Goal: Transaction & Acquisition: Purchase product/service

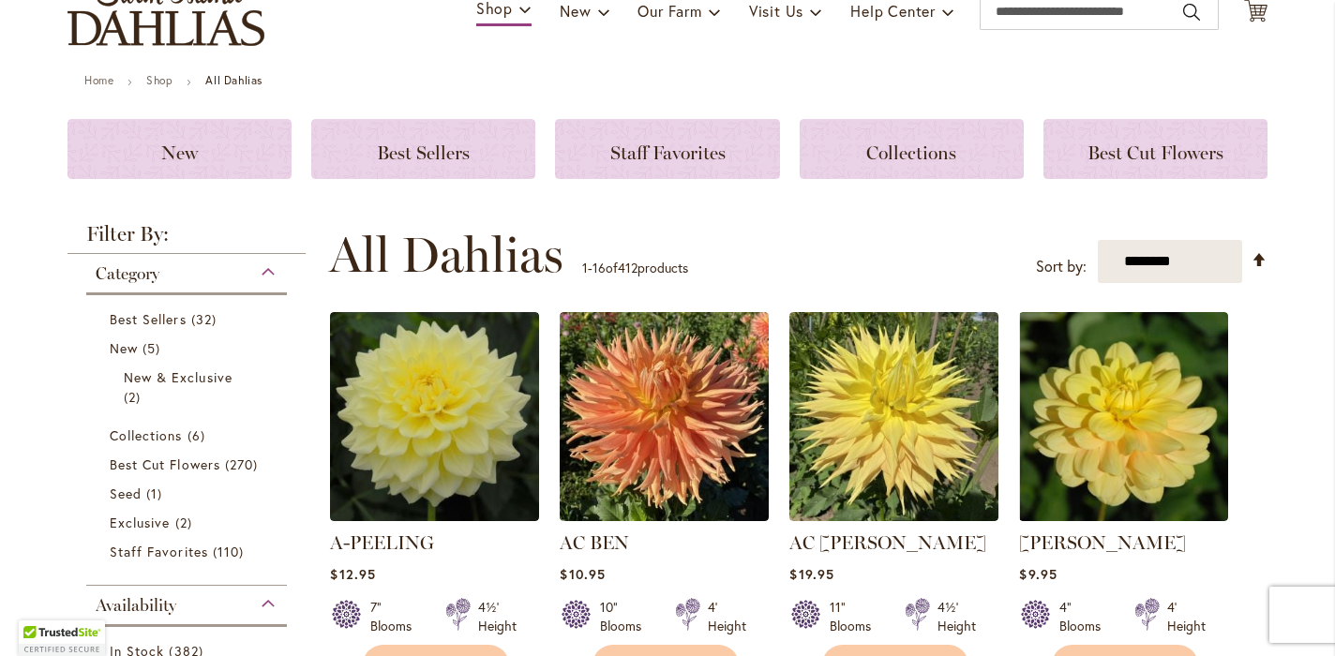
scroll to position [152, 0]
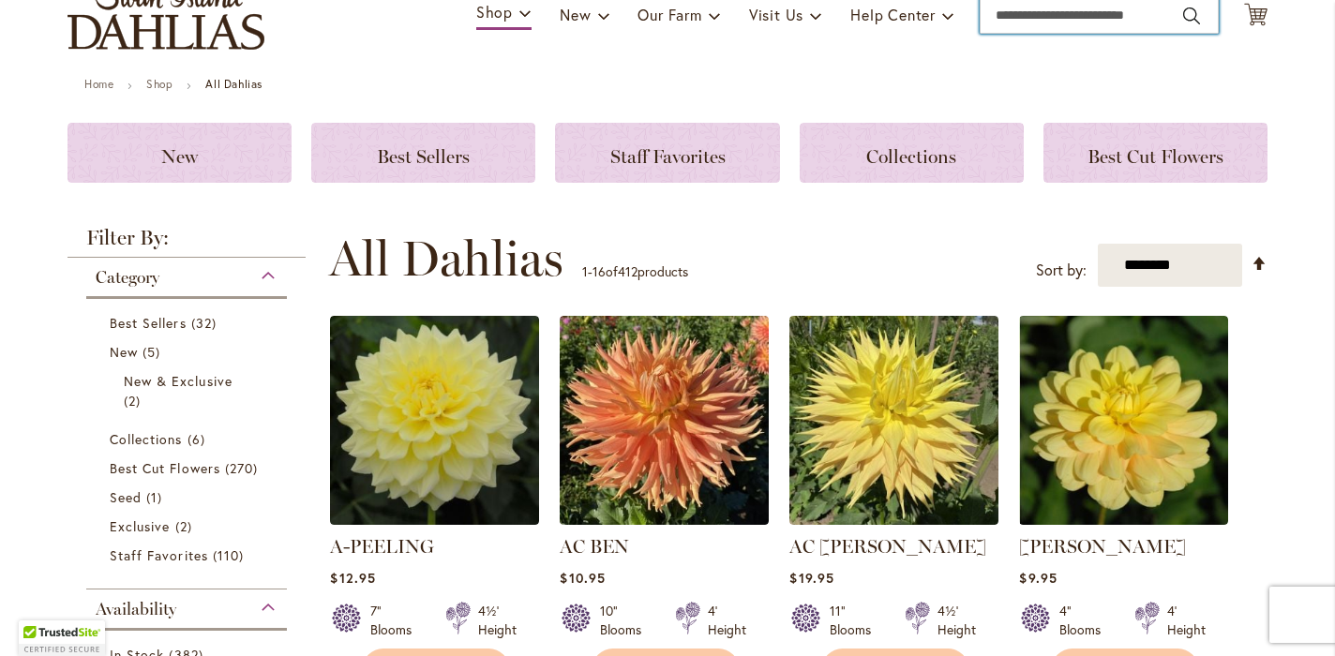
click at [1114, 15] on input "Search" at bounding box center [1098, 14] width 239 height 37
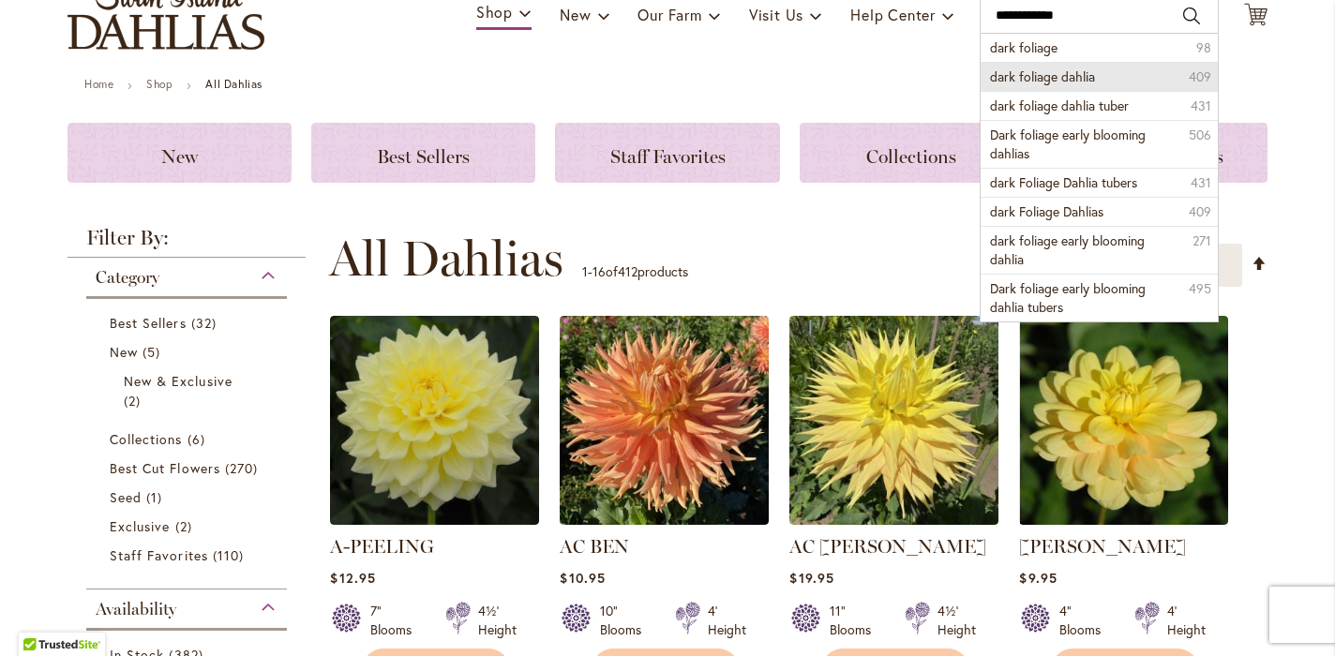
click at [1076, 68] on span "dark foliage dahlia" at bounding box center [1042, 76] width 105 height 18
type input "**********"
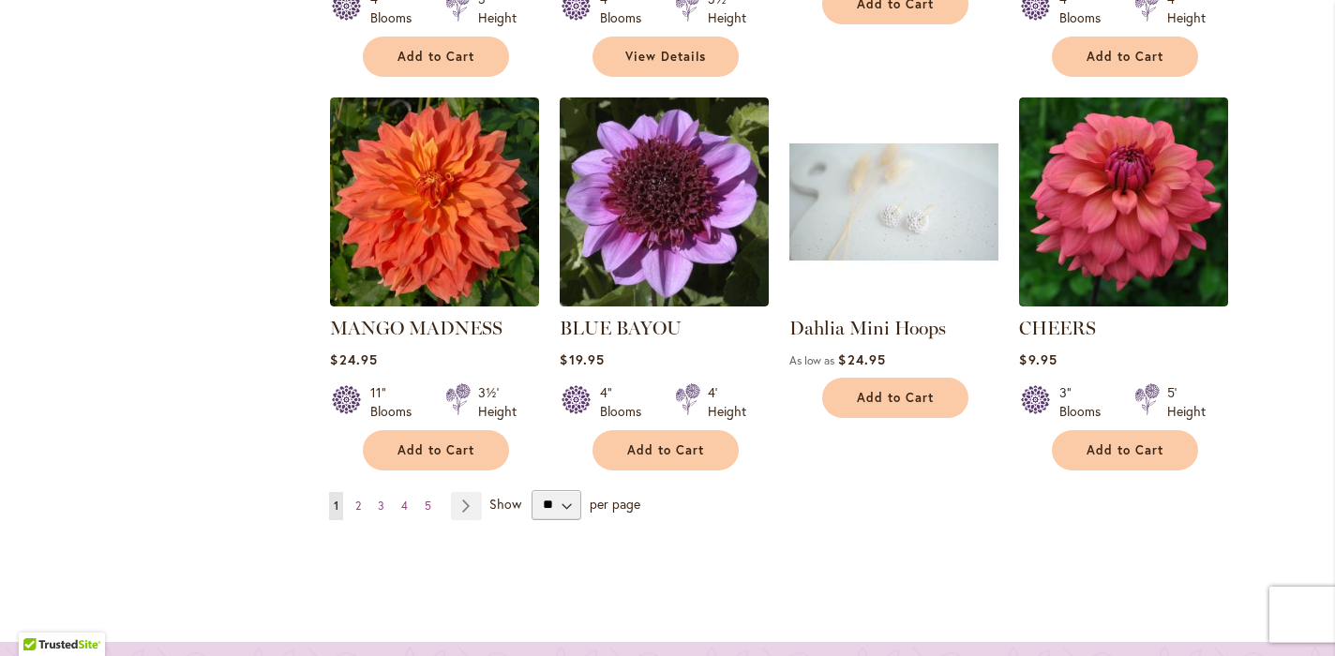
scroll to position [1792, 0]
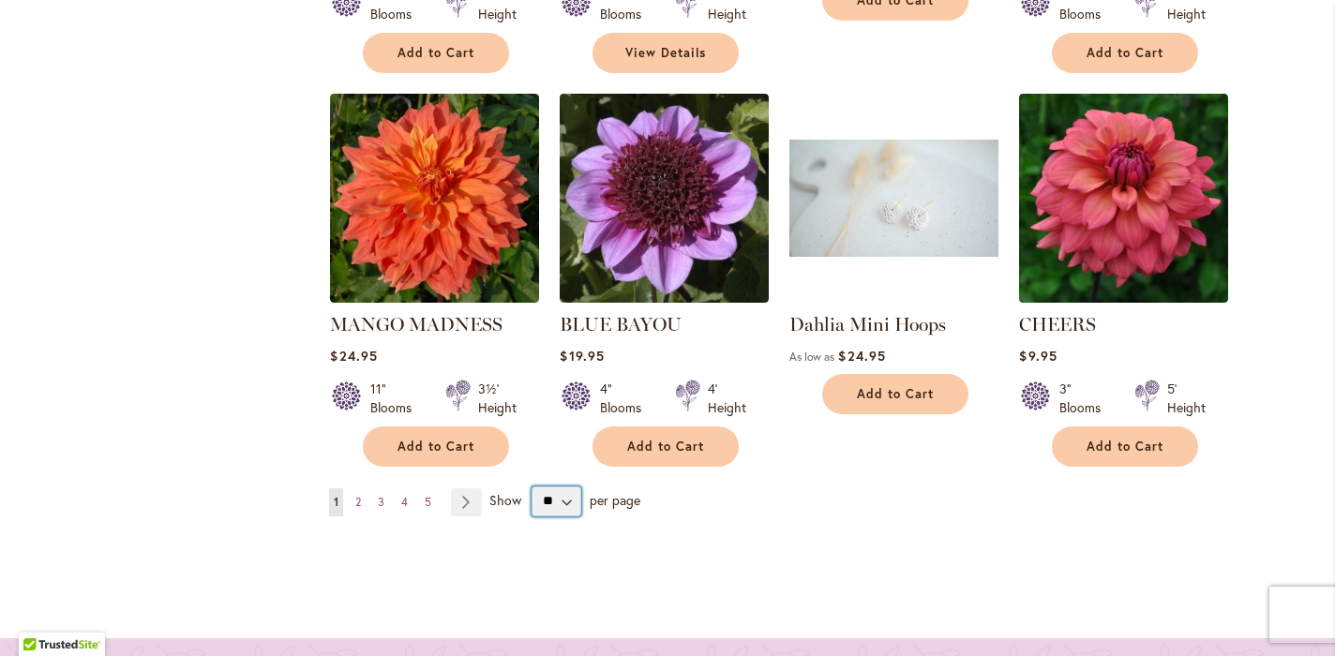
click at [565, 486] on select "** ** ** **" at bounding box center [556, 501] width 50 height 30
select select "**"
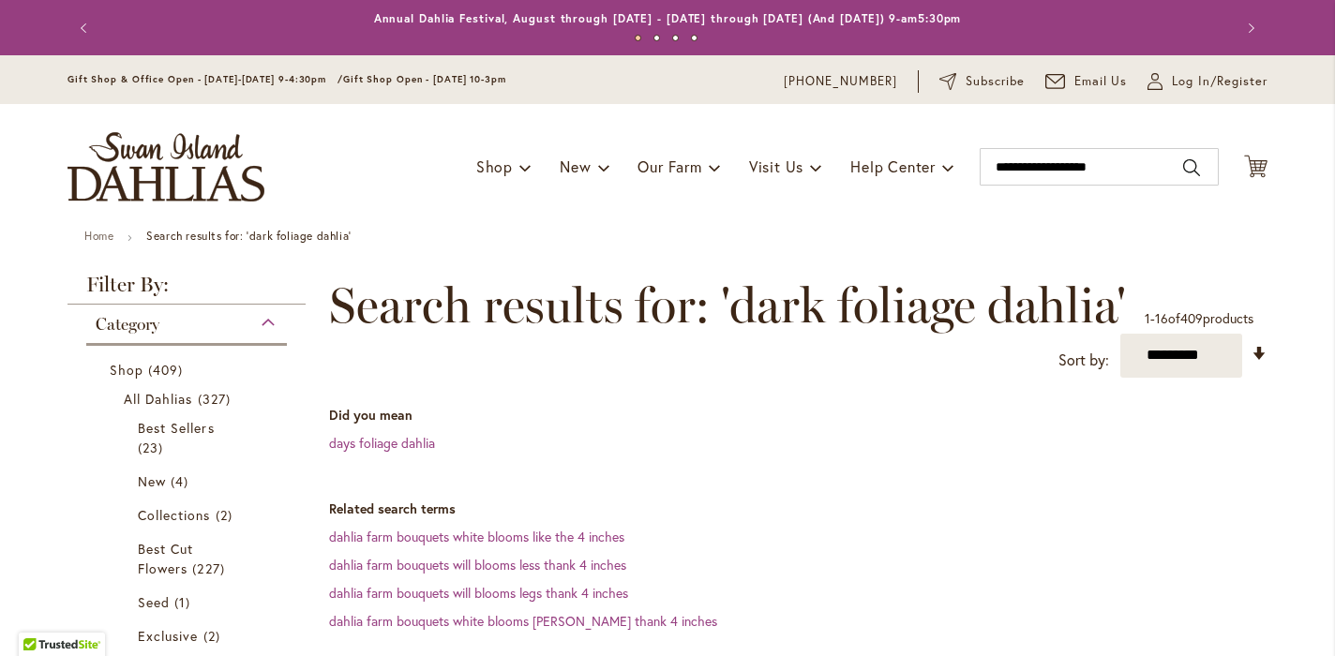
select select "**"
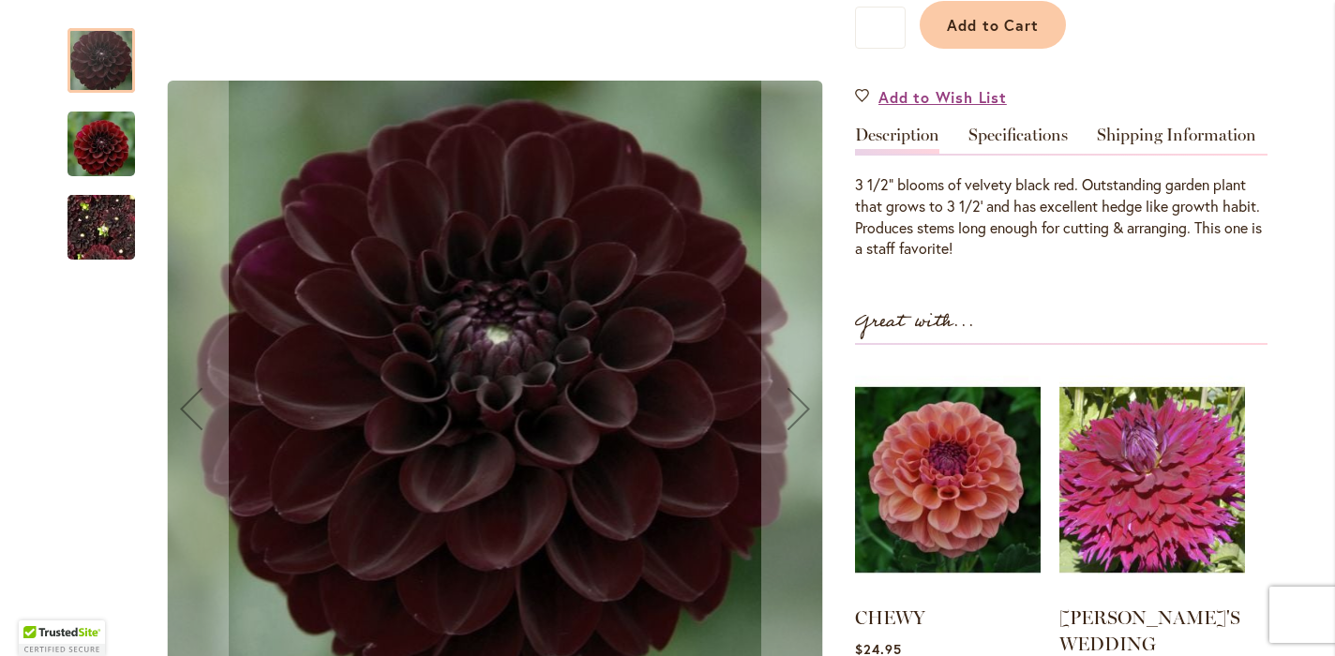
scroll to position [500, 0]
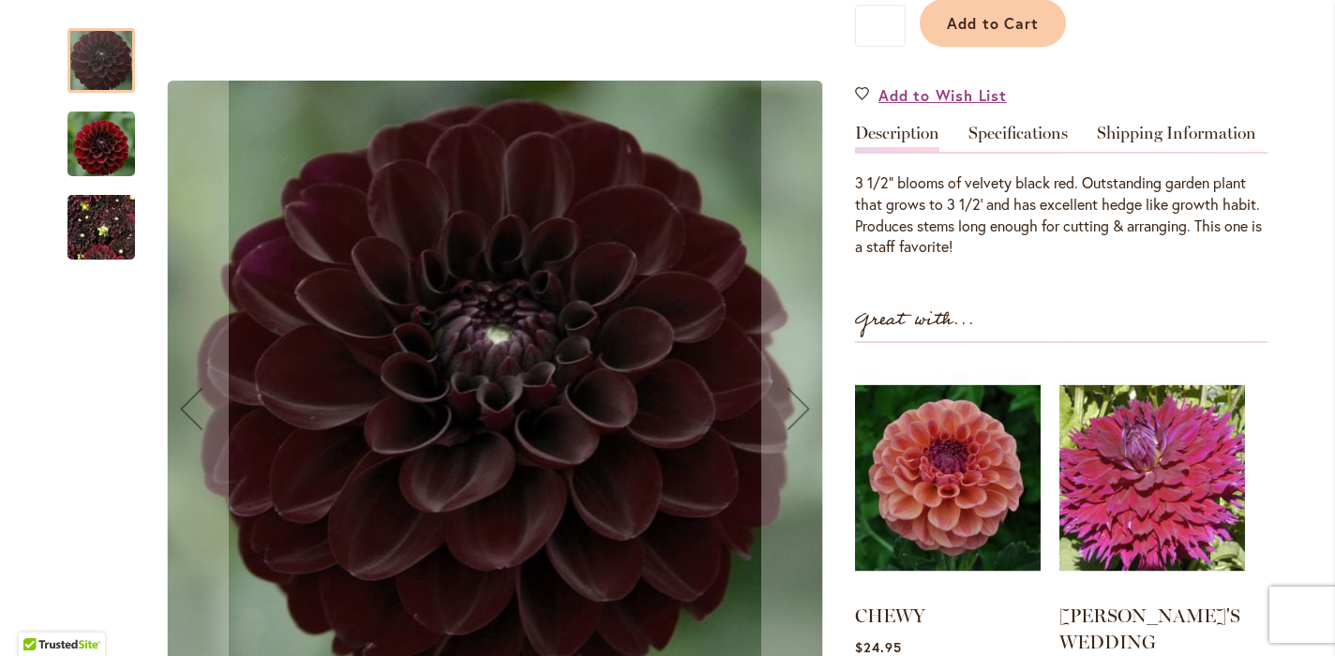
click at [98, 223] on img "LIGHTS OUT" at bounding box center [100, 228] width 67 height 90
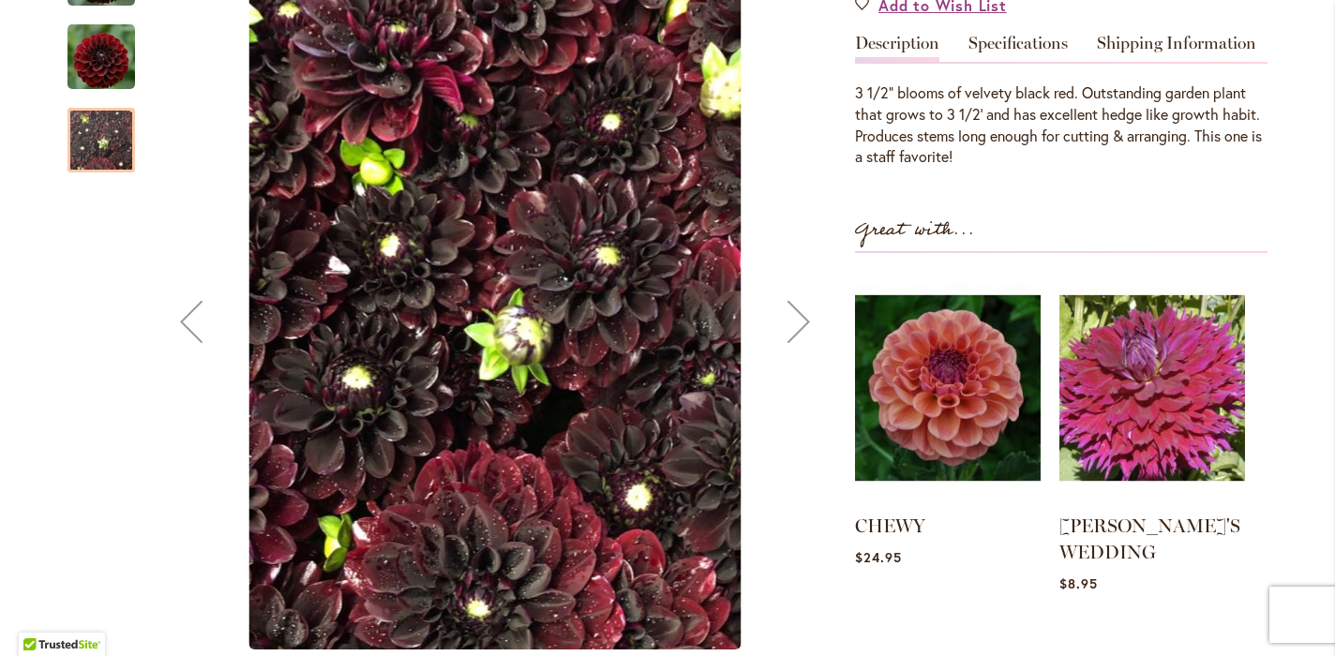
scroll to position [595, 0]
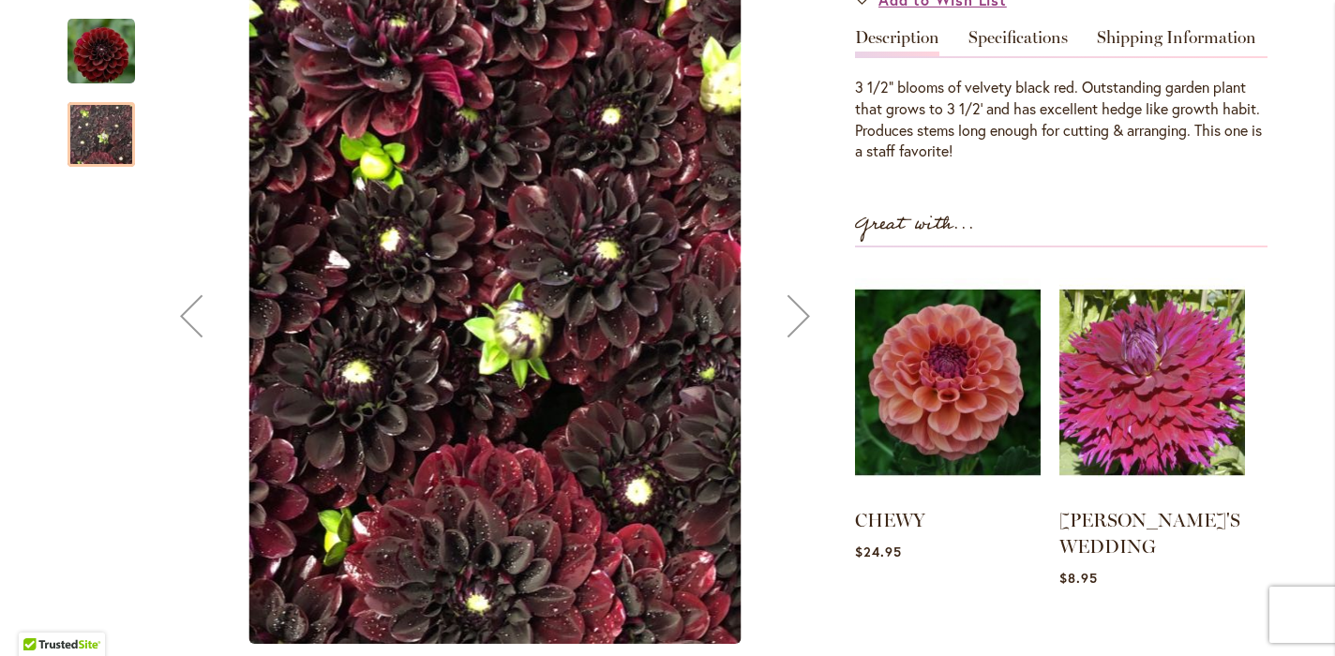
click at [99, 65] on img "LIGHTS OUT" at bounding box center [100, 50] width 67 height 69
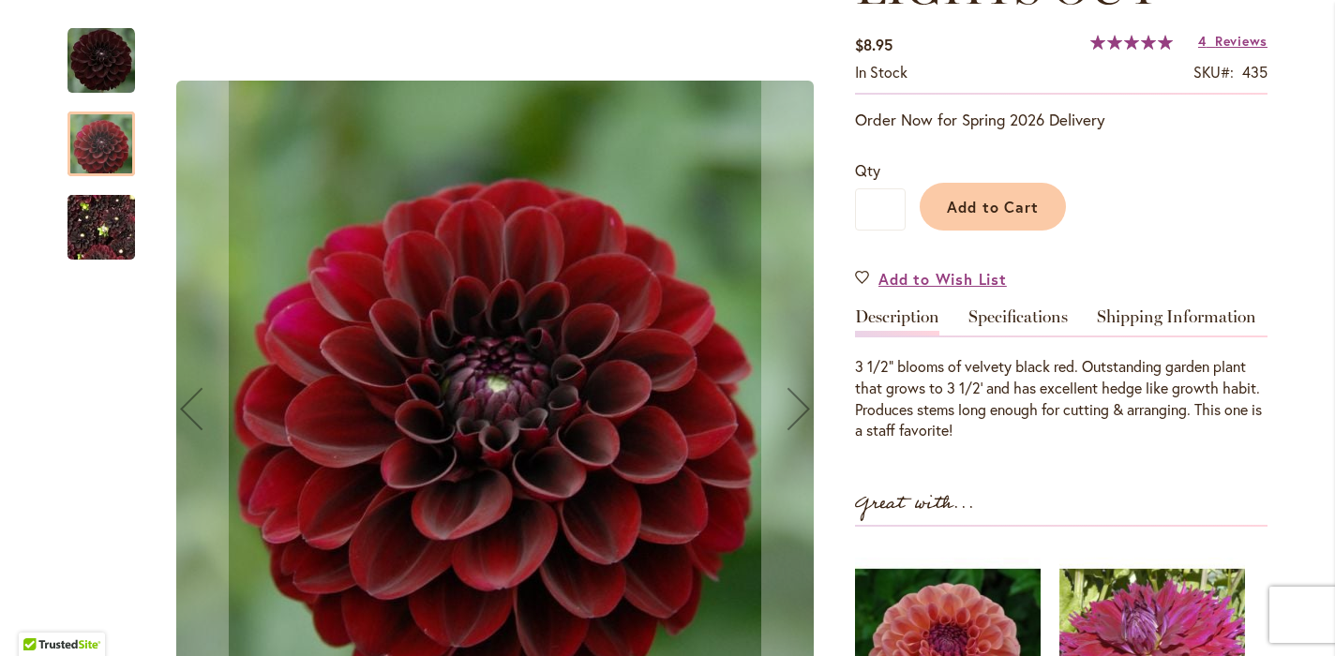
scroll to position [312, 0]
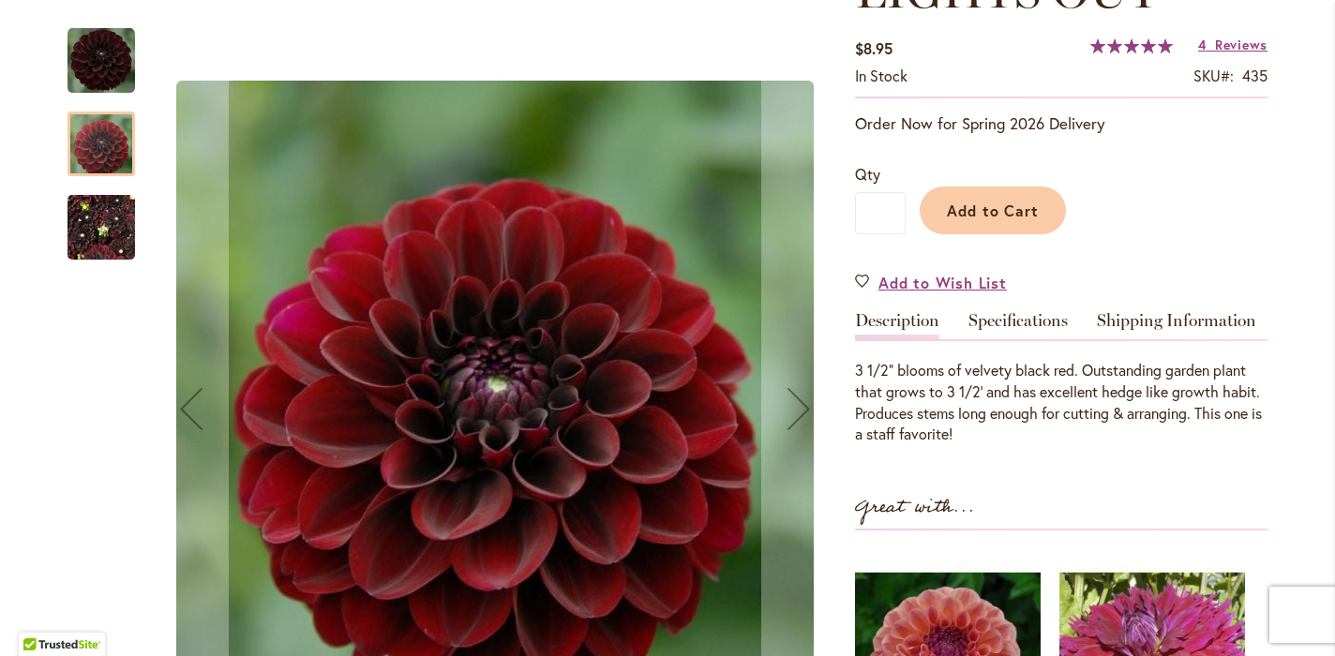
click at [103, 56] on img "LIGHTS OUT" at bounding box center [100, 60] width 67 height 67
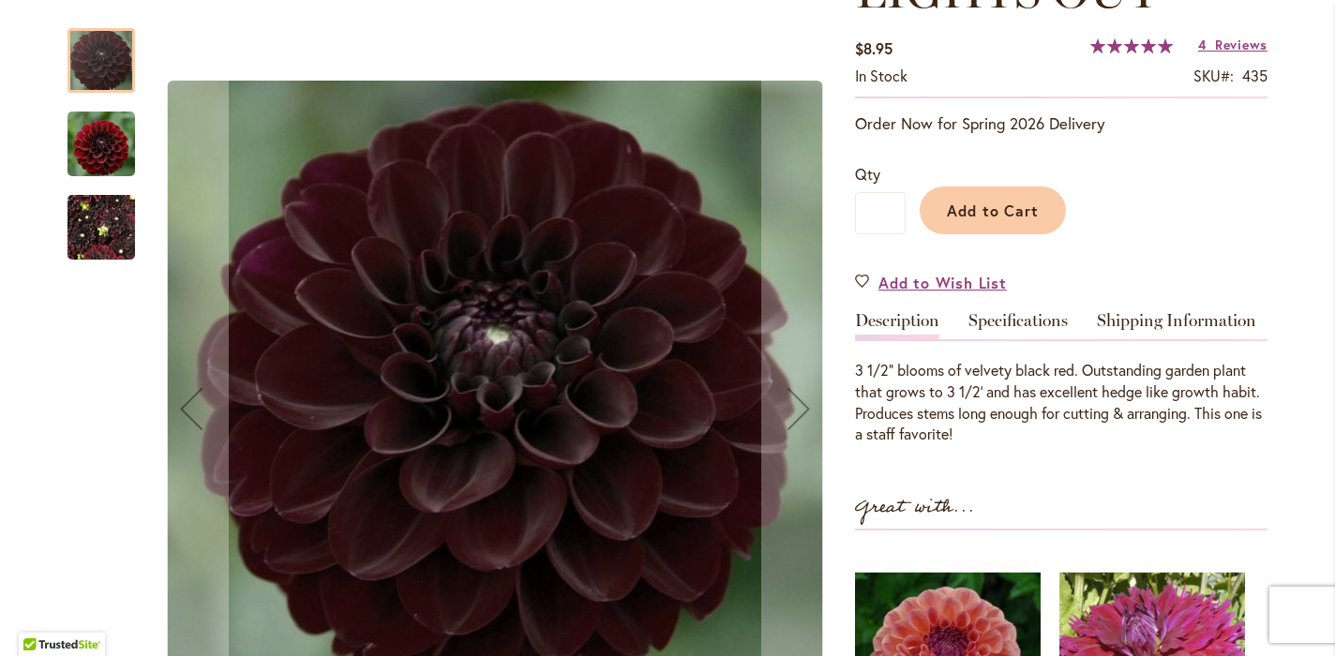
scroll to position [0, 0]
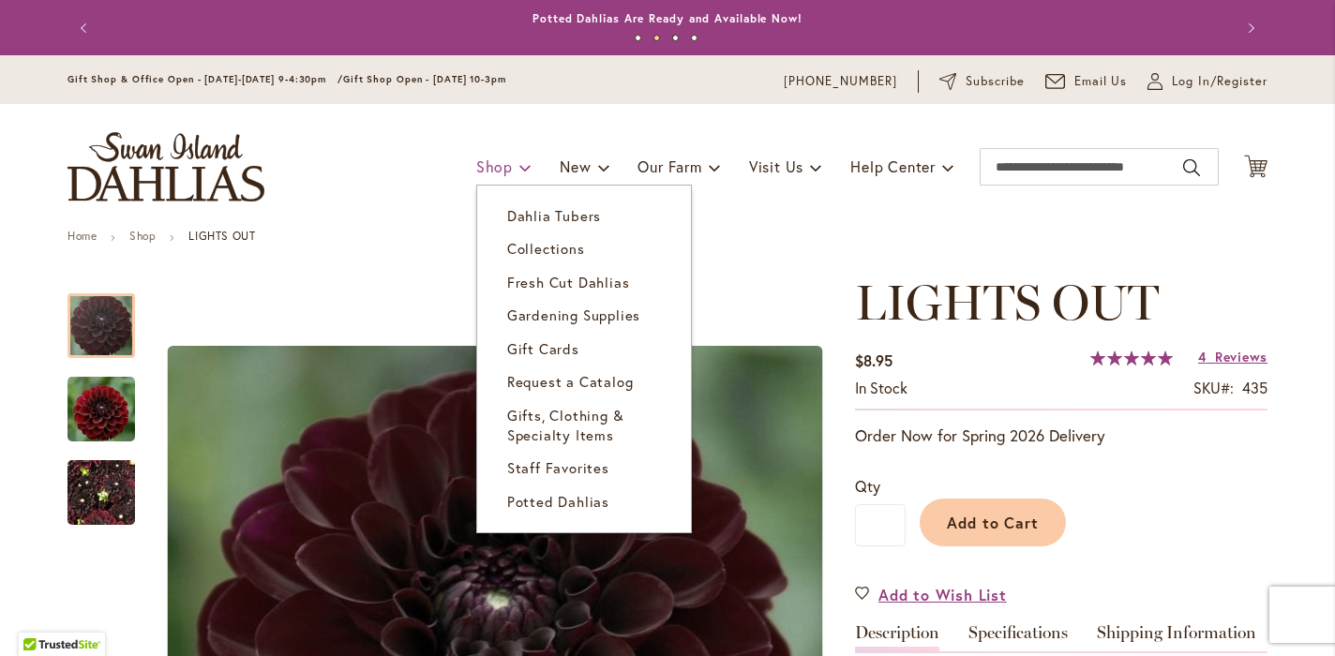
click at [519, 167] on span at bounding box center [525, 167] width 12 height 30
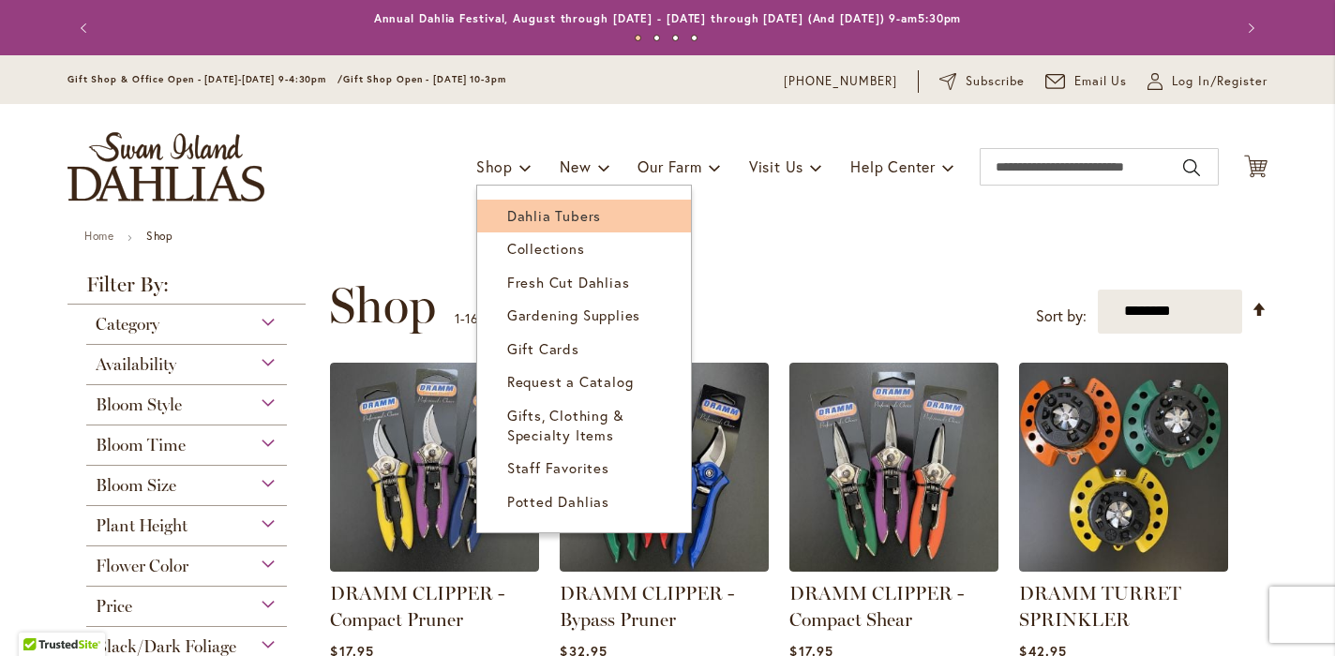
click at [549, 209] on span "Dahlia Tubers" at bounding box center [554, 215] width 94 height 19
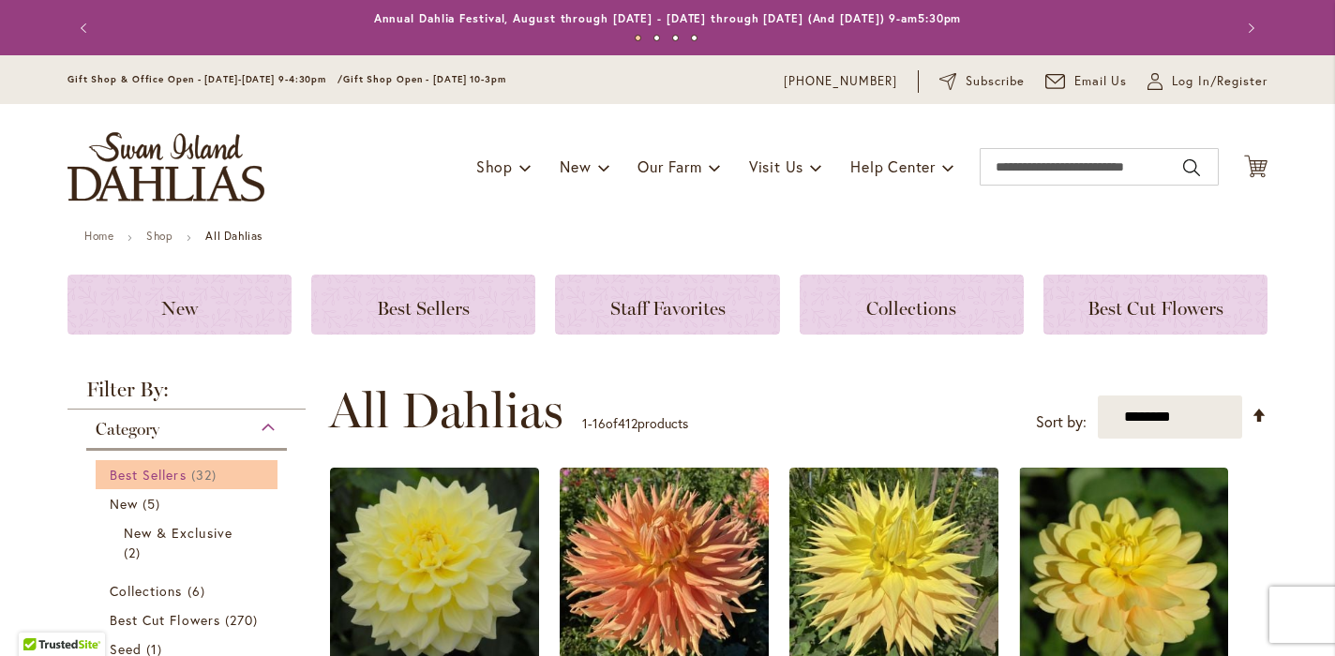
click at [180, 471] on span "Best Sellers" at bounding box center [148, 475] width 77 height 18
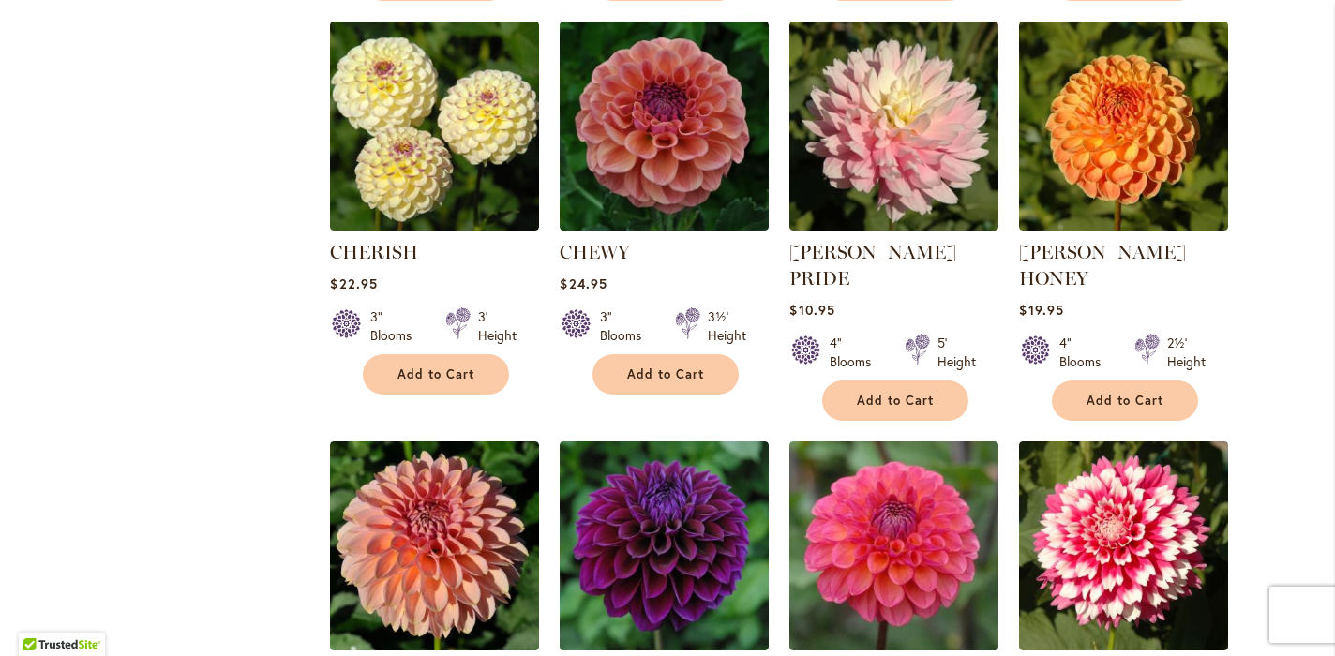
scroll to position [1196, 0]
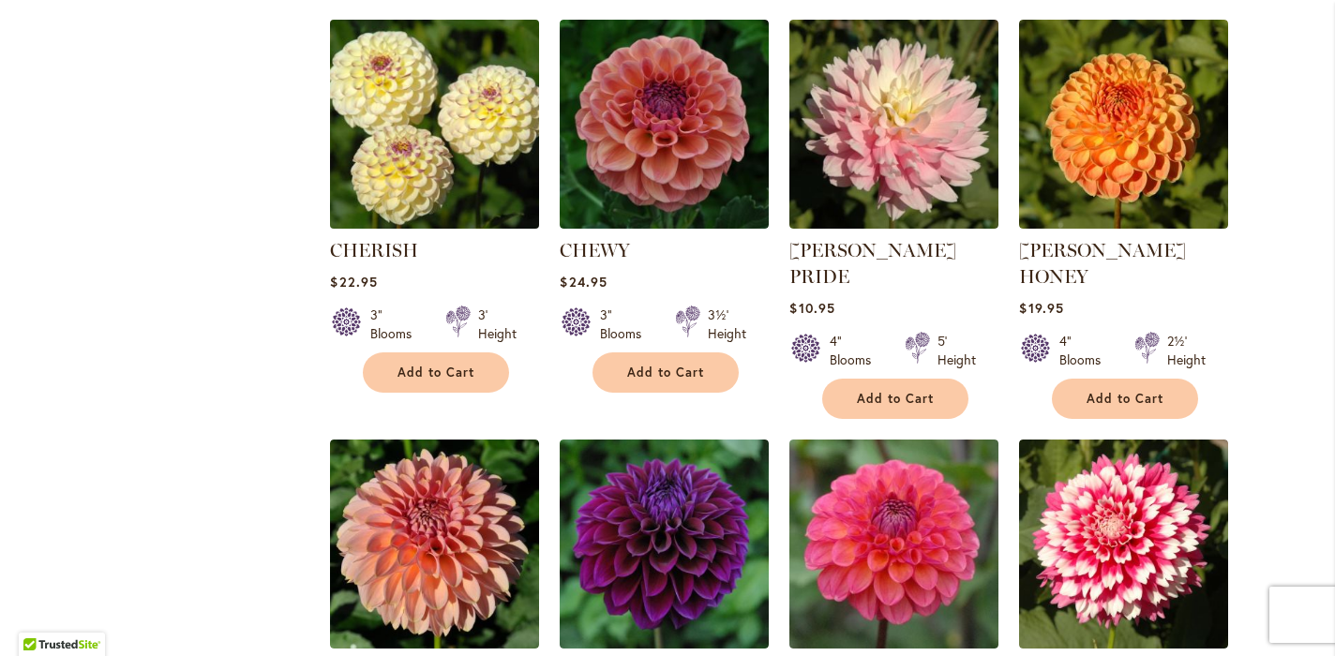
click at [446, 133] on img at bounding box center [434, 123] width 219 height 219
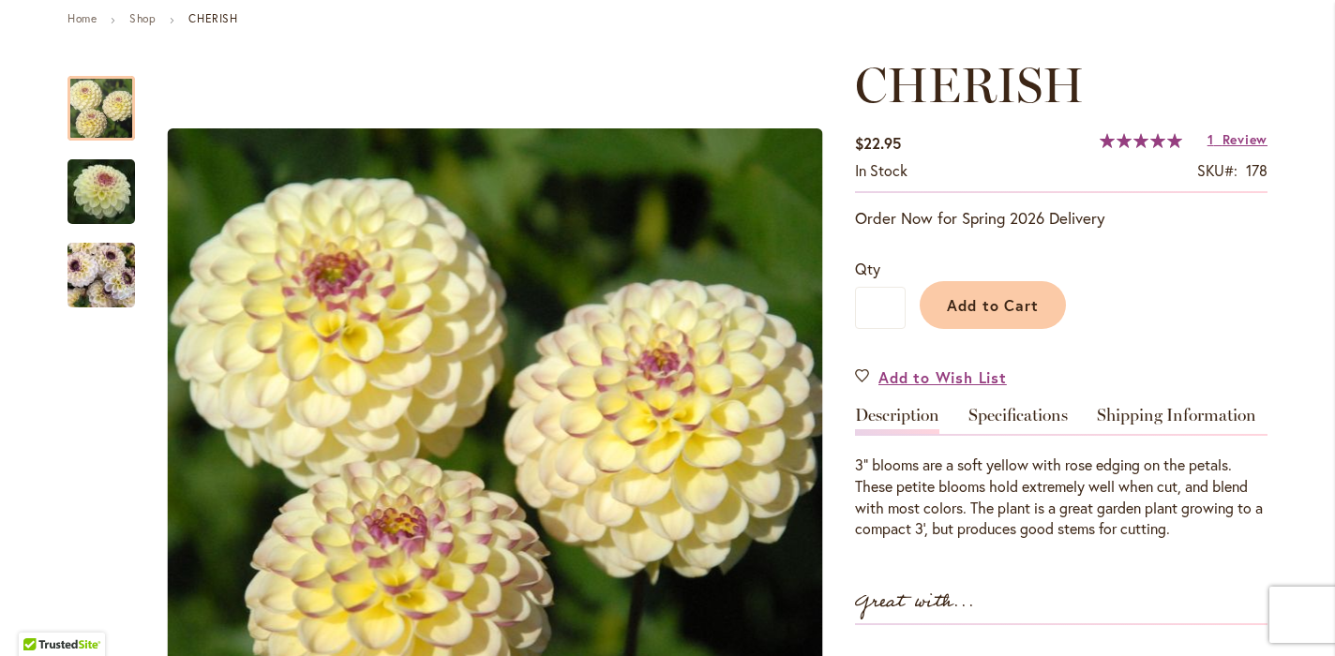
scroll to position [210, 0]
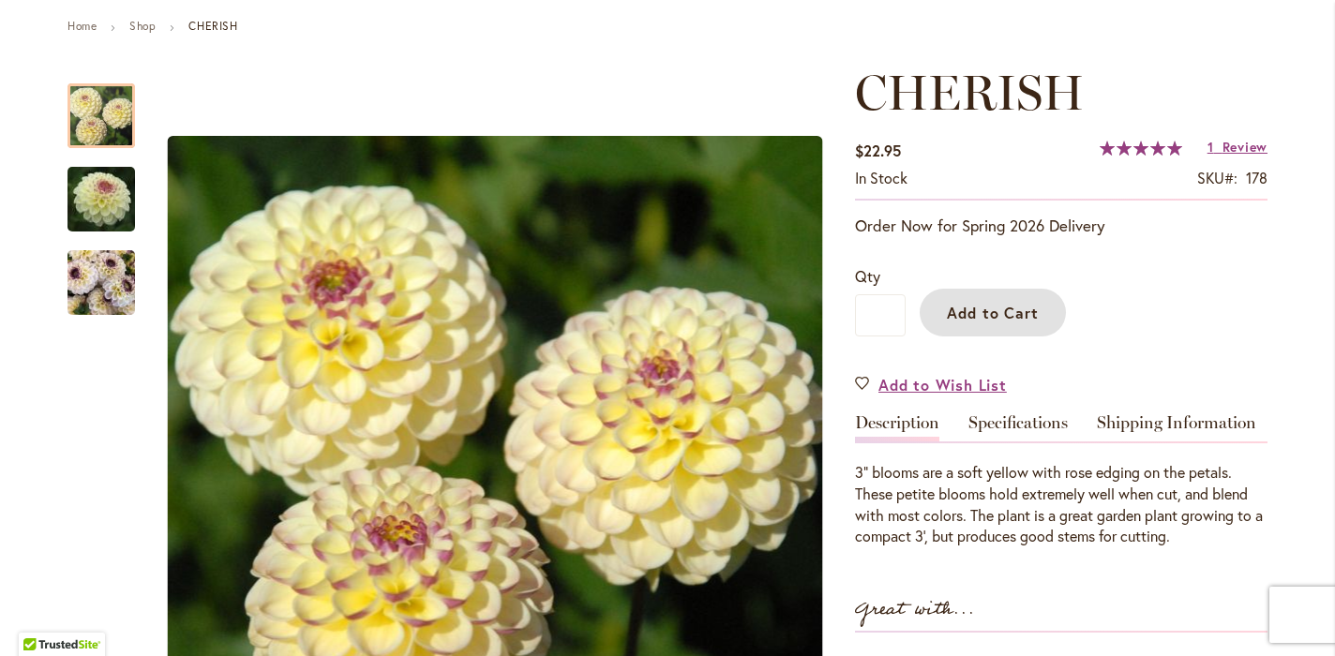
click at [1019, 308] on span "Add to Cart" at bounding box center [993, 313] width 93 height 20
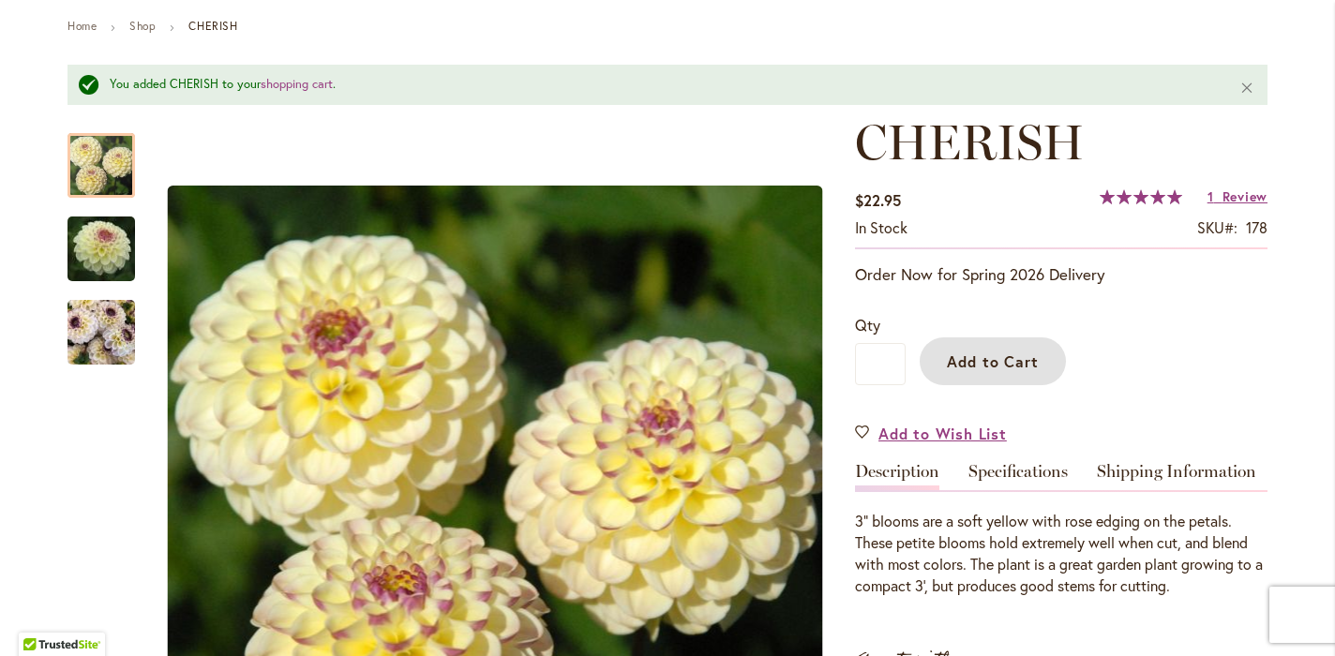
drag, startPoint x: 486, startPoint y: 331, endPoint x: 769, endPoint y: -286, distance: 678.2
click at [769, 0] on html "Skip to Accessibility Information The store will not work correctly in the case…" at bounding box center [667, 328] width 1335 height 656
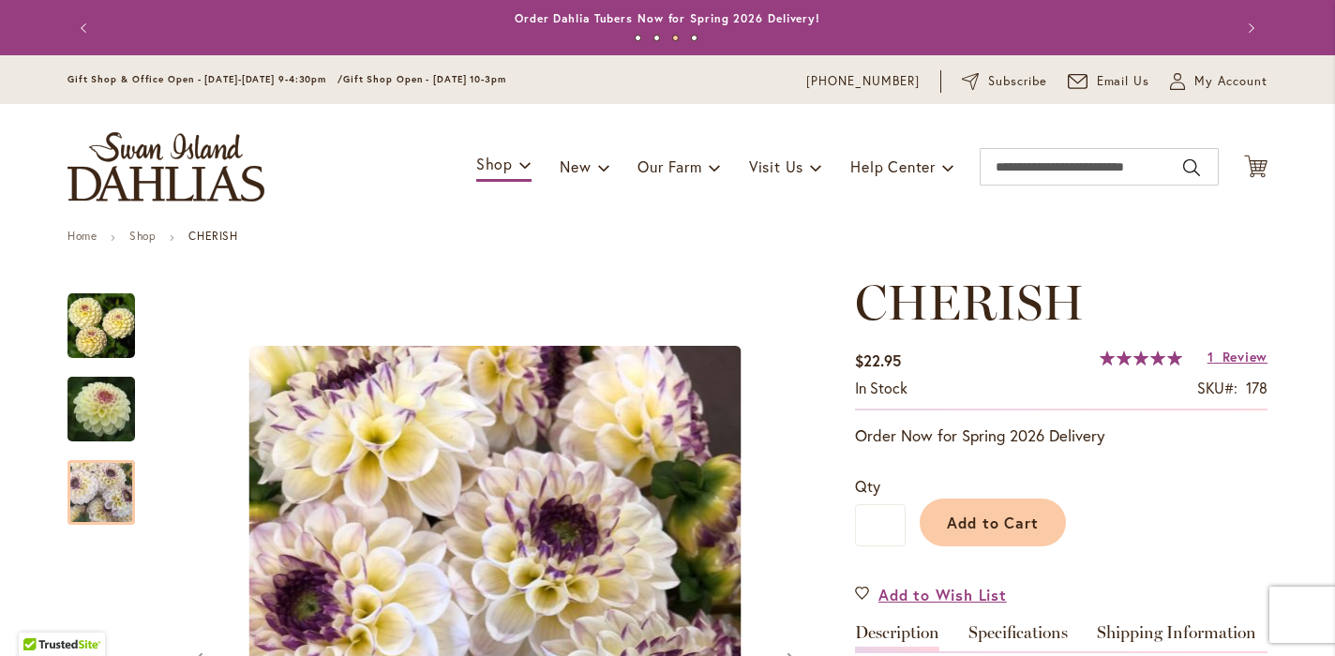
scroll to position [391, 0]
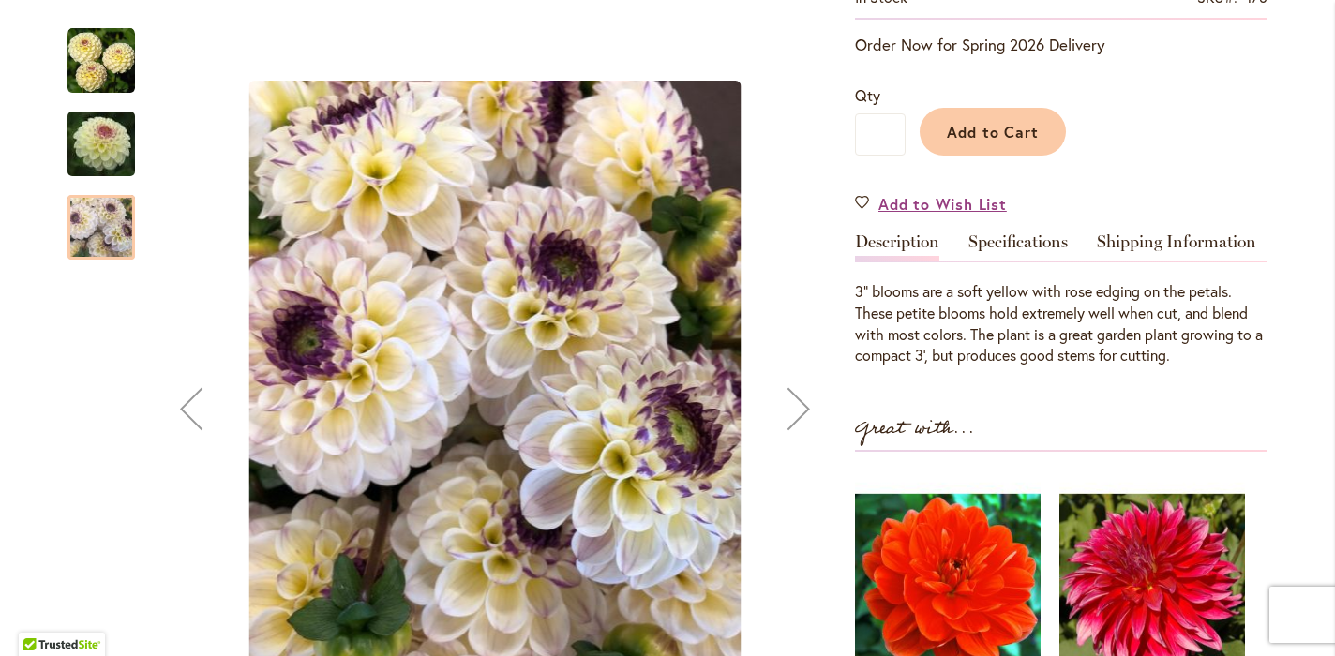
click at [96, 54] on img "CHERISH" at bounding box center [100, 60] width 67 height 67
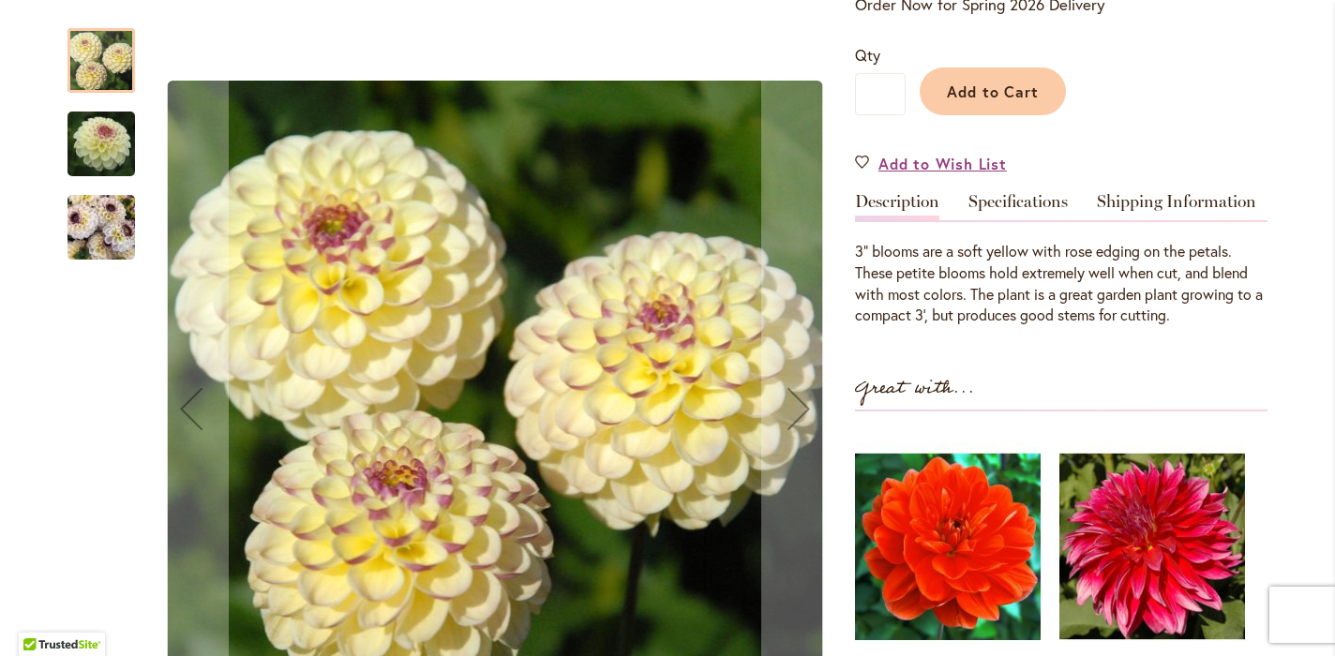
scroll to position [432, 0]
click at [90, 232] on img "CHERISH" at bounding box center [100, 228] width 67 height 90
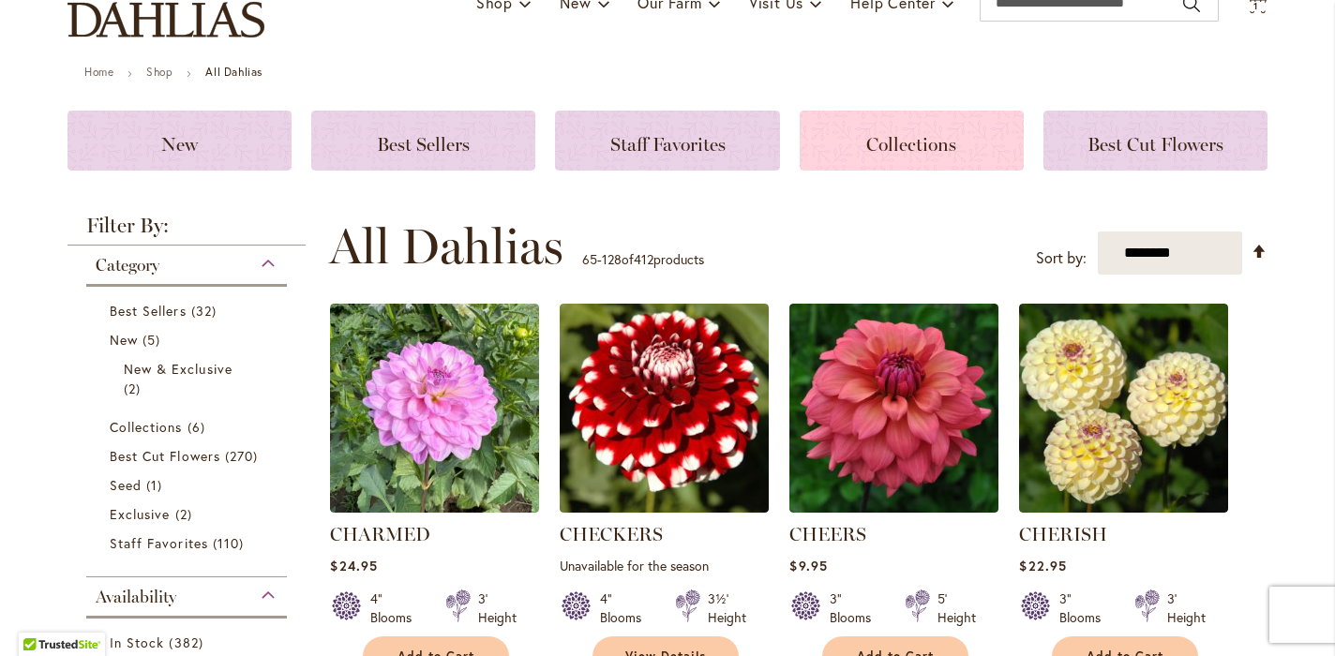
scroll to position [172, 0]
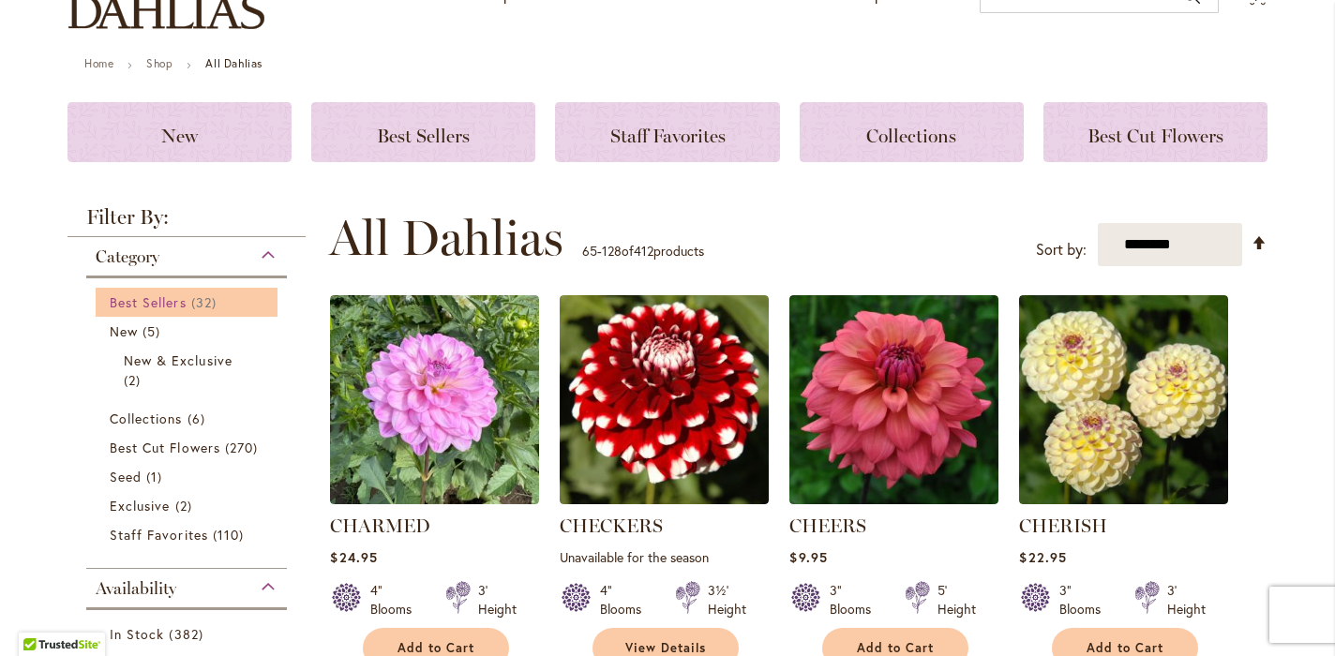
click at [176, 302] on span "Best Sellers" at bounding box center [148, 302] width 77 height 18
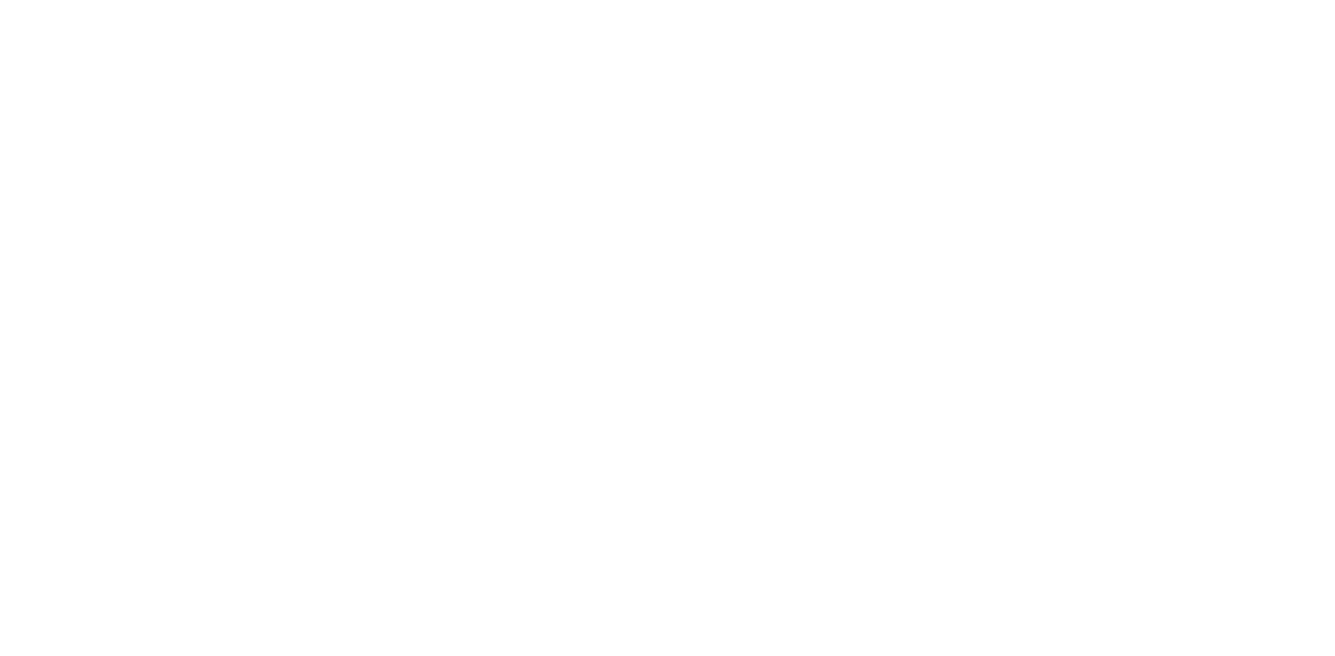
scroll to position [255, 0]
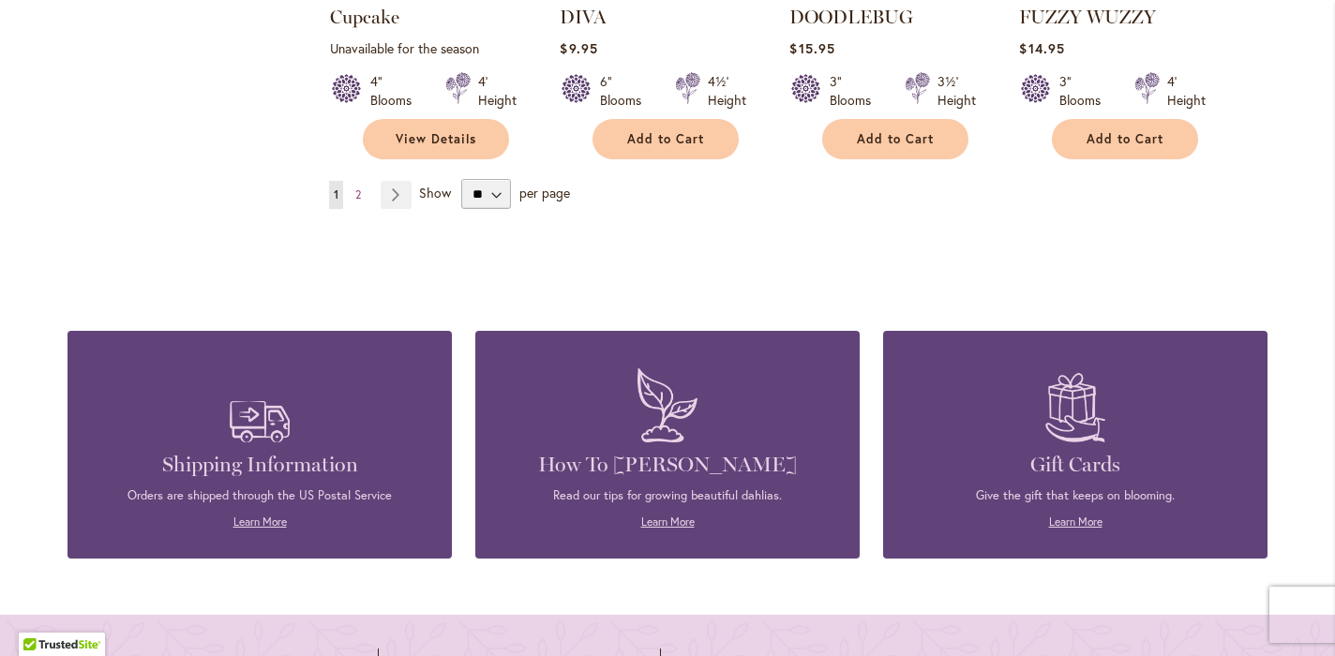
scroll to position [1855, 0]
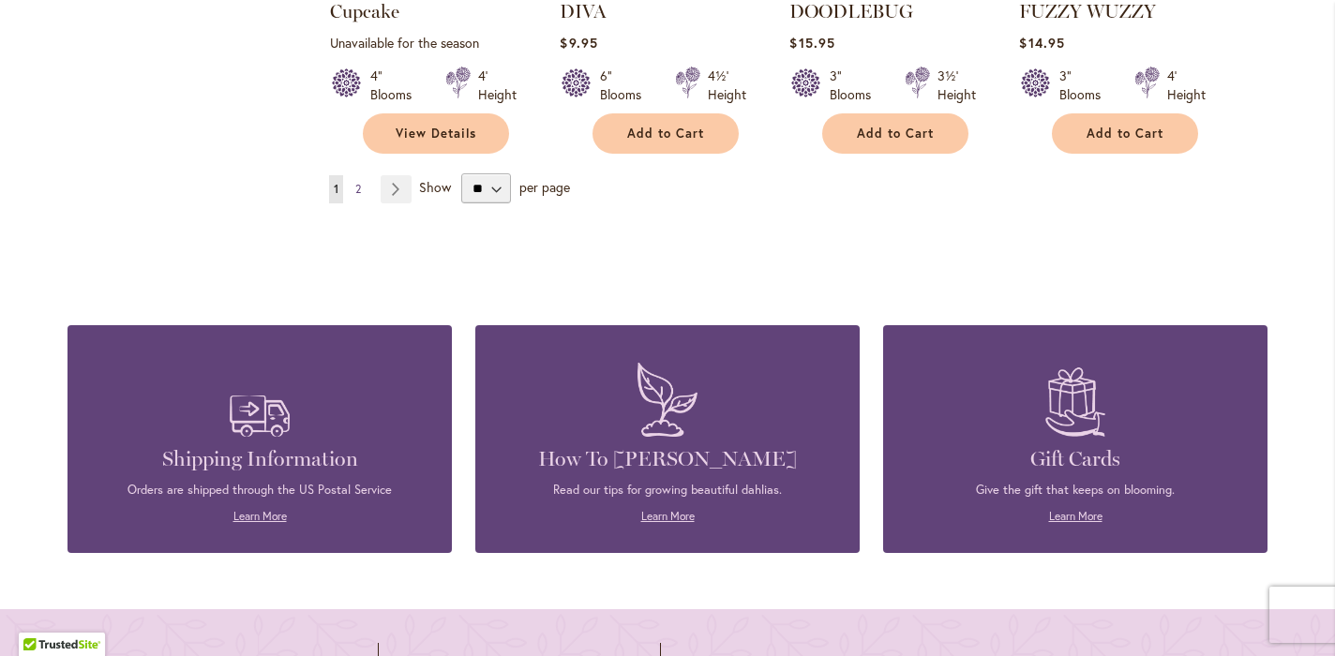
click at [354, 175] on link "Page 2" at bounding box center [358, 189] width 15 height 28
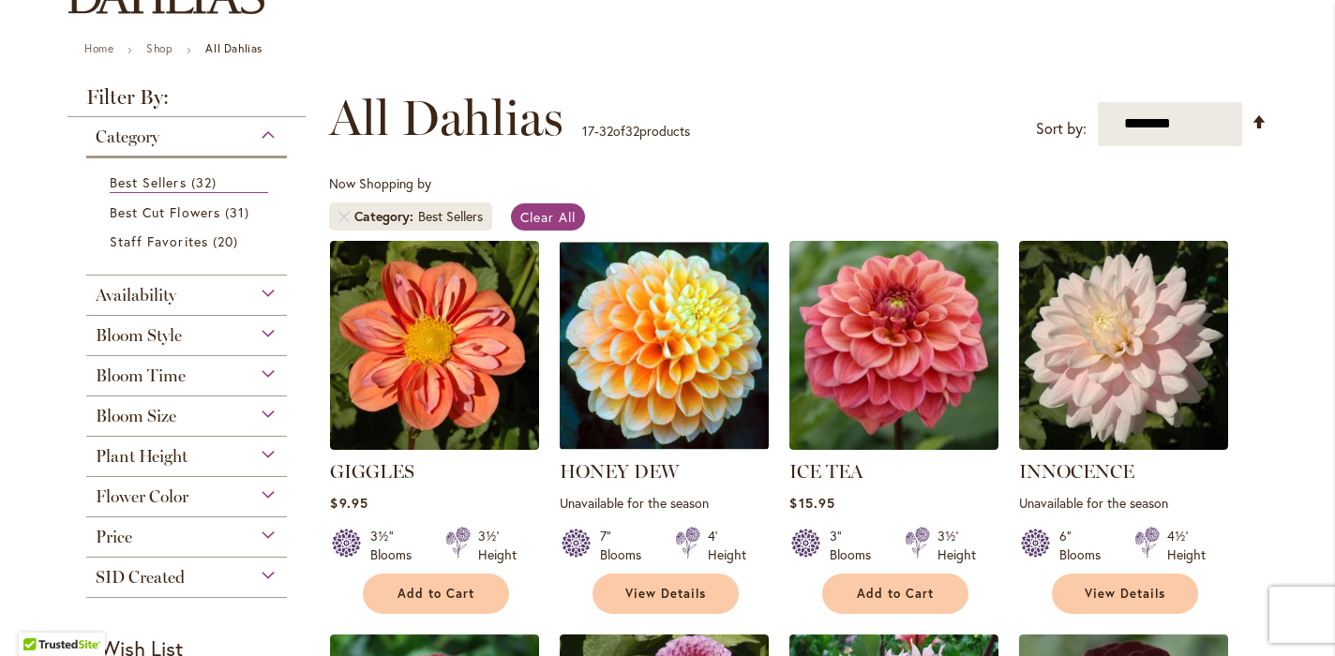
scroll to position [244, 0]
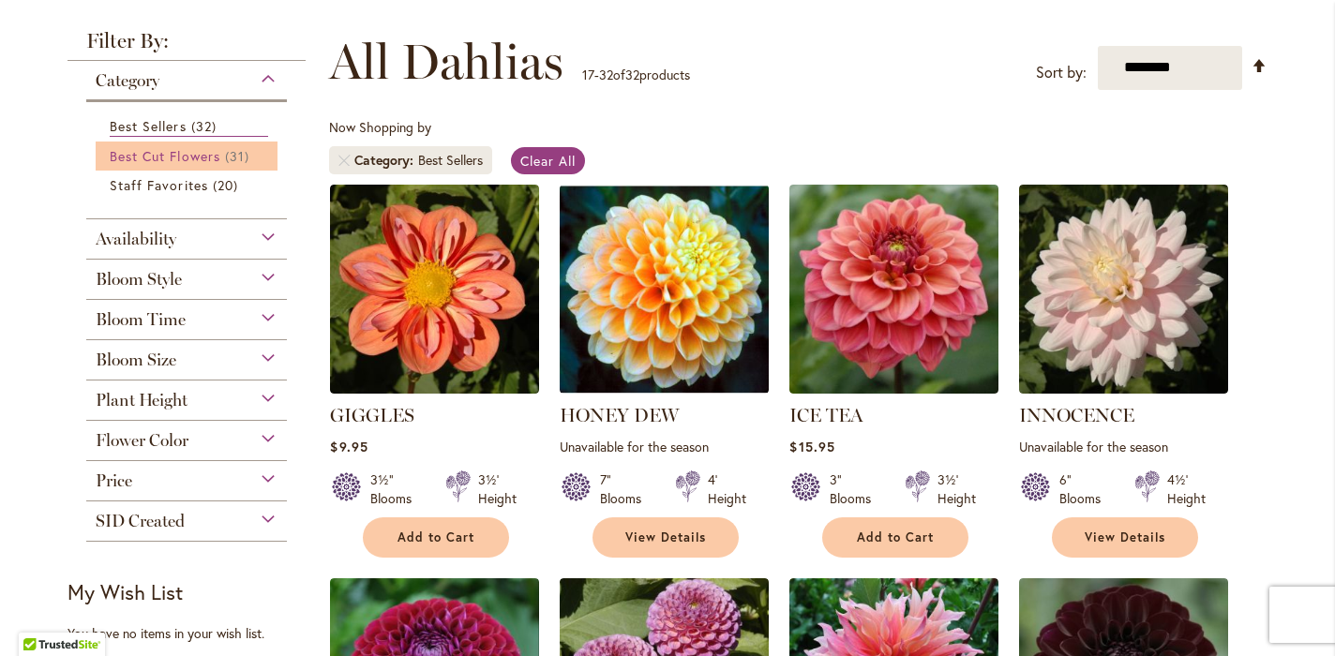
click at [171, 149] on span "Best Cut Flowers" at bounding box center [165, 156] width 111 height 18
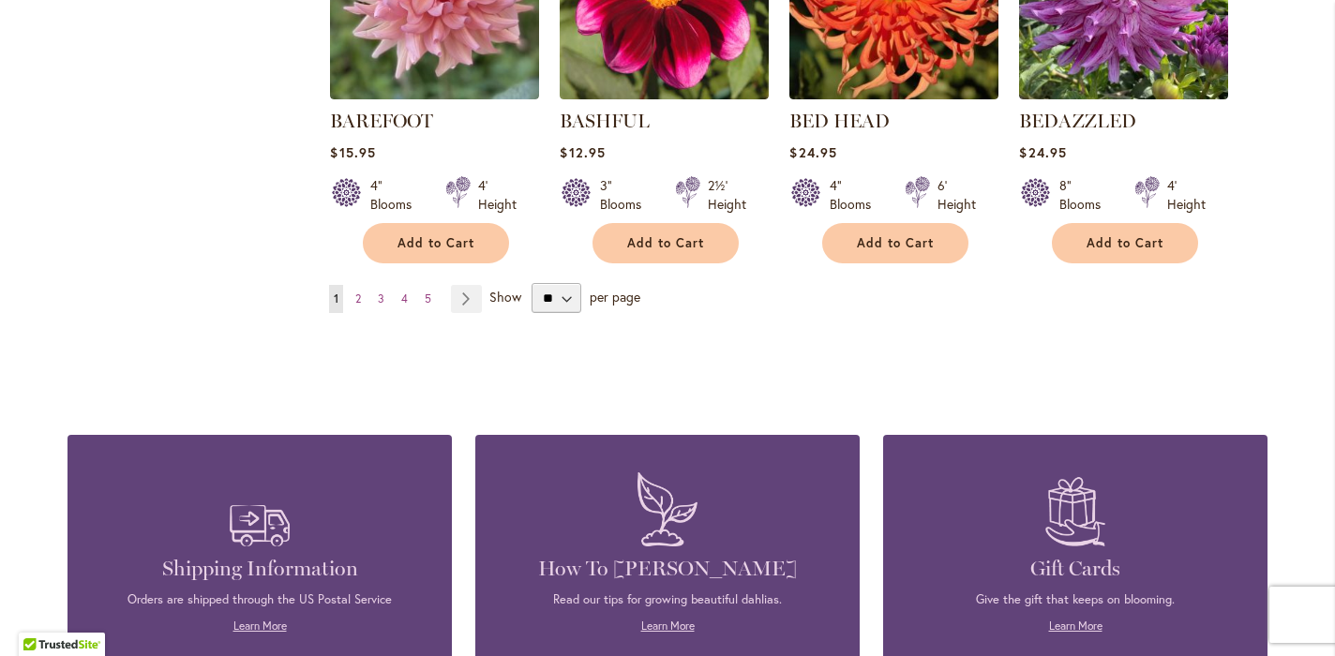
scroll to position [1747, 0]
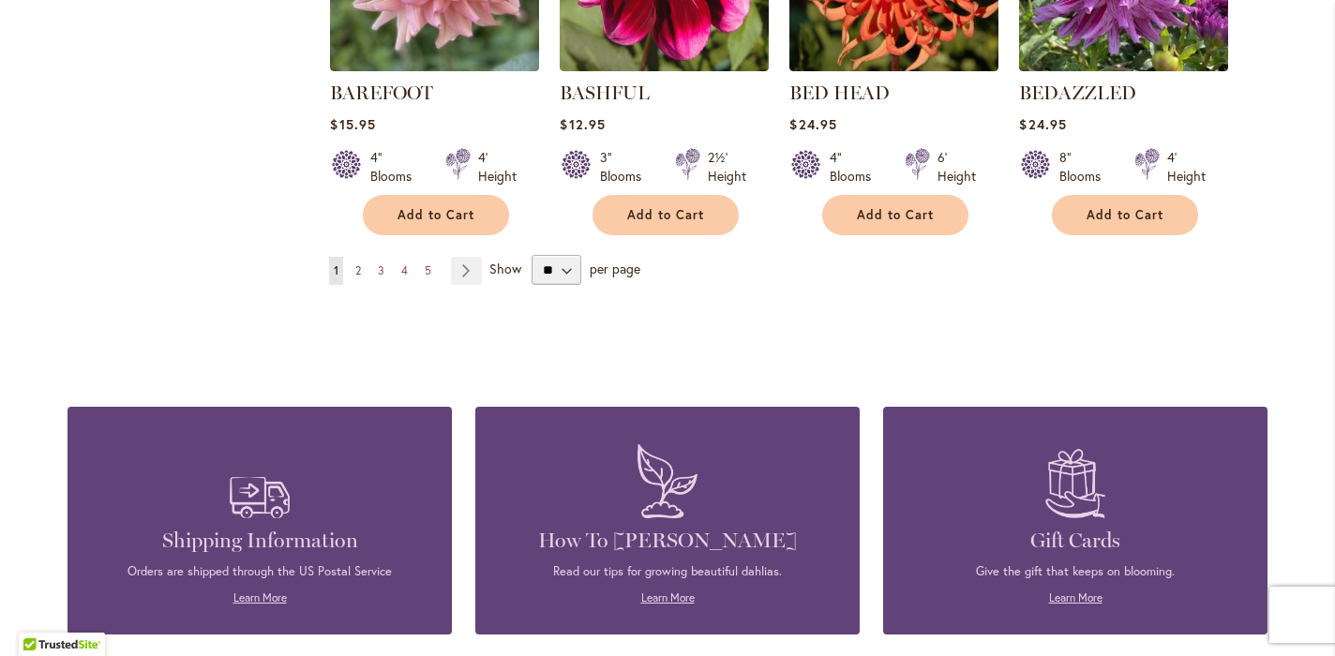
click at [361, 263] on span "2" at bounding box center [358, 270] width 6 height 14
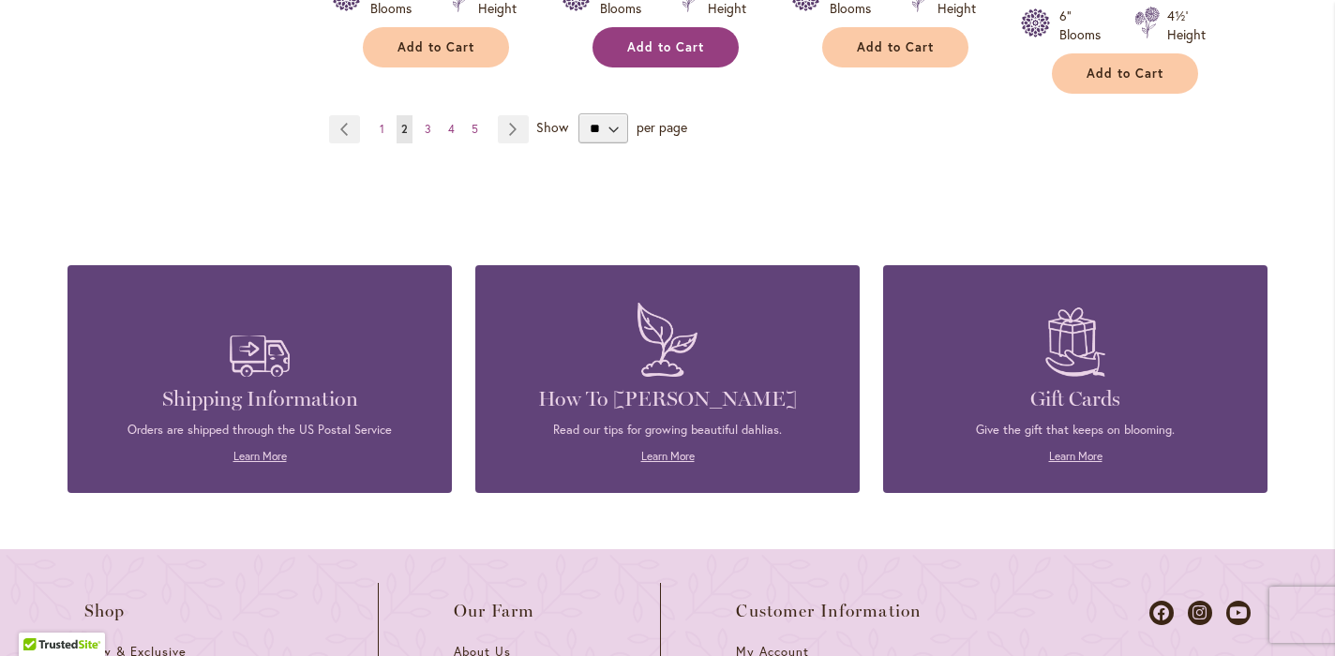
scroll to position [1943, 0]
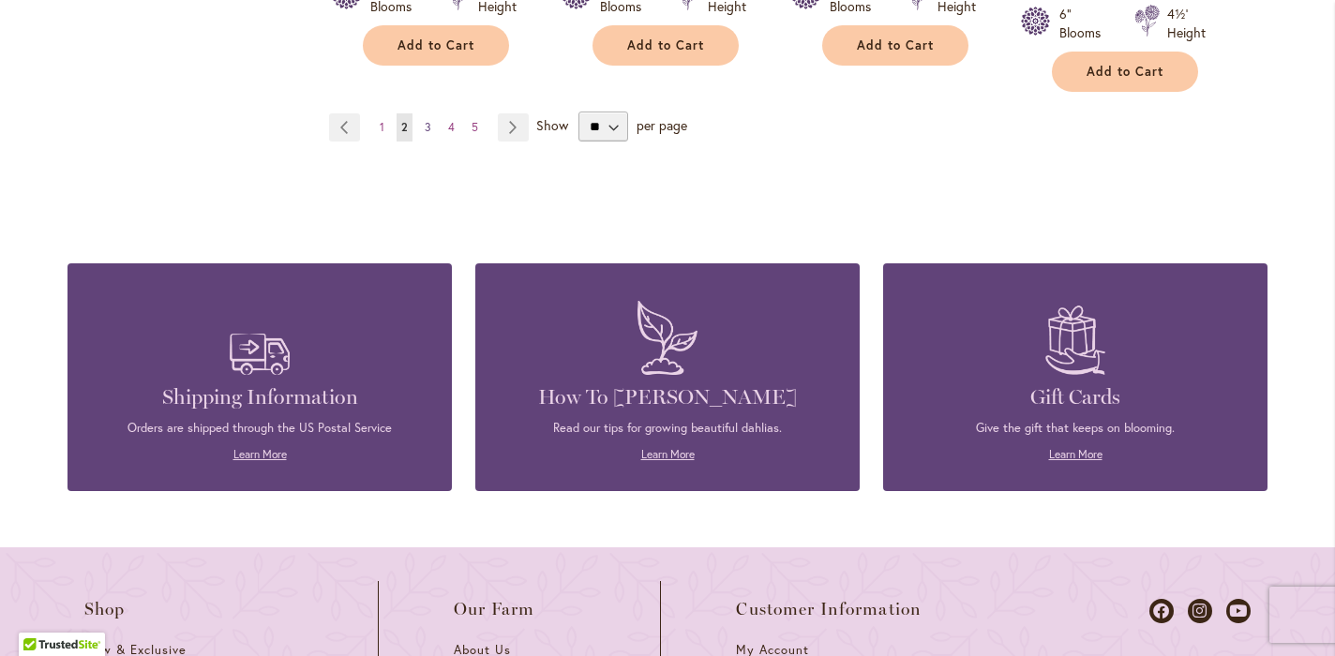
click at [422, 113] on link "Page 3" at bounding box center [428, 127] width 16 height 28
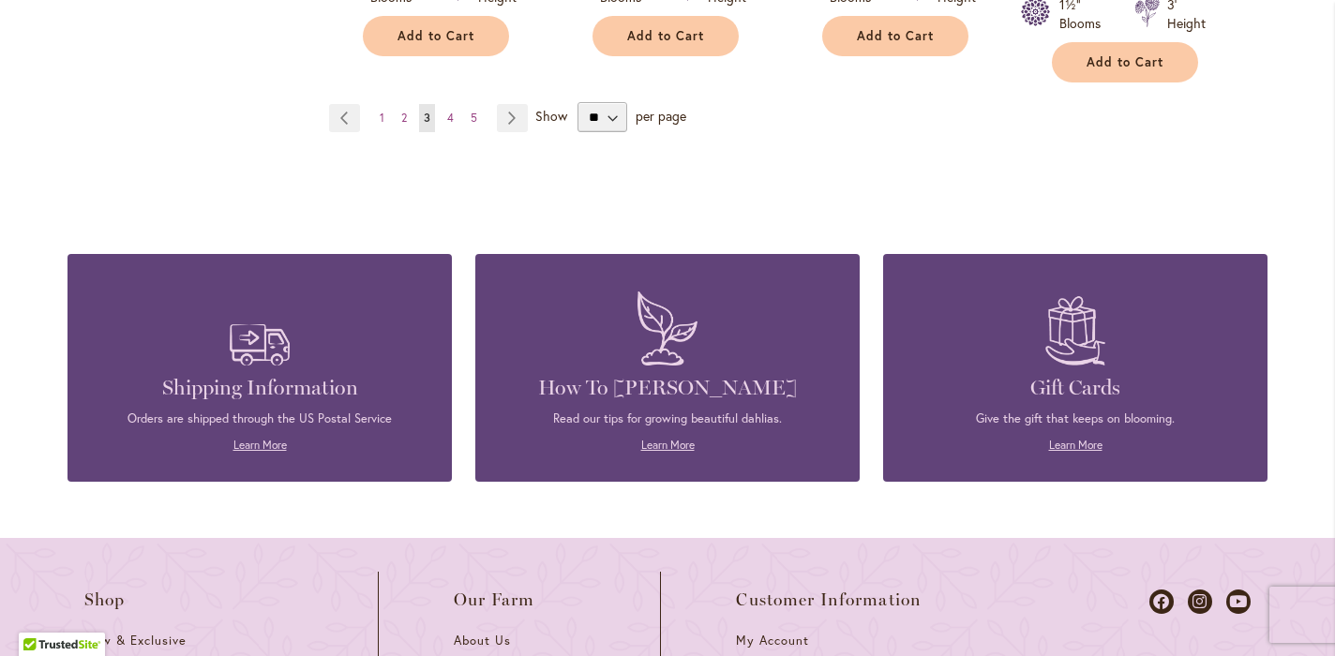
scroll to position [1992, 0]
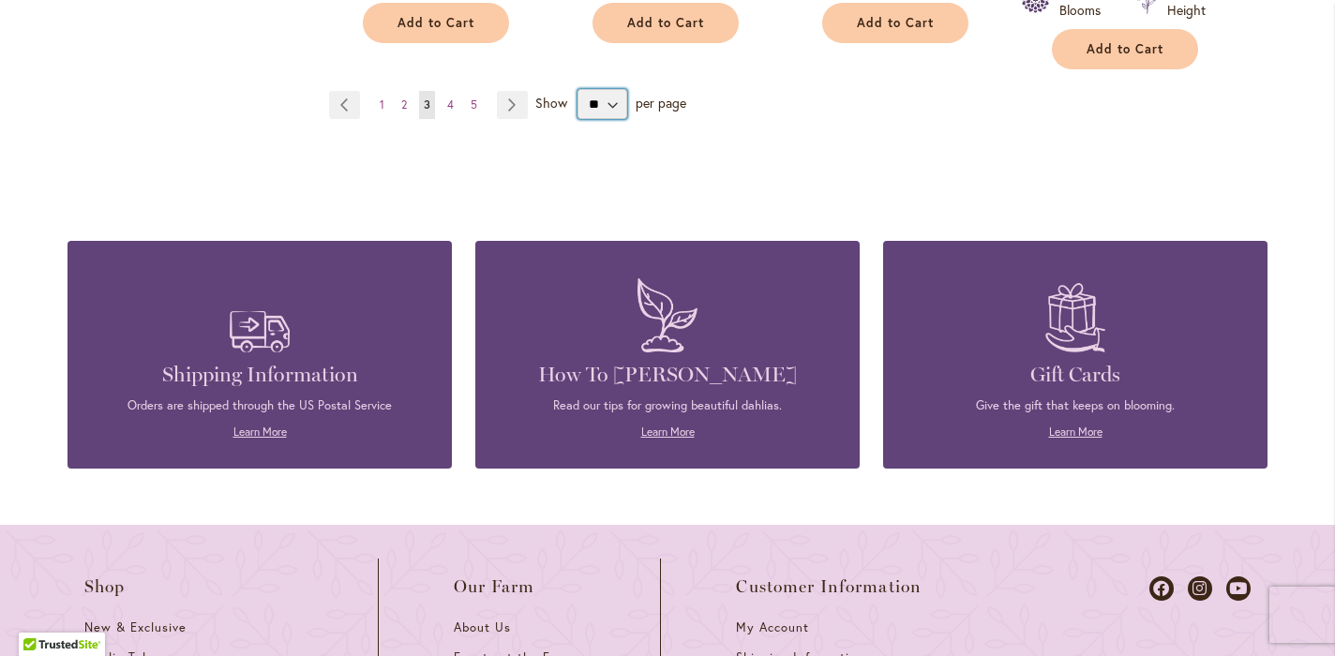
click at [608, 89] on select "** ** ** **" at bounding box center [602, 104] width 50 height 30
select select "**"
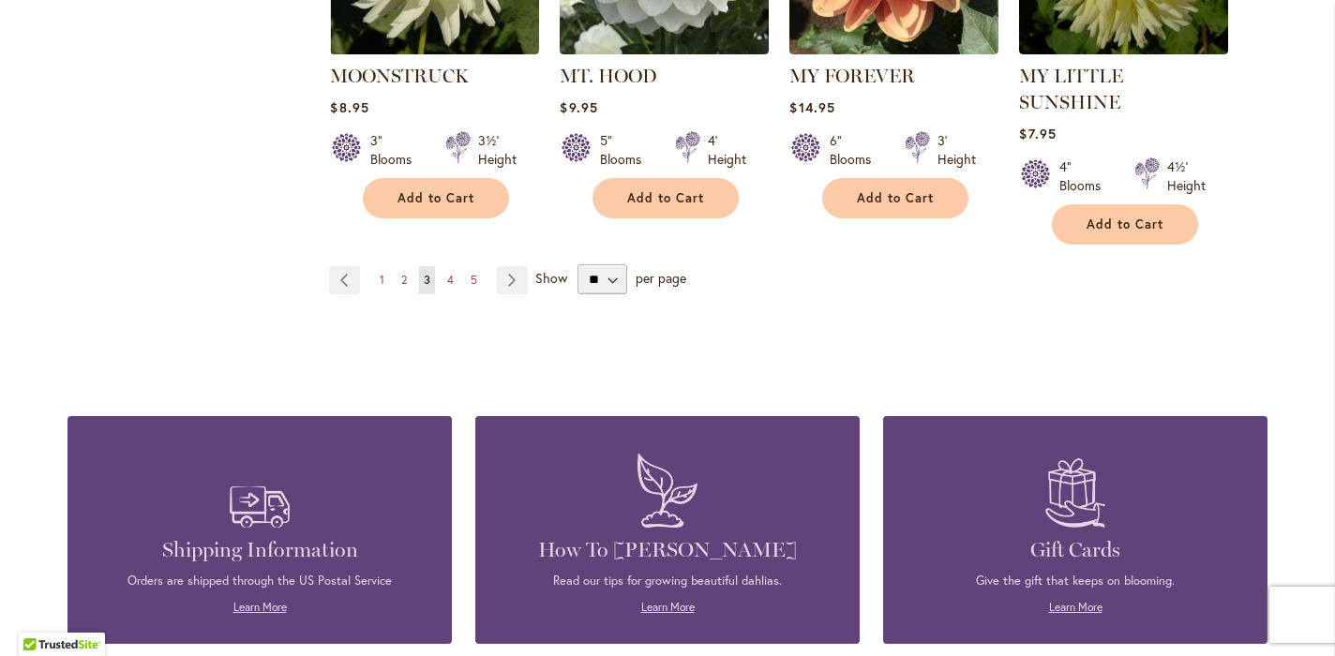
scroll to position [6718, 0]
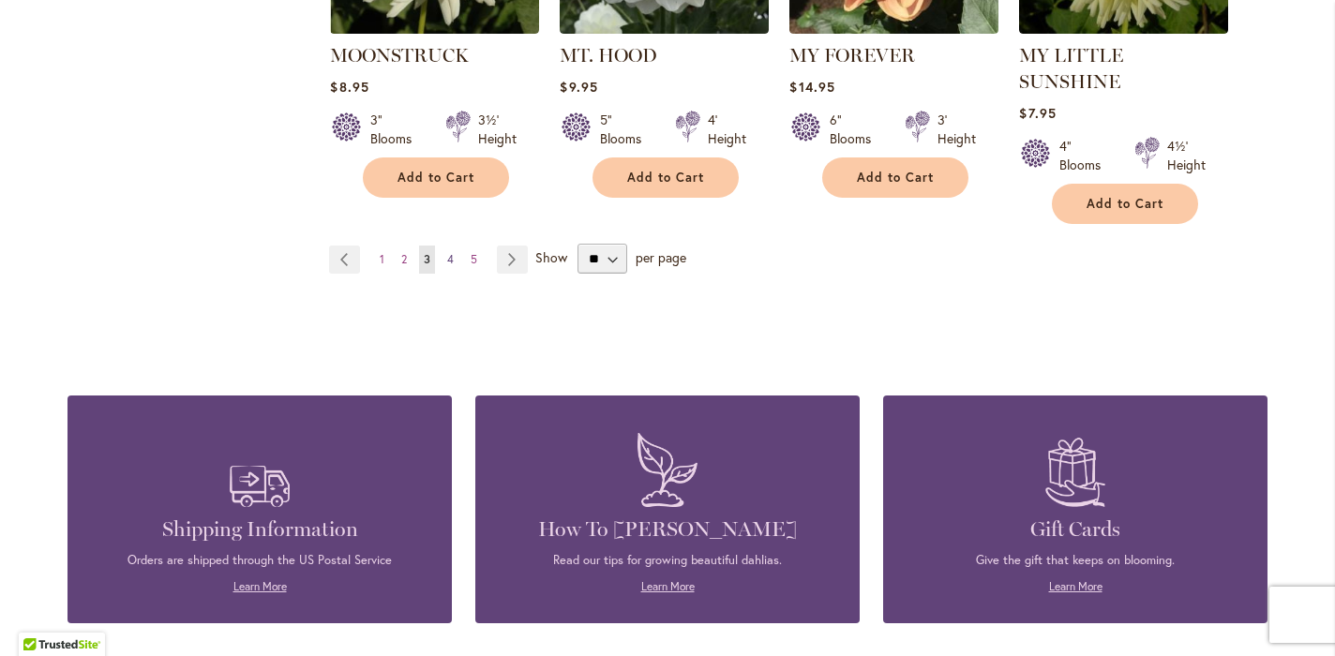
click at [450, 252] on span "4" at bounding box center [450, 259] width 7 height 14
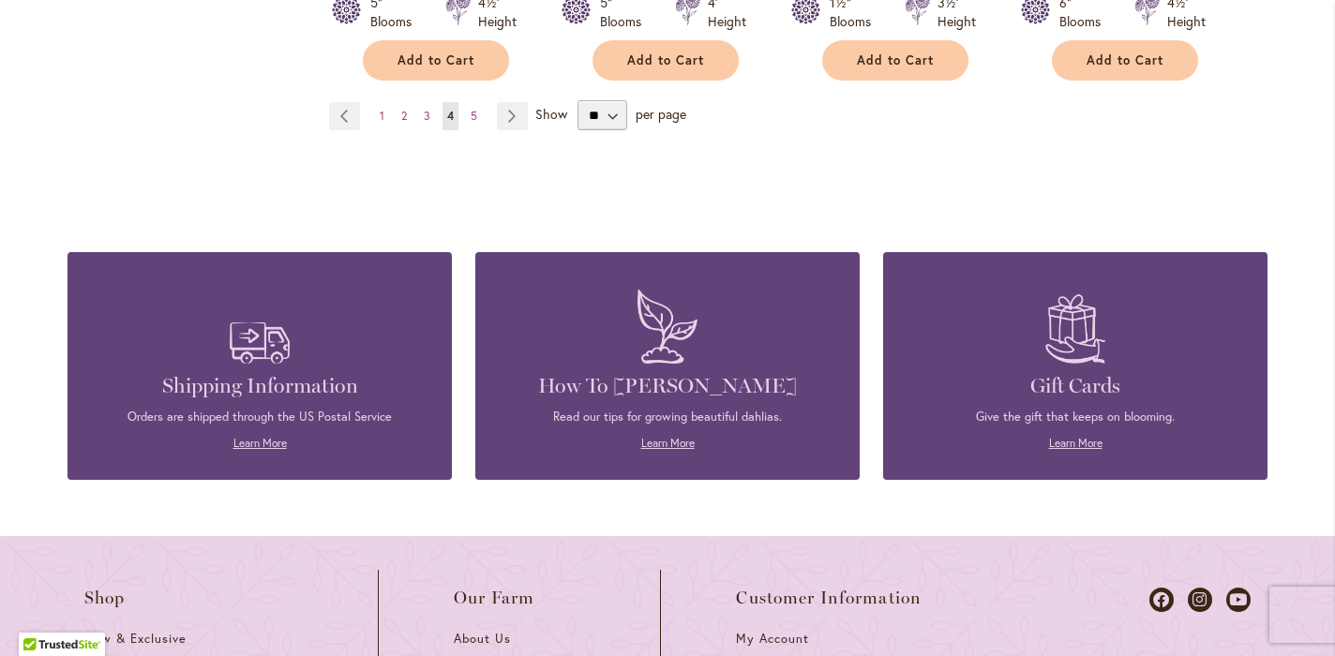
scroll to position [6781, 0]
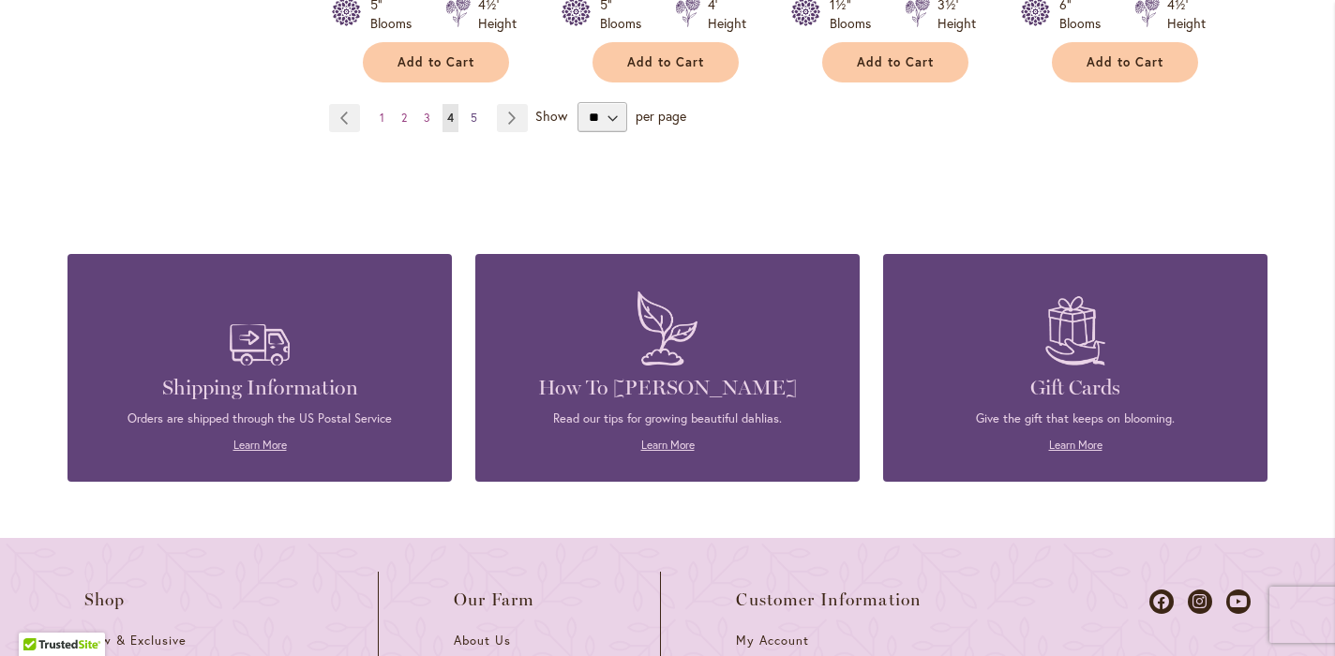
click at [471, 111] on span "5" at bounding box center [473, 118] width 7 height 14
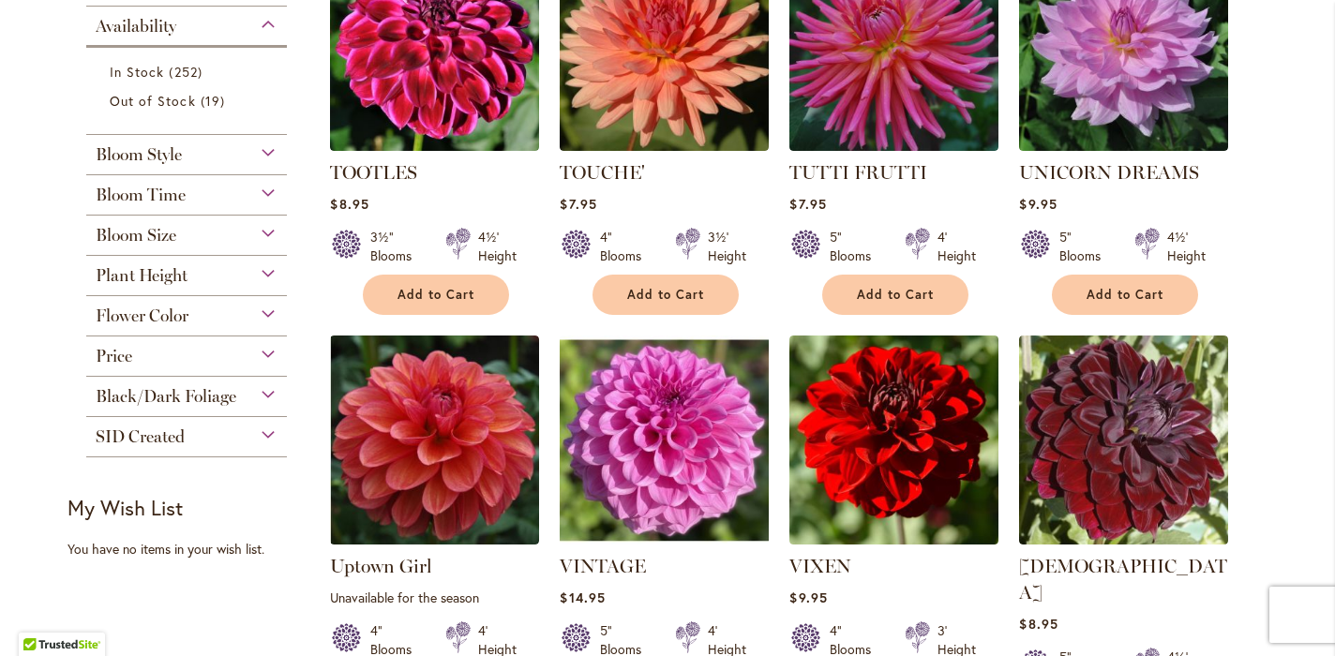
scroll to position [491, 0]
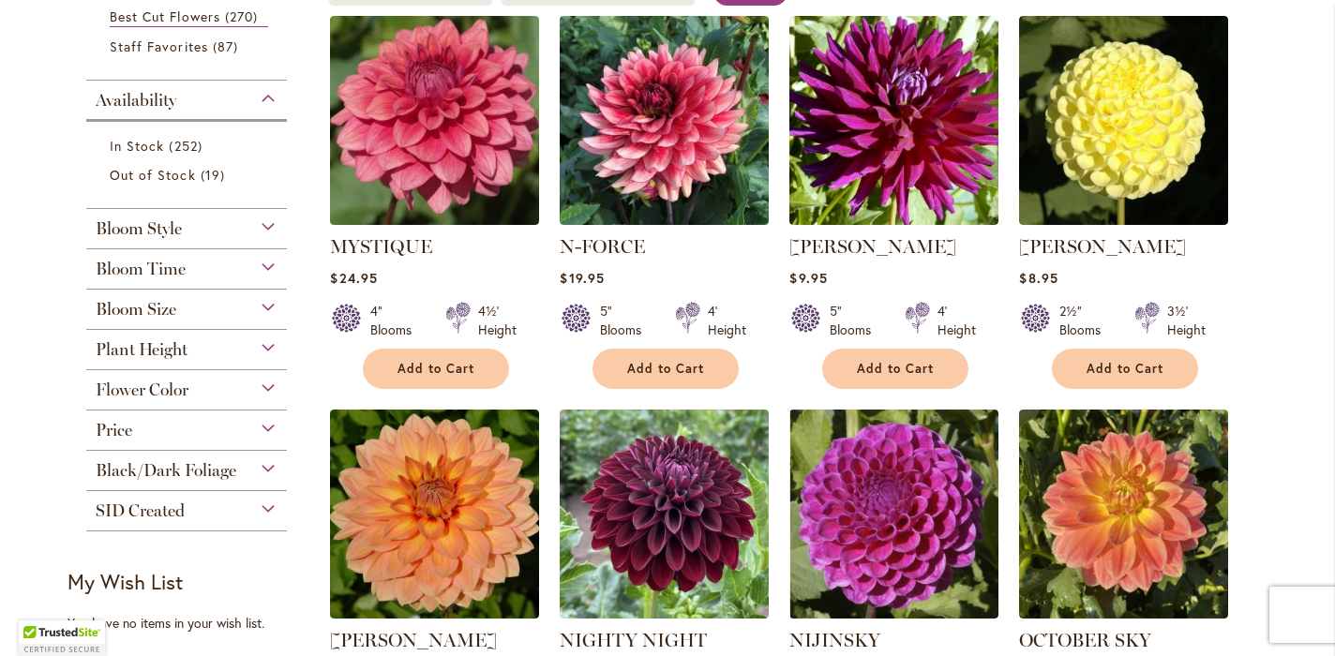
scroll to position [423, 0]
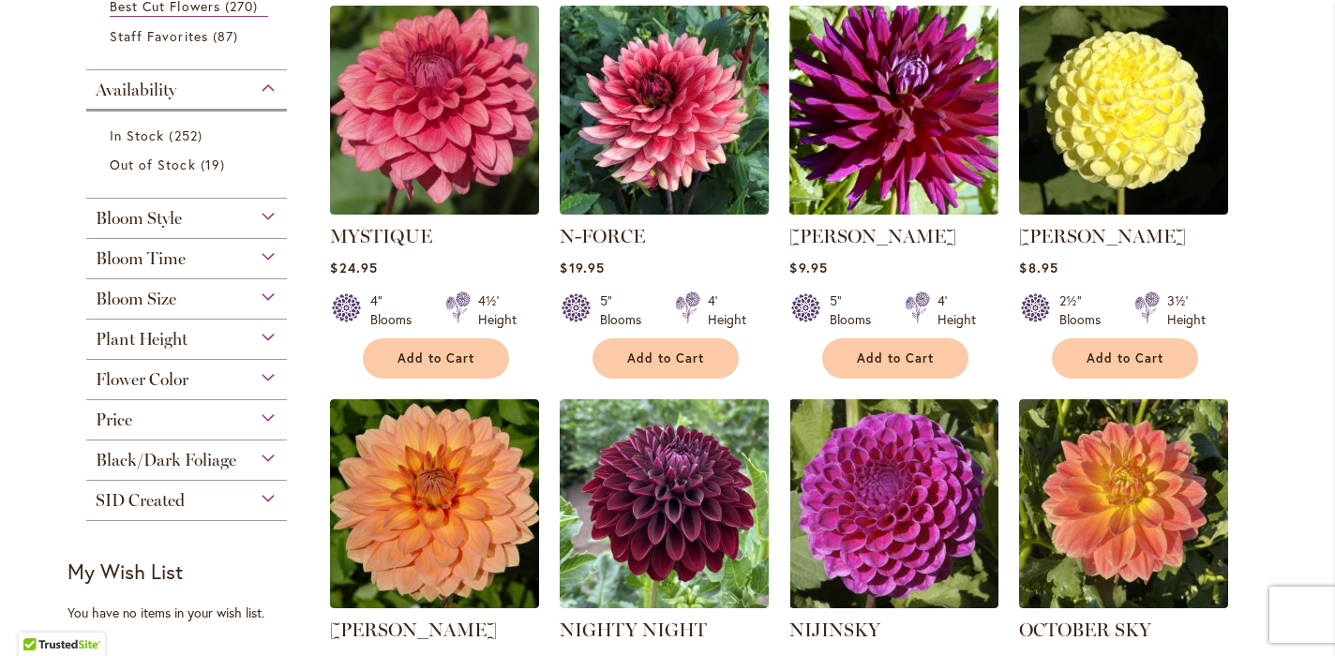
click at [914, 97] on img at bounding box center [893, 109] width 219 height 219
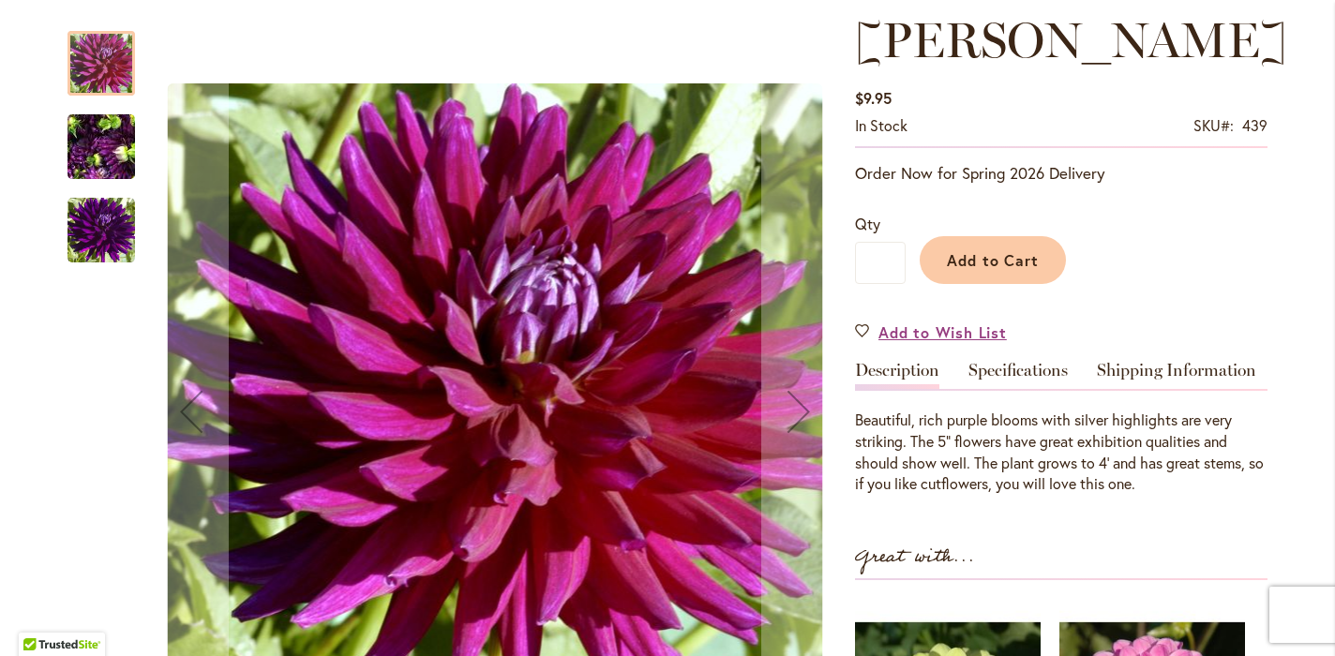
scroll to position [291, 0]
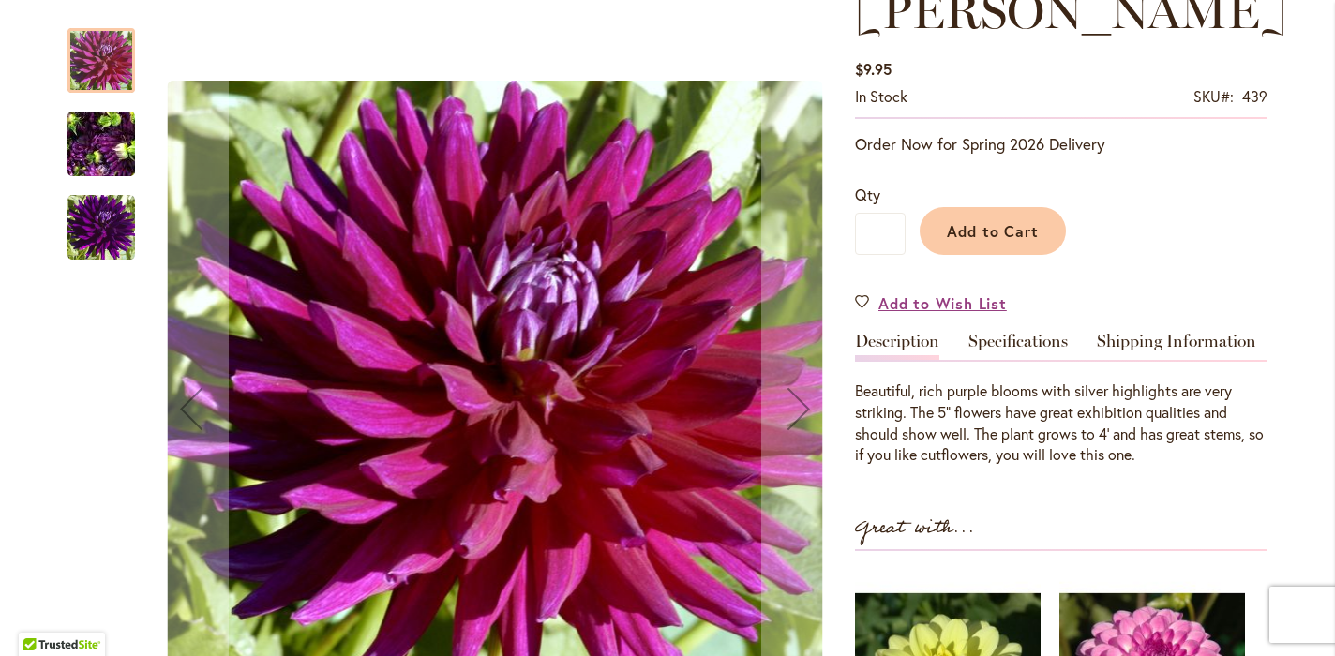
click at [98, 230] on img "NADINE JESSIE" at bounding box center [100, 227] width 67 height 67
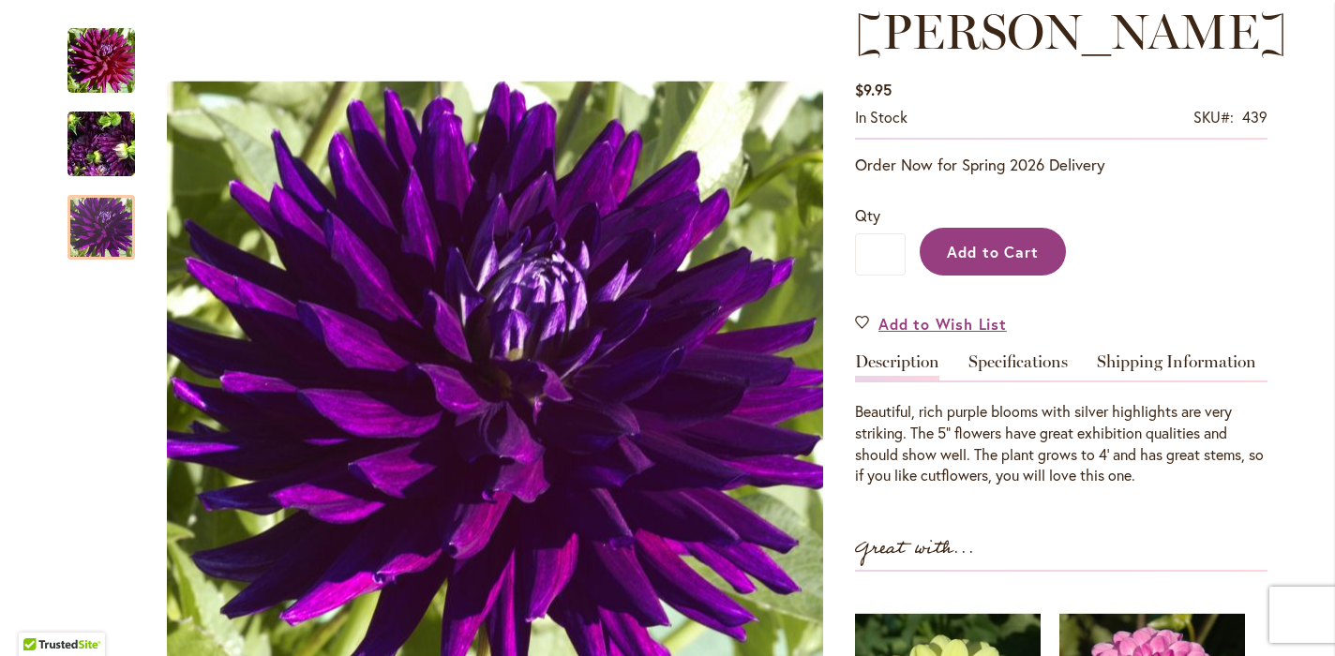
scroll to position [268, 0]
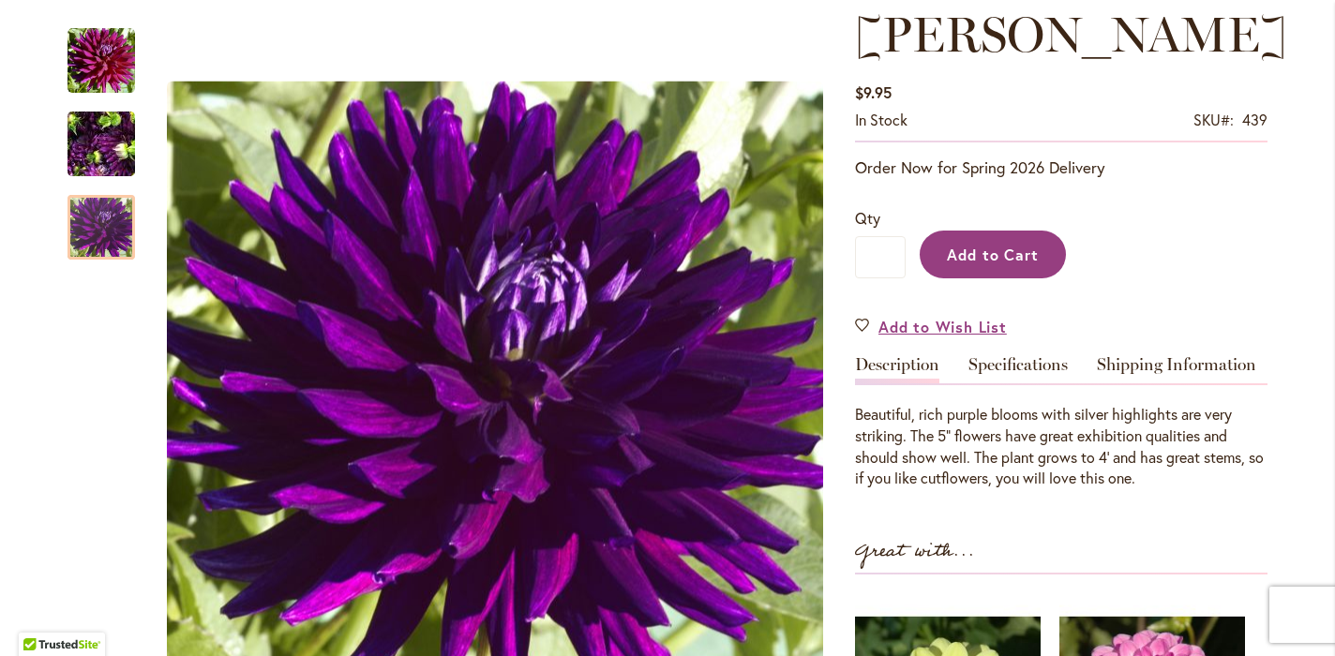
click at [1019, 247] on span "Add to Cart" at bounding box center [993, 255] width 93 height 20
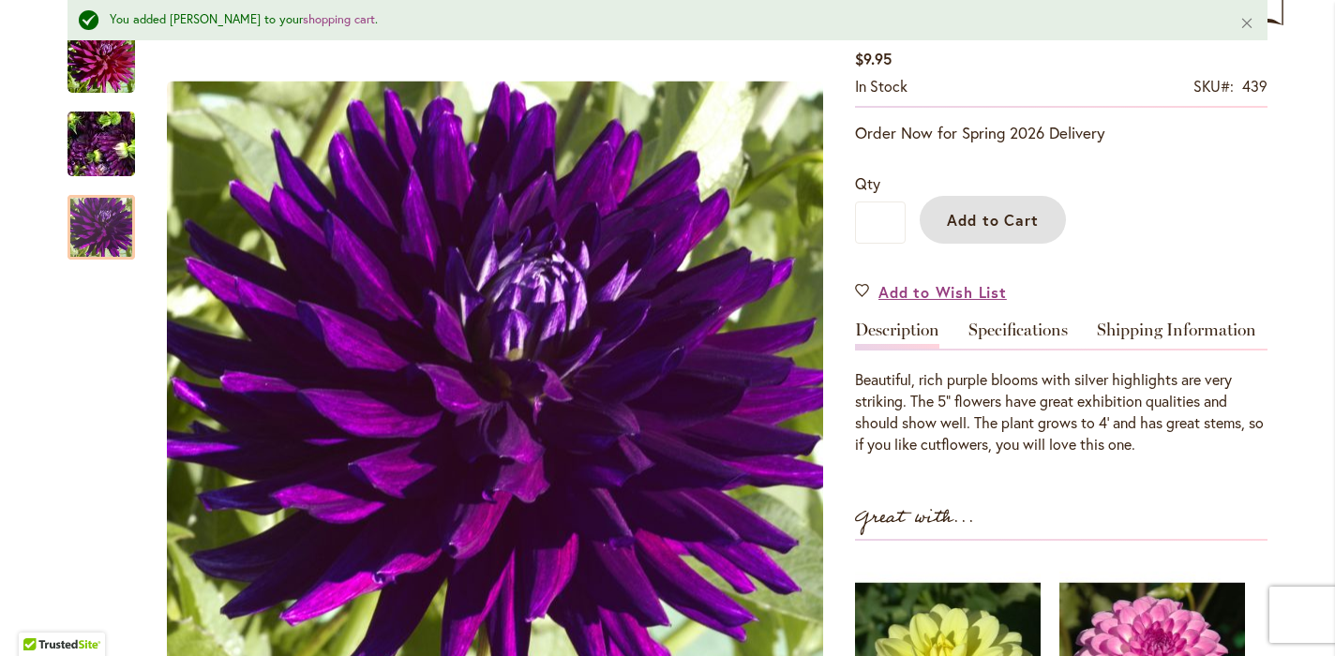
scroll to position [350, 0]
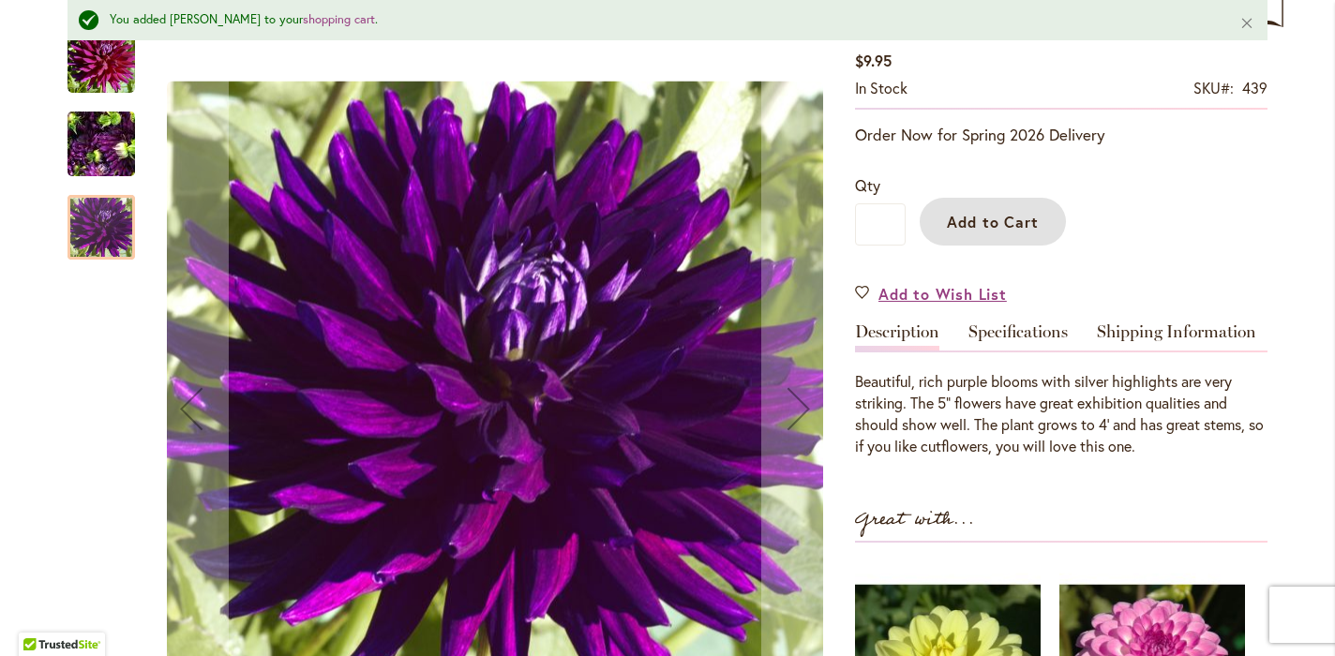
click at [89, 145] on img "NADINE JESSIE" at bounding box center [101, 144] width 135 height 101
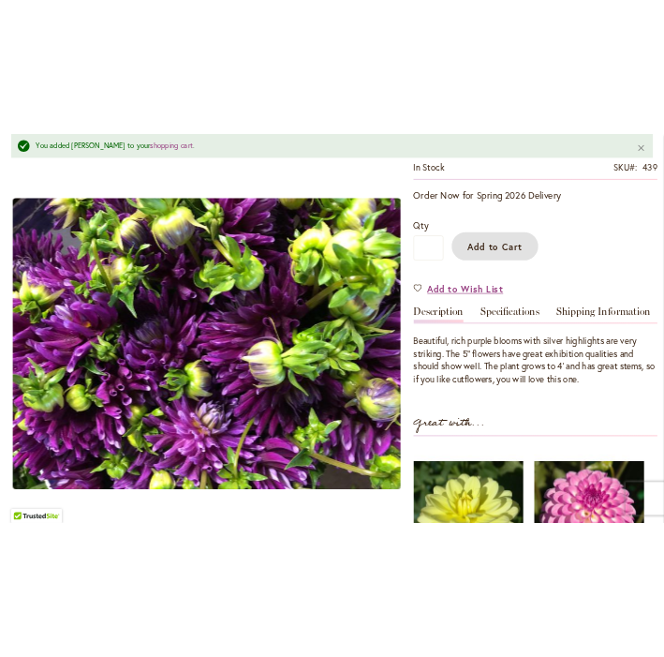
scroll to position [0, 0]
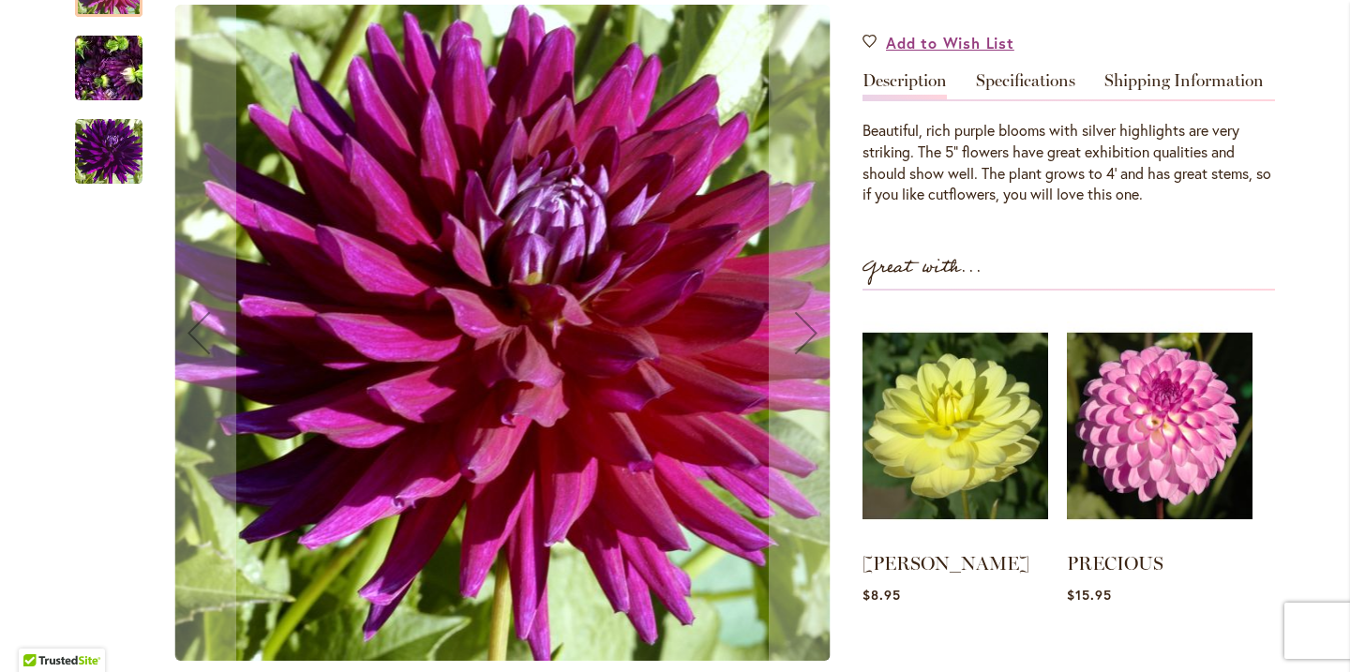
scroll to position [546, 0]
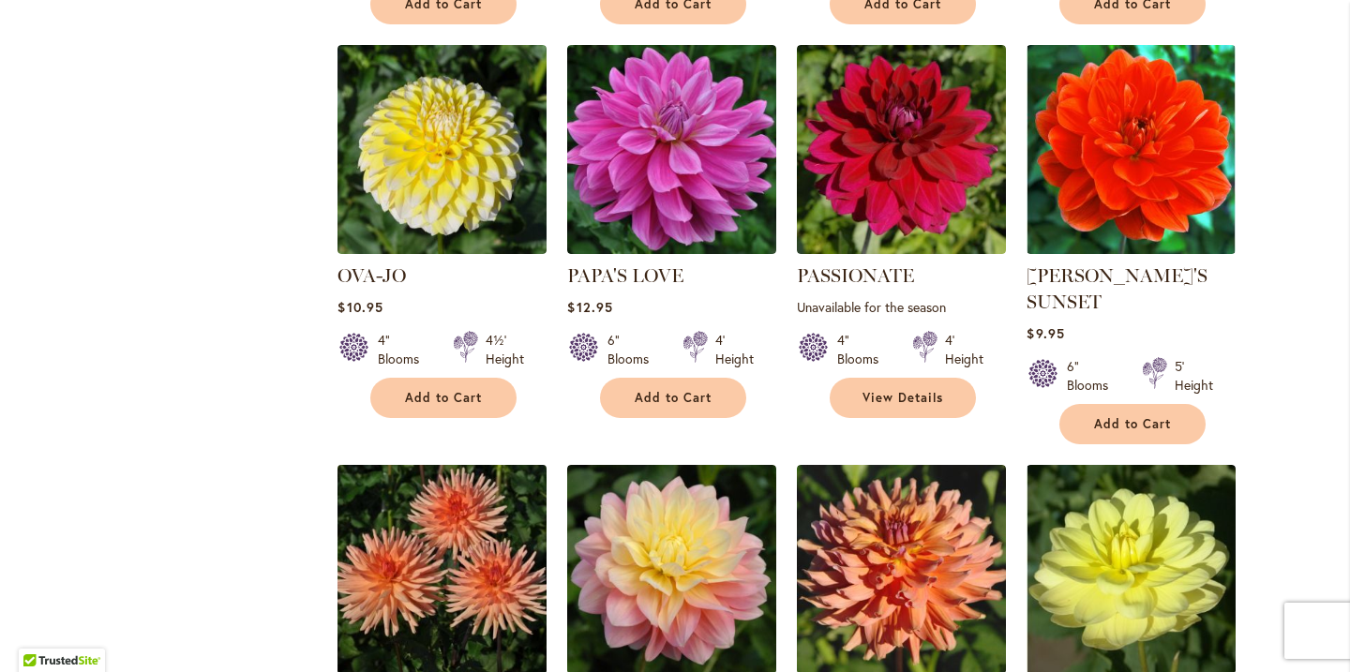
scroll to position [1488, 0]
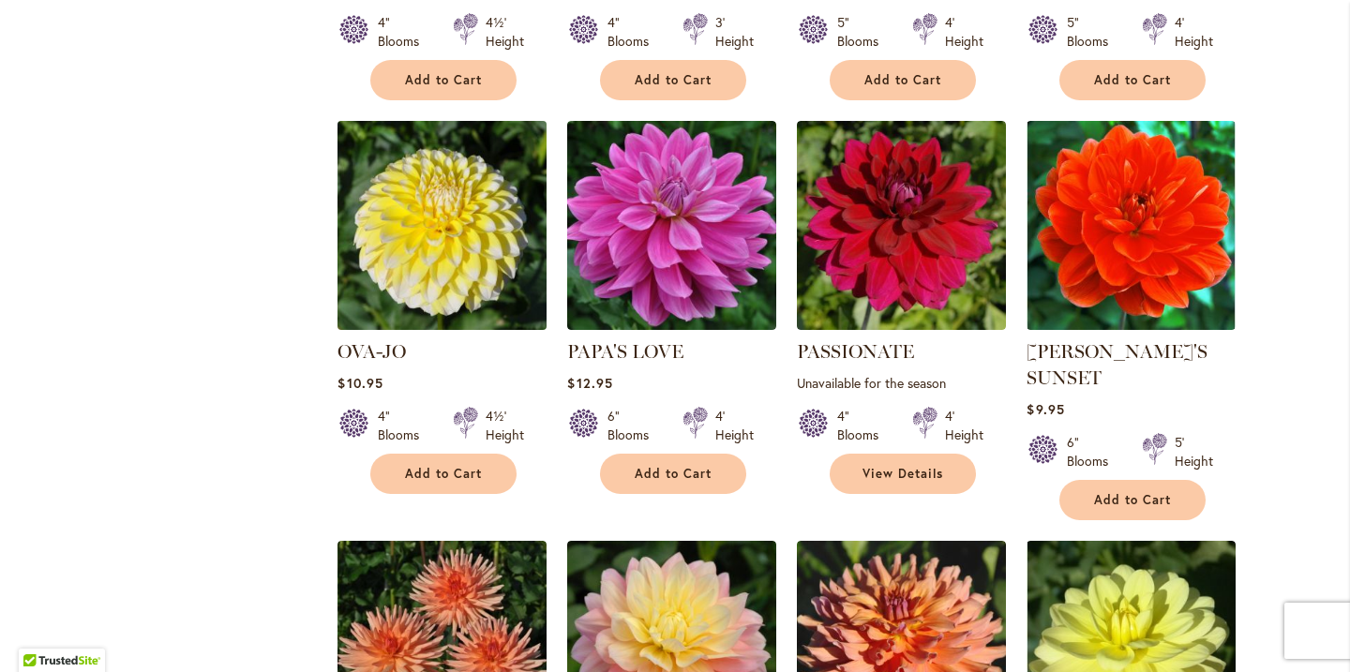
click at [445, 216] on img at bounding box center [442, 224] width 219 height 219
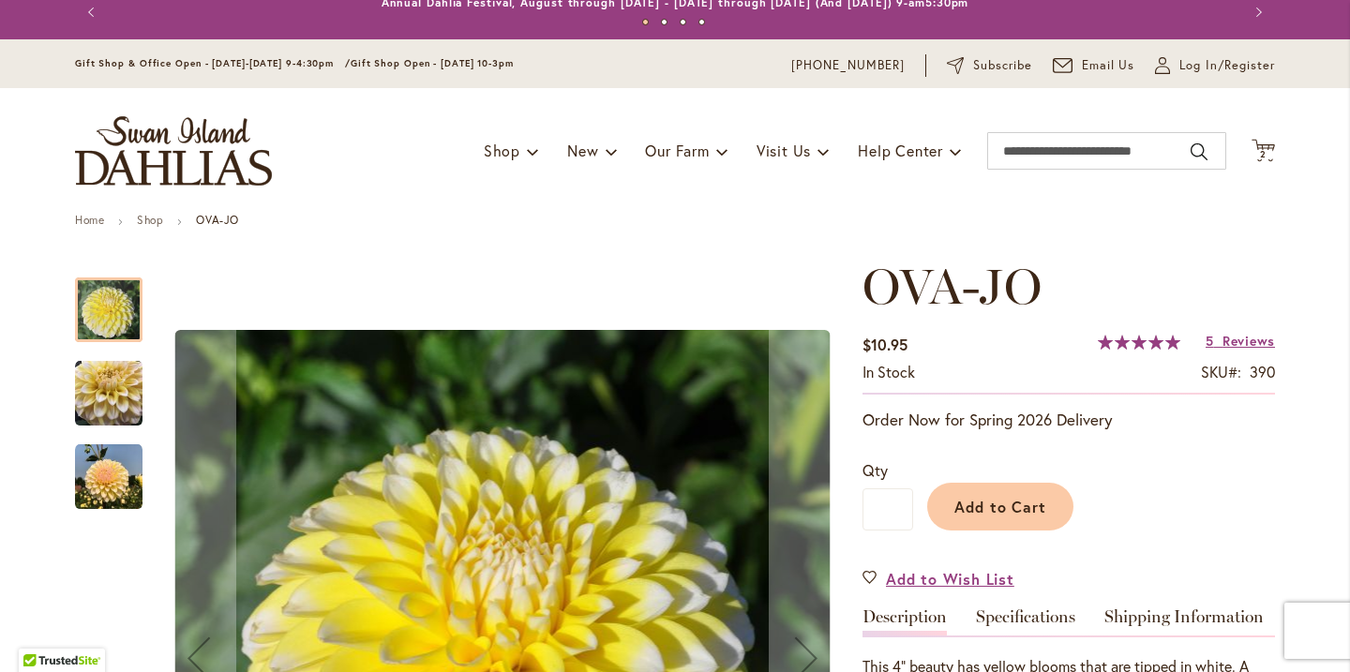
scroll to position [18, 0]
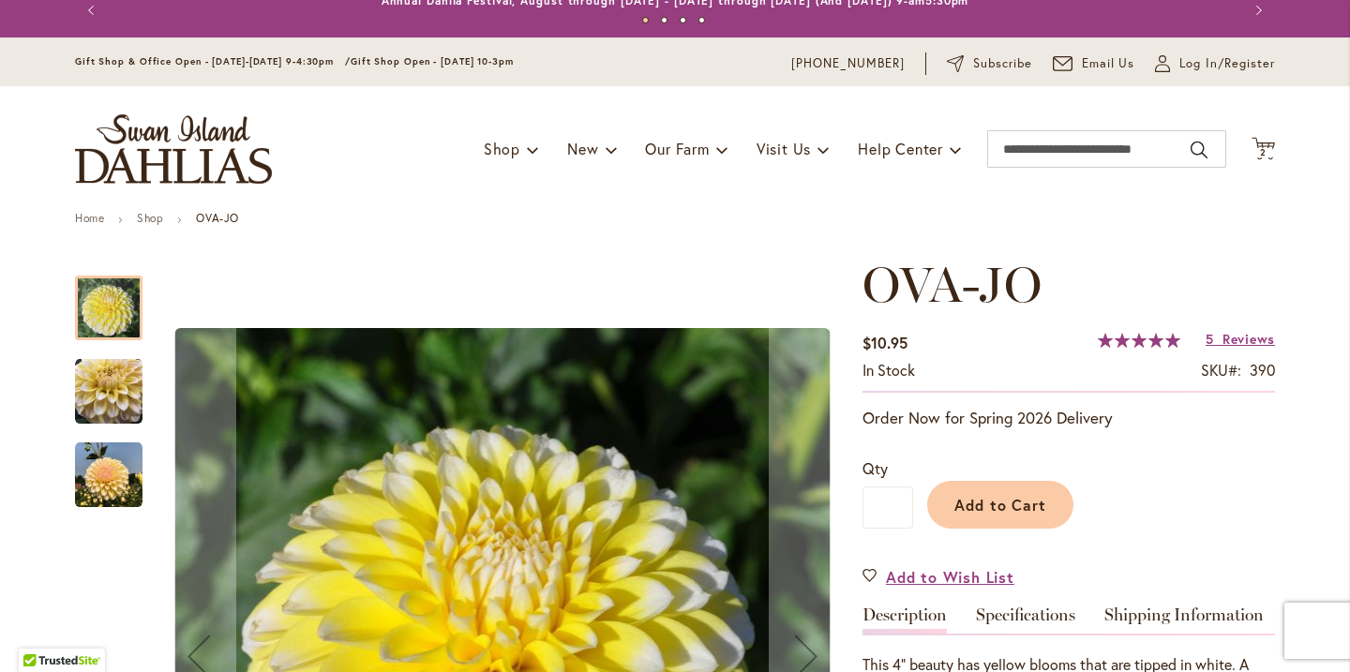
click at [100, 466] on img "OVA-JO" at bounding box center [108, 474] width 67 height 67
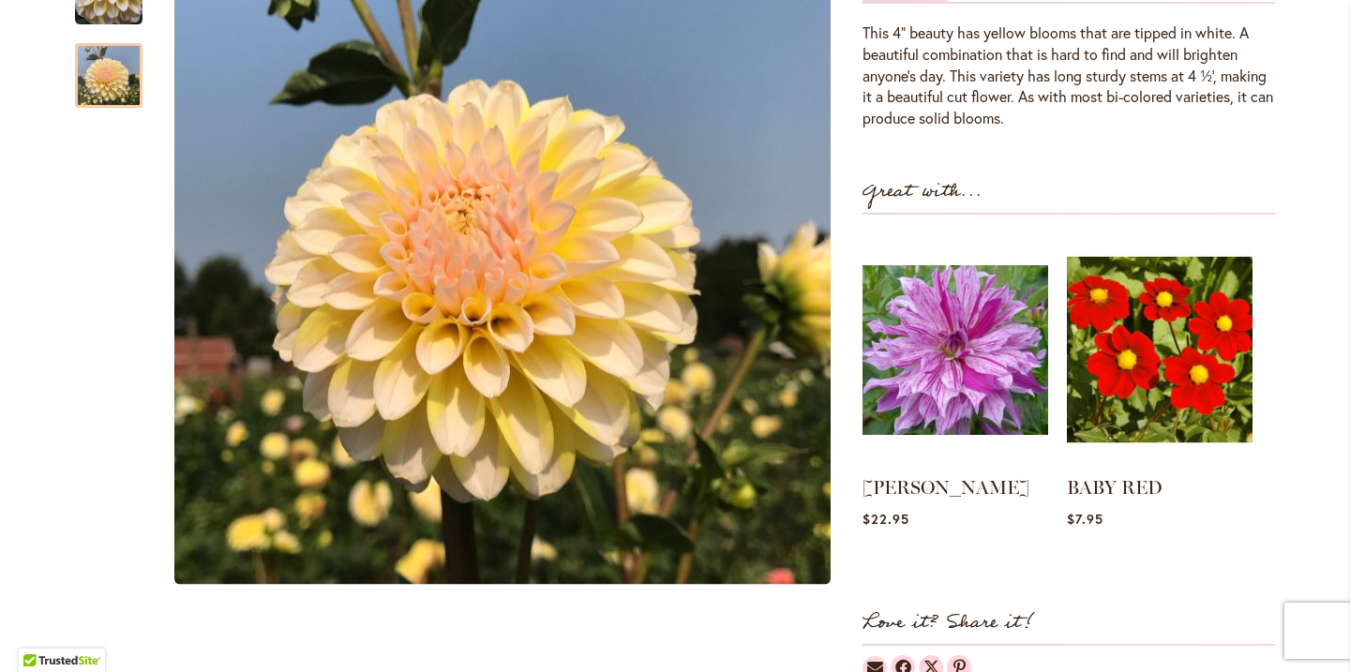
scroll to position [656, 0]
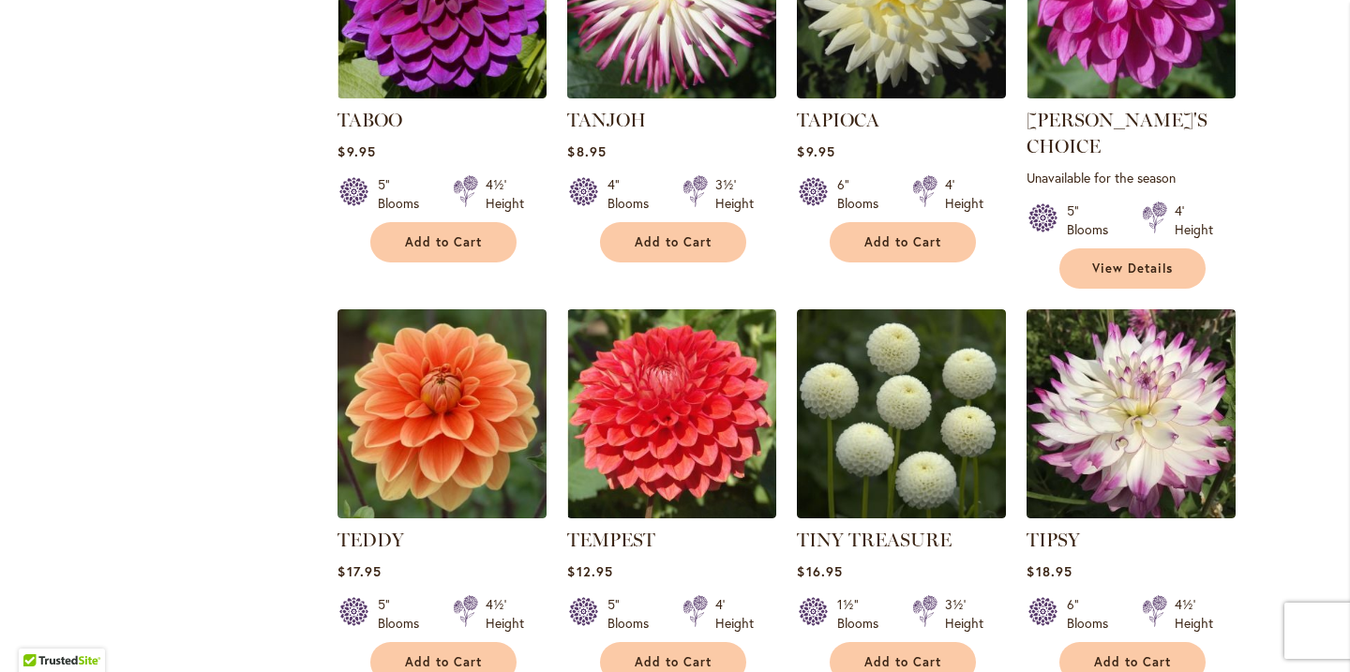
scroll to position [6218, 0]
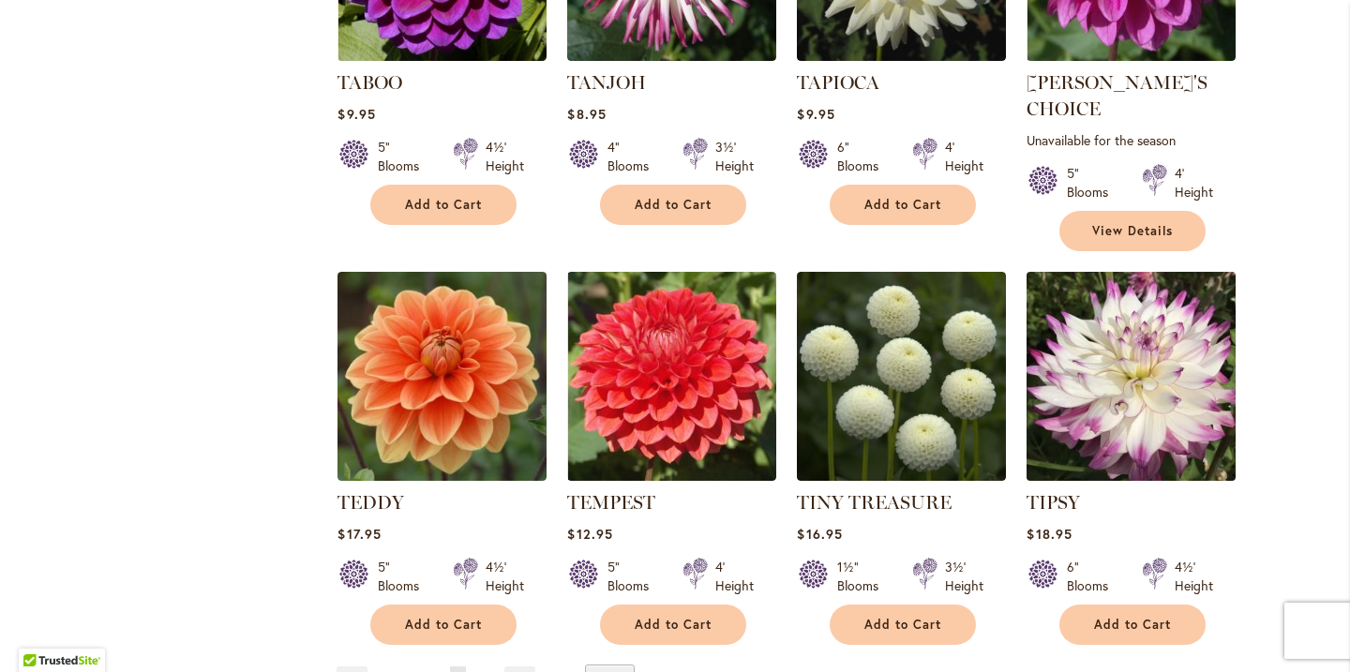
click at [1128, 333] on img at bounding box center [1131, 375] width 219 height 219
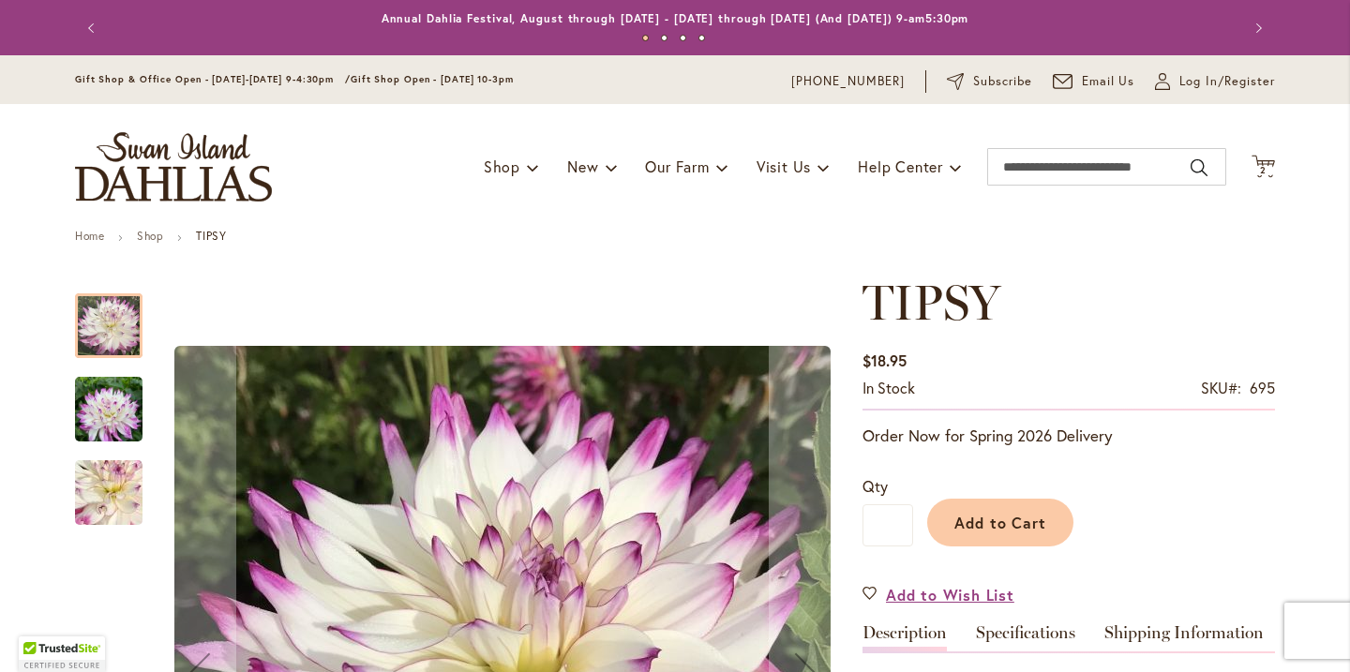
click at [102, 394] on img "TIPSY" at bounding box center [108, 410] width 67 height 90
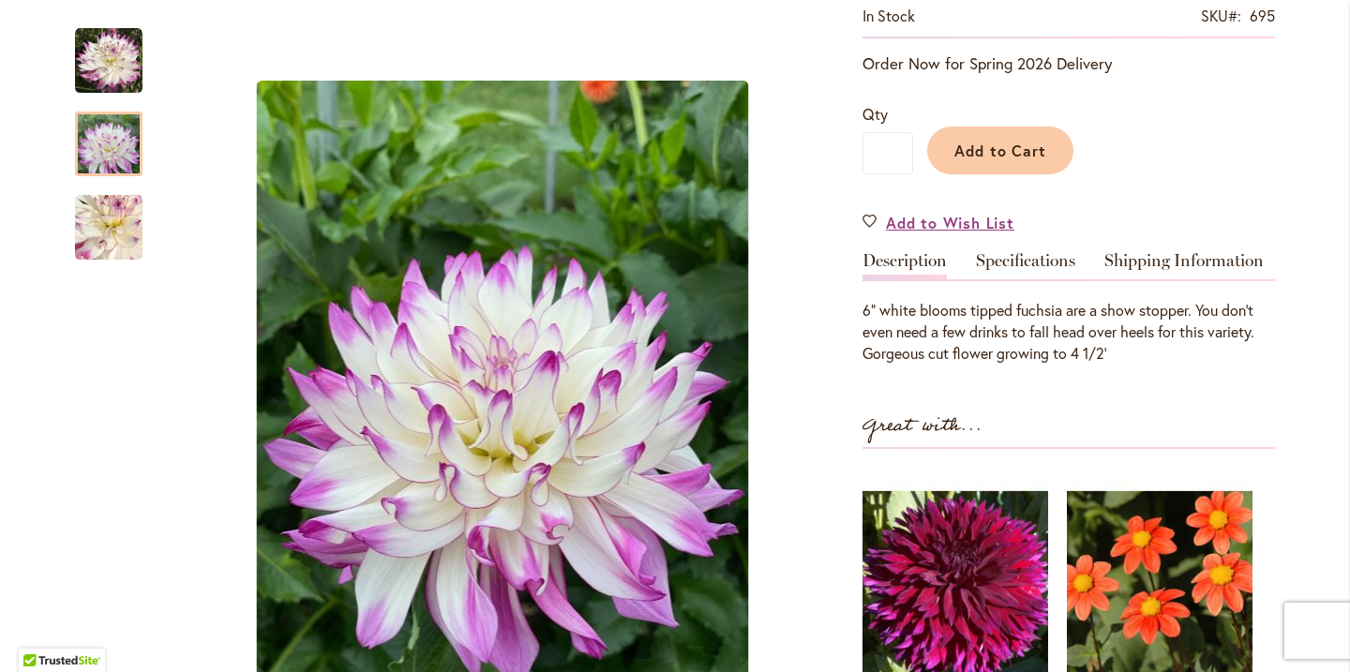
scroll to position [200, 0]
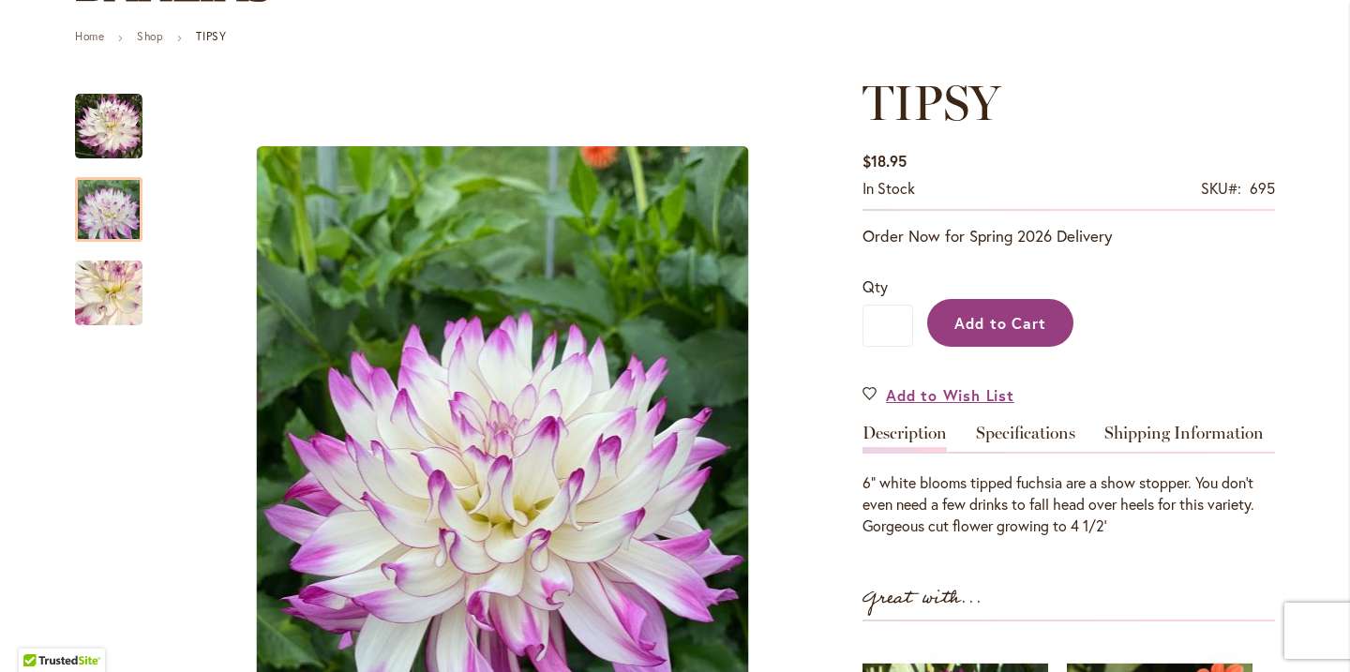
click at [993, 316] on span "Add to Cart" at bounding box center [1000, 323] width 93 height 20
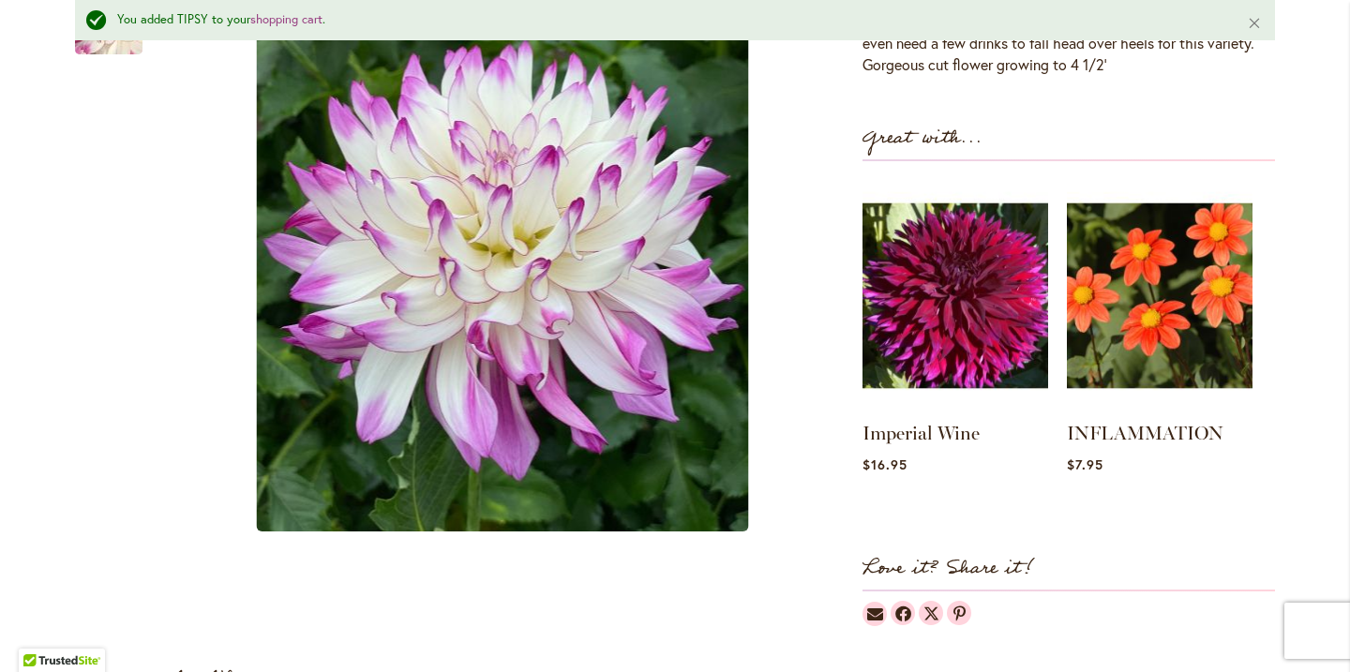
scroll to position [754, 0]
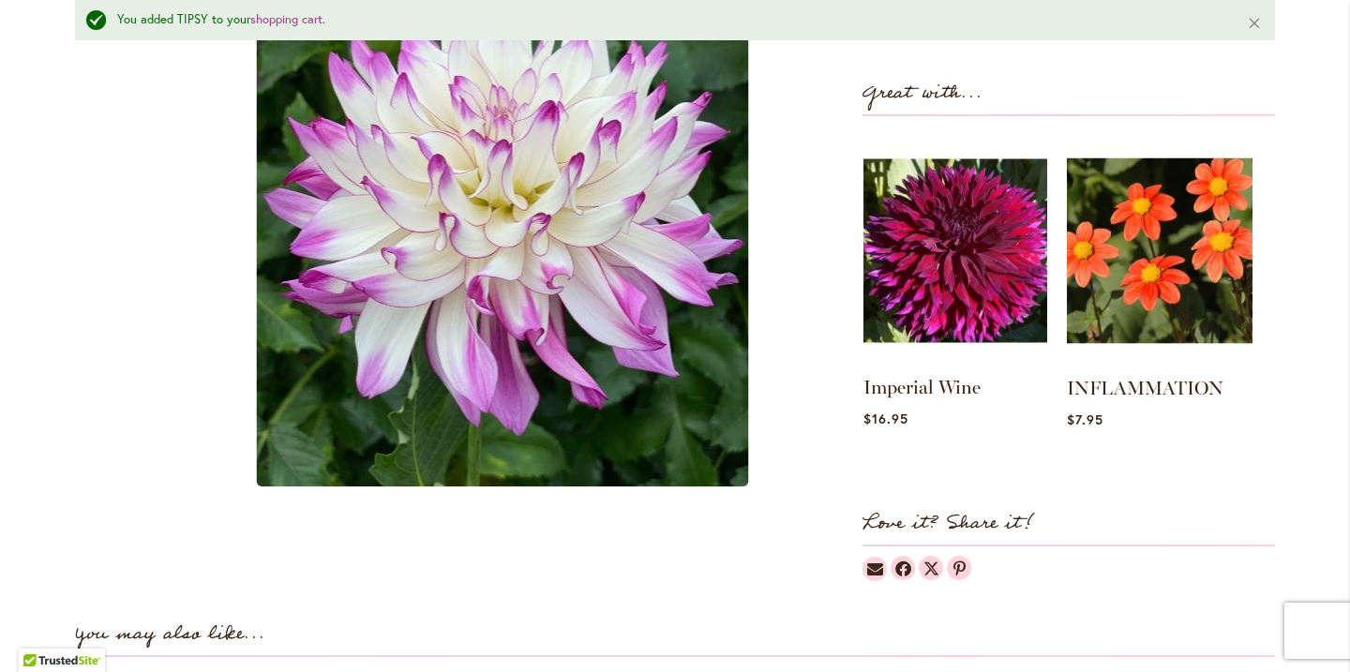
click at [945, 246] on img at bounding box center [955, 251] width 184 height 230
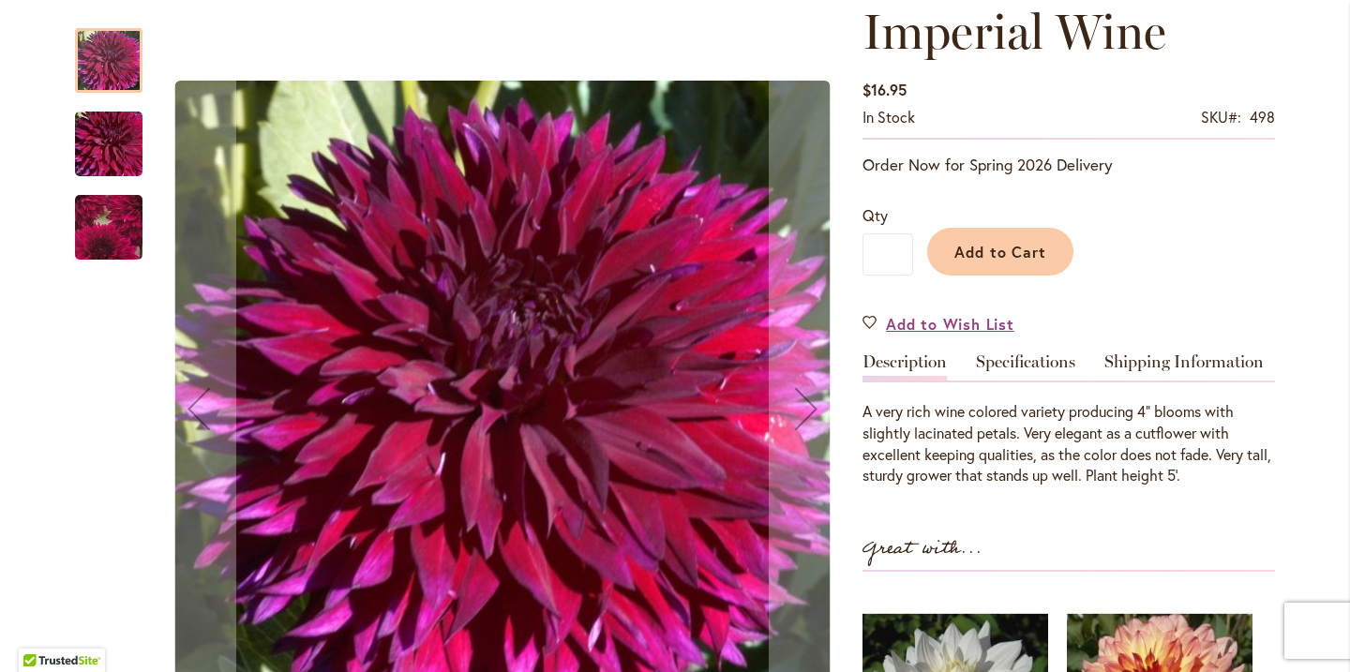
scroll to position [288, 0]
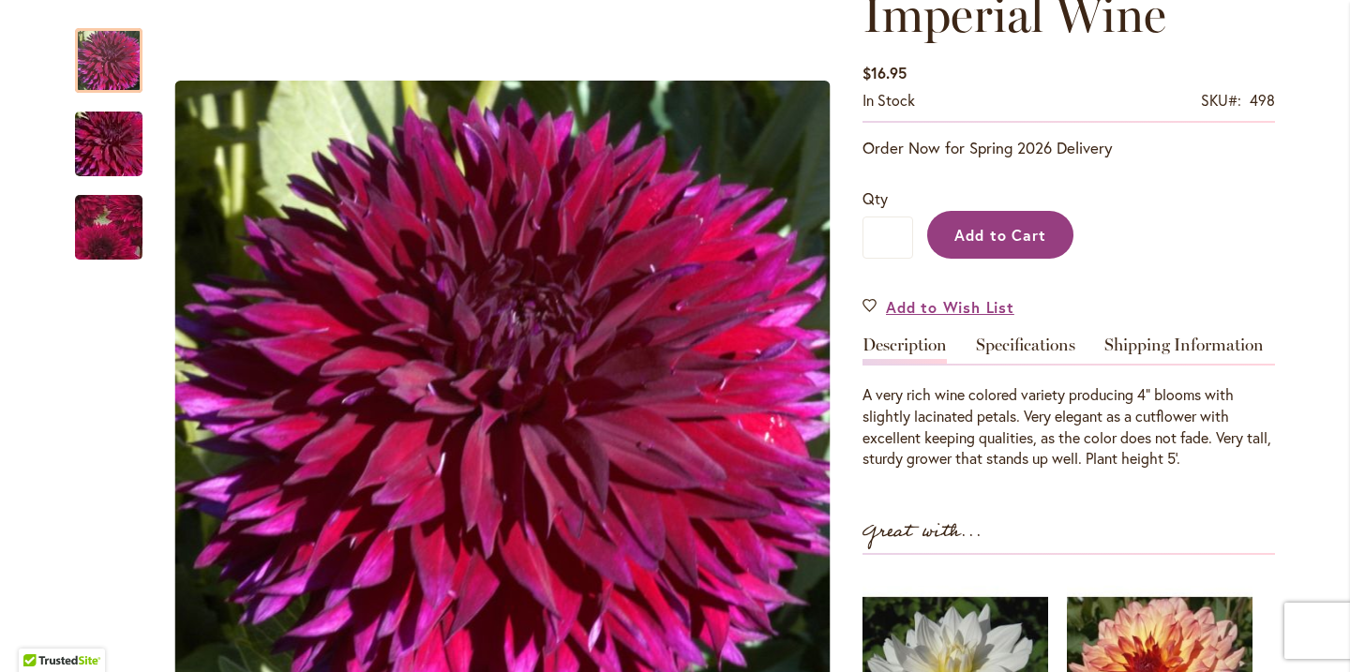
click at [1035, 230] on span "Add to Cart" at bounding box center [1000, 235] width 93 height 20
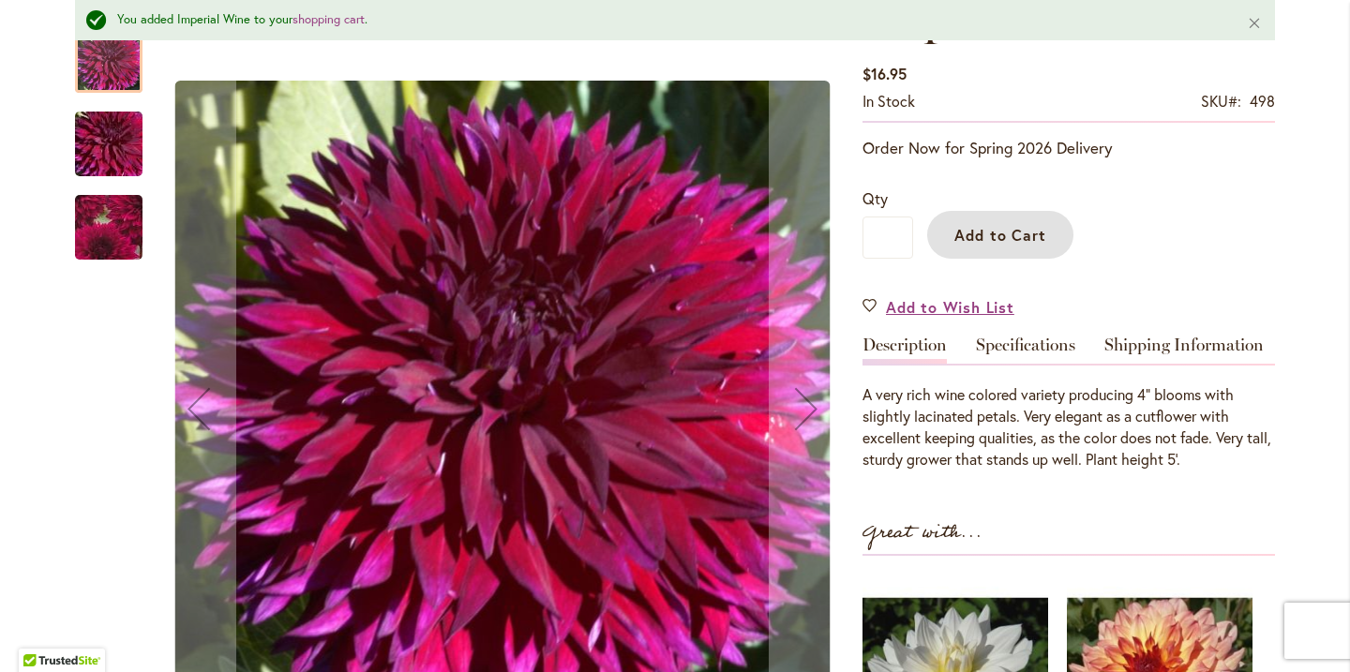
scroll to position [0, 0]
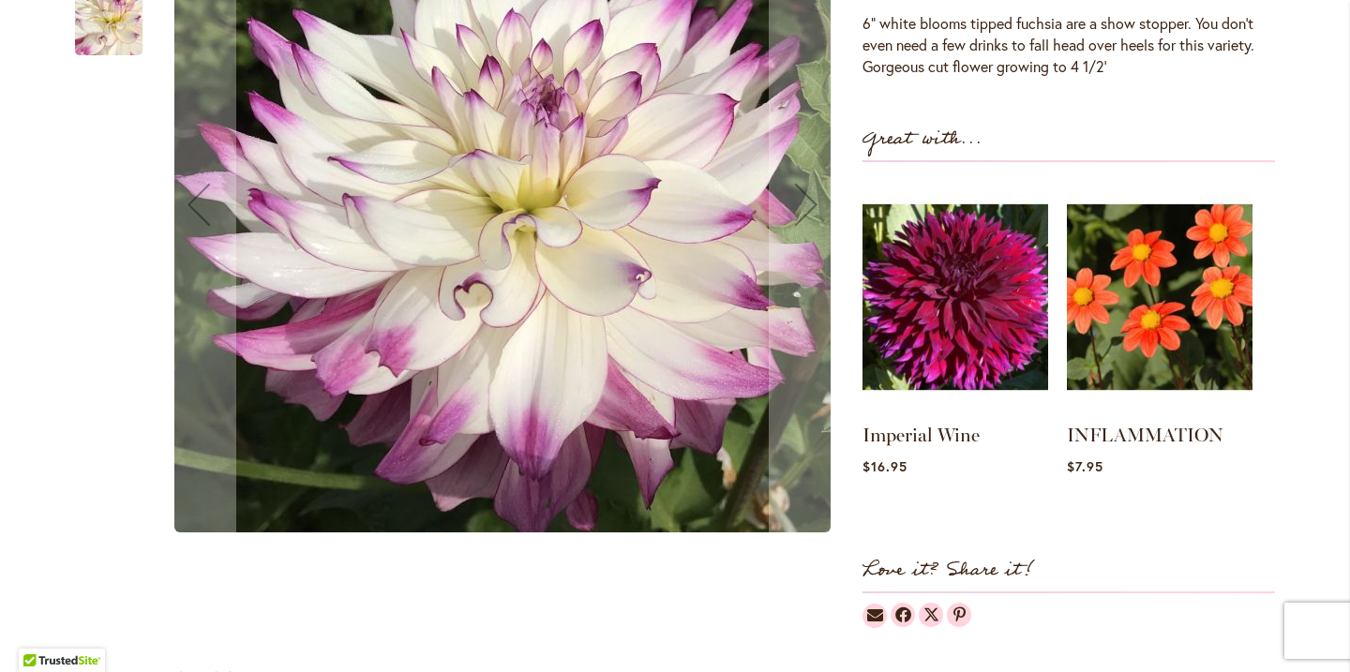
scroll to position [655, 0]
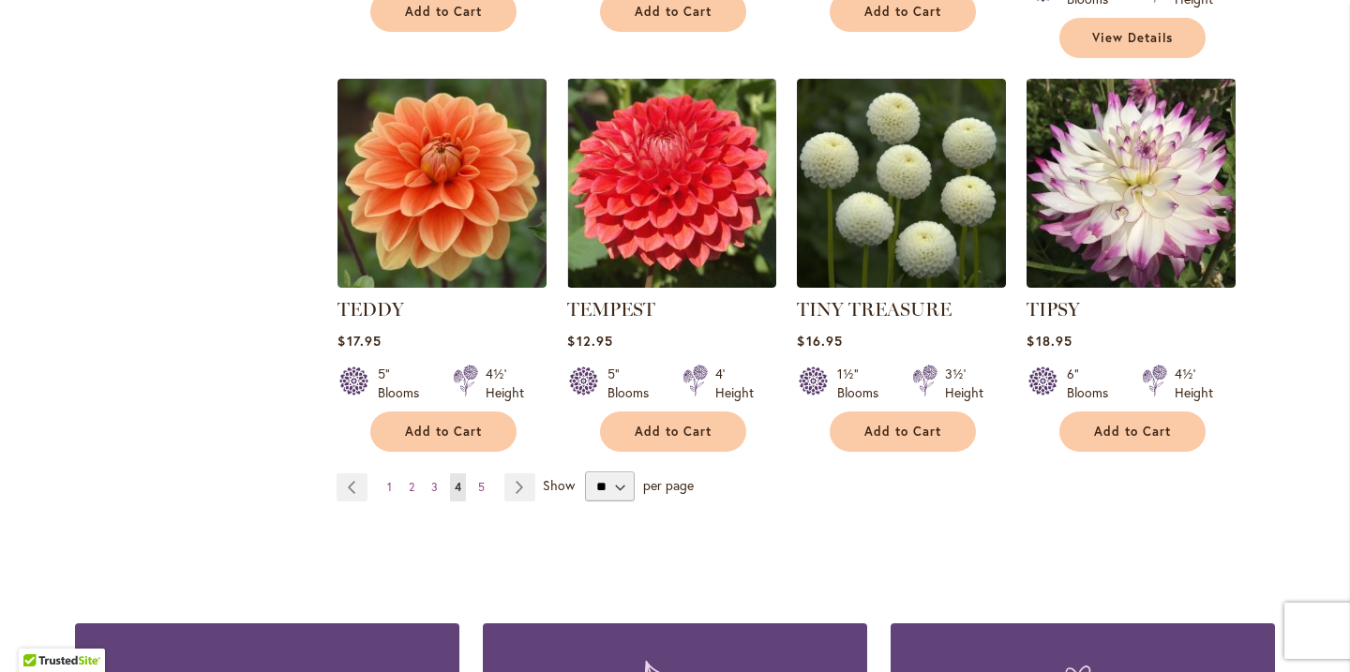
scroll to position [6413, 0]
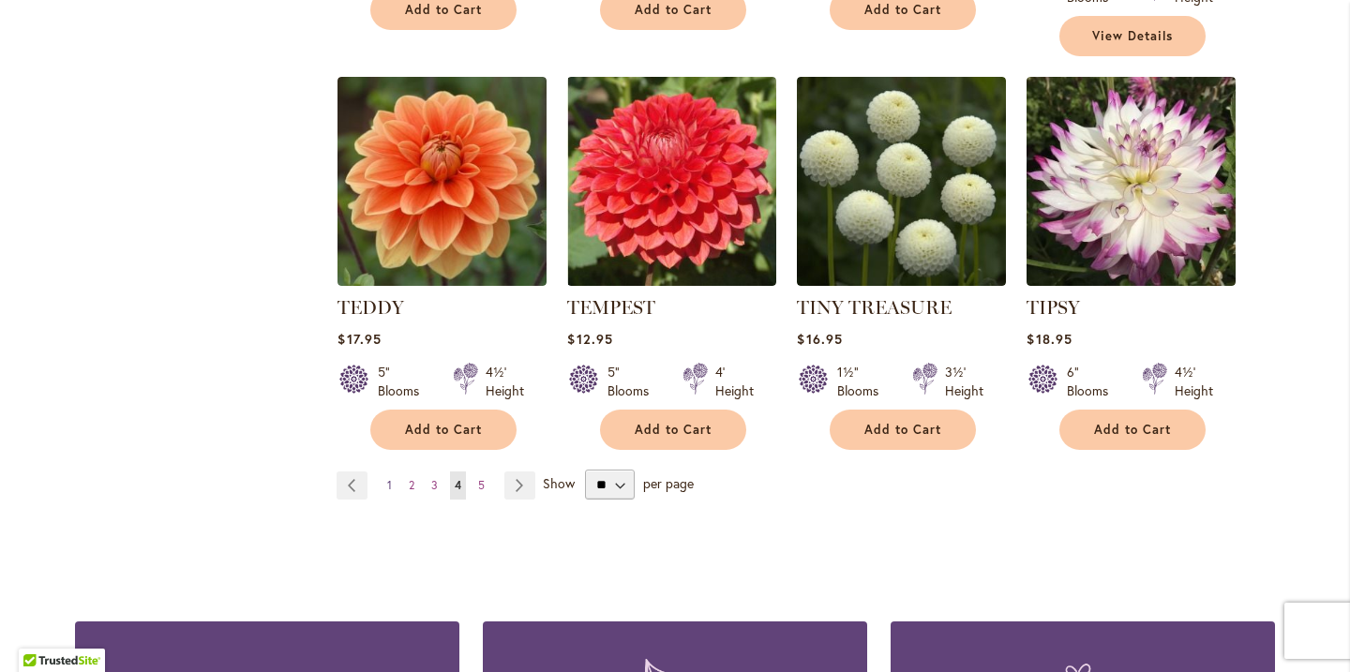
click at [382, 471] on link "Page 1" at bounding box center [389, 485] width 14 height 28
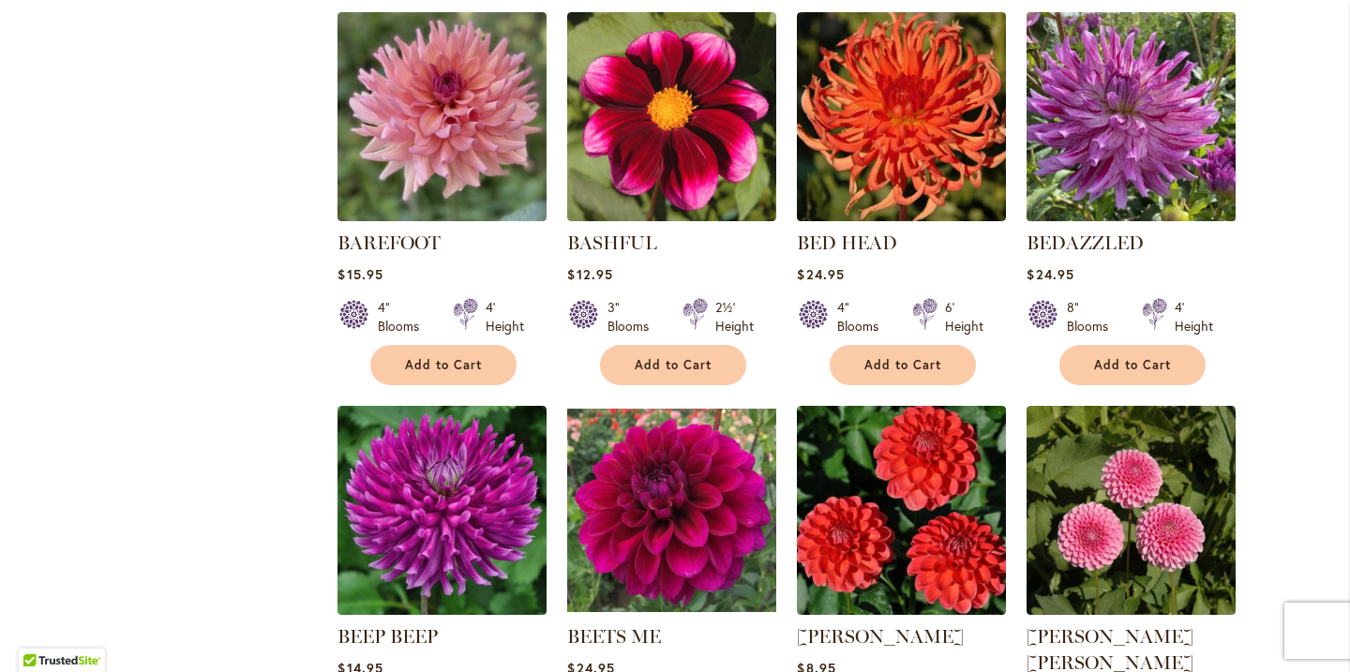
scroll to position [1592, 0]
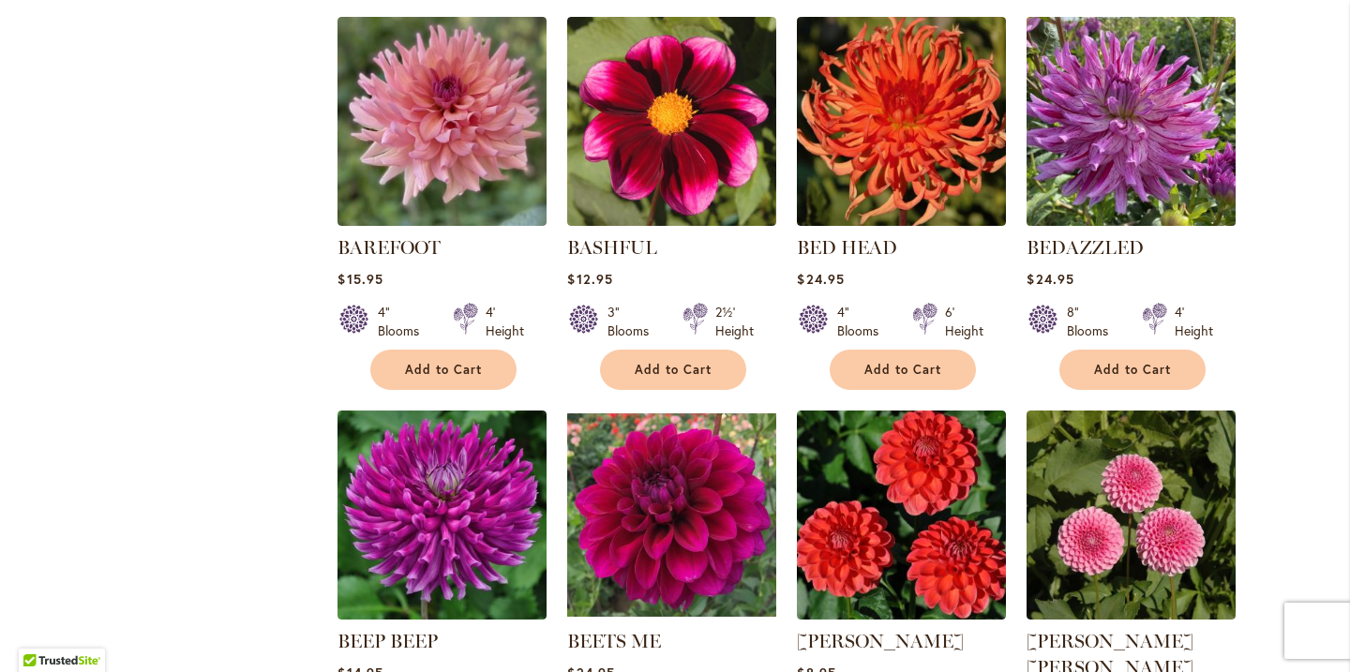
click at [1135, 121] on img at bounding box center [1131, 120] width 219 height 219
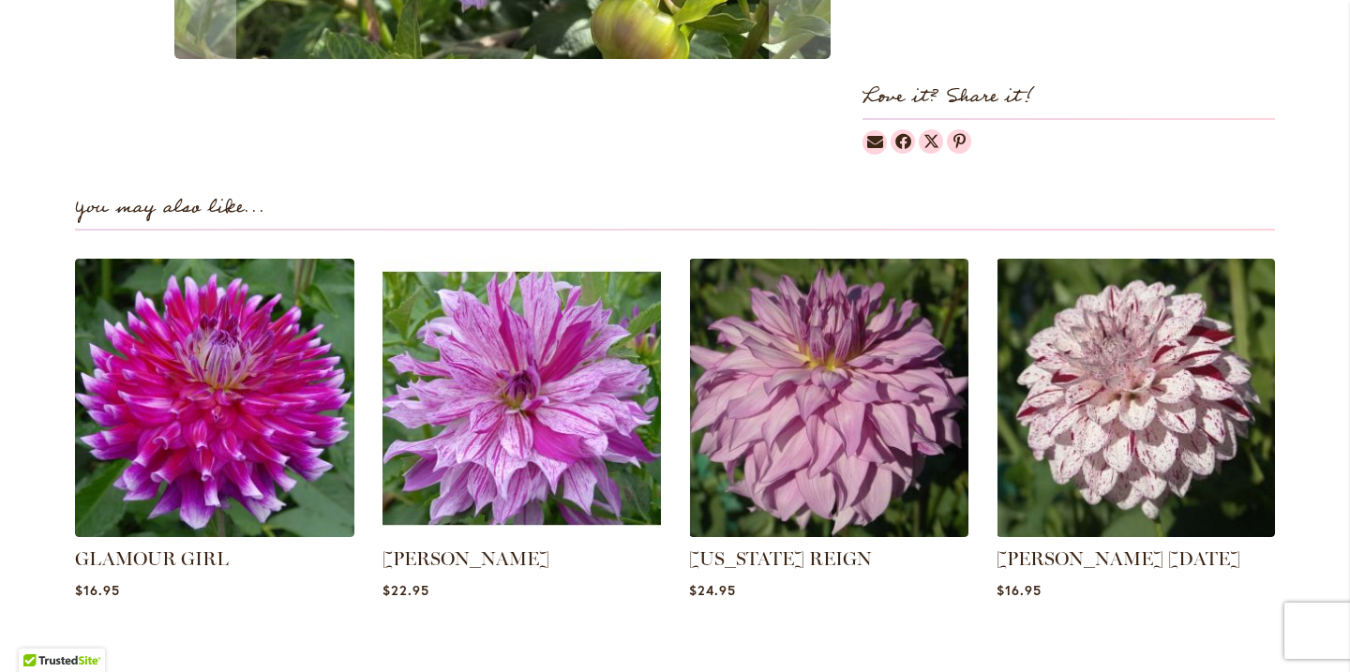
scroll to position [1215, 0]
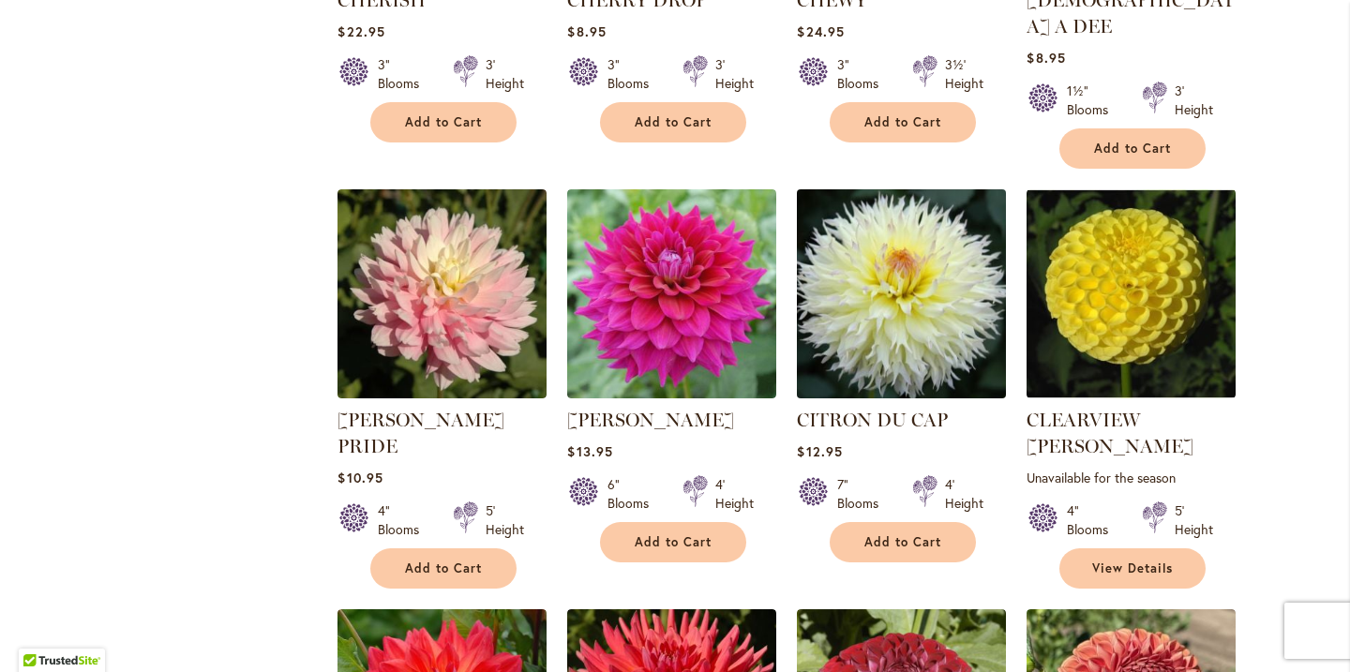
scroll to position [5171, 0]
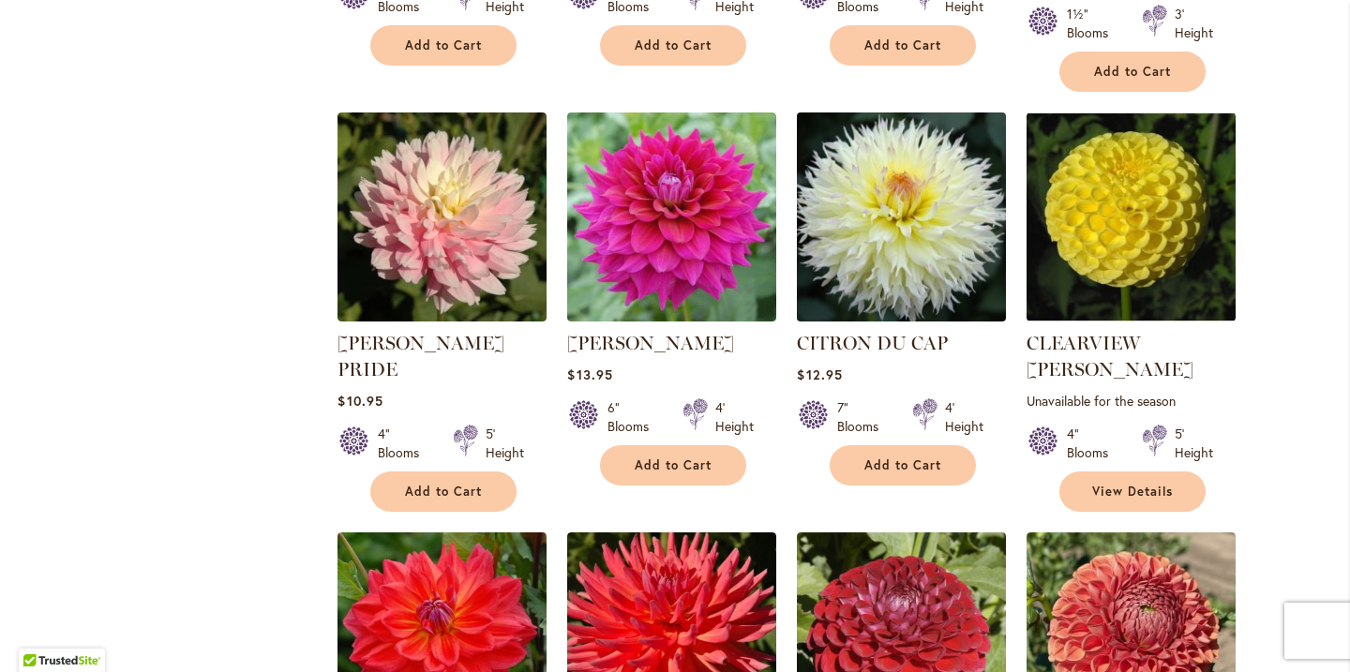
click at [890, 112] on img at bounding box center [901, 216] width 219 height 219
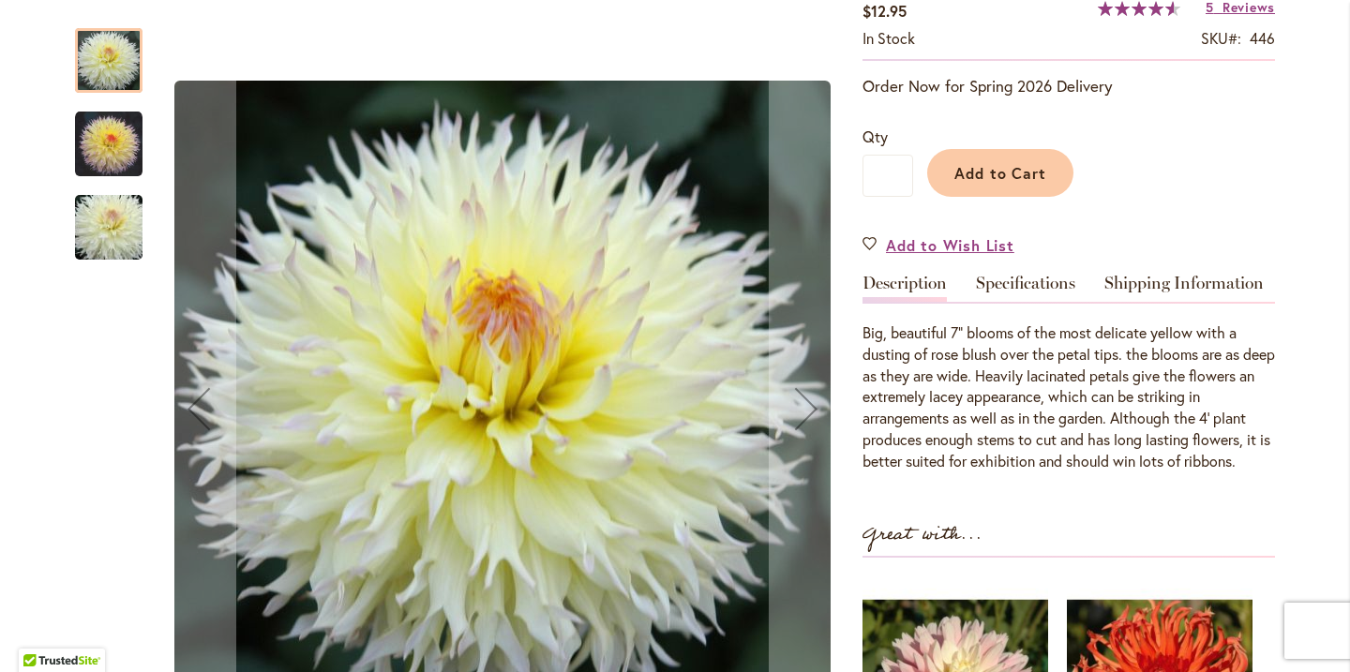
scroll to position [351, 0]
click at [109, 151] on img "CITRON DU CAP" at bounding box center [108, 144] width 67 height 67
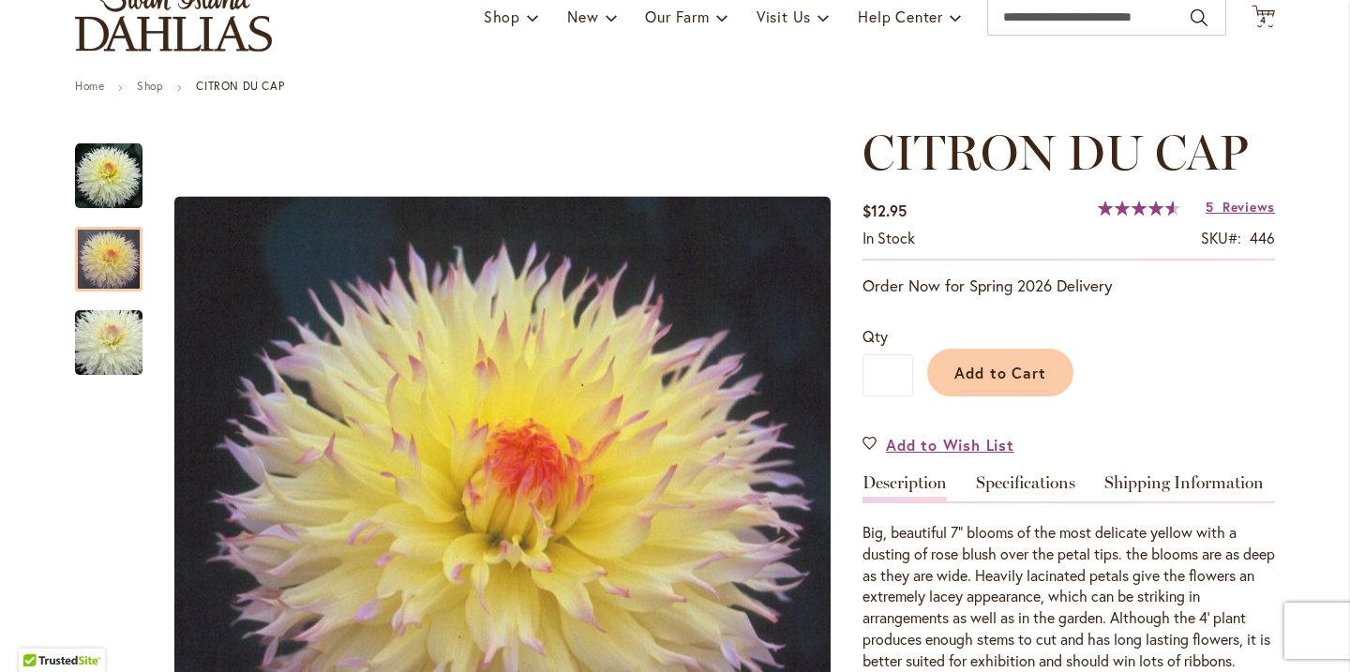
scroll to position [149, 0]
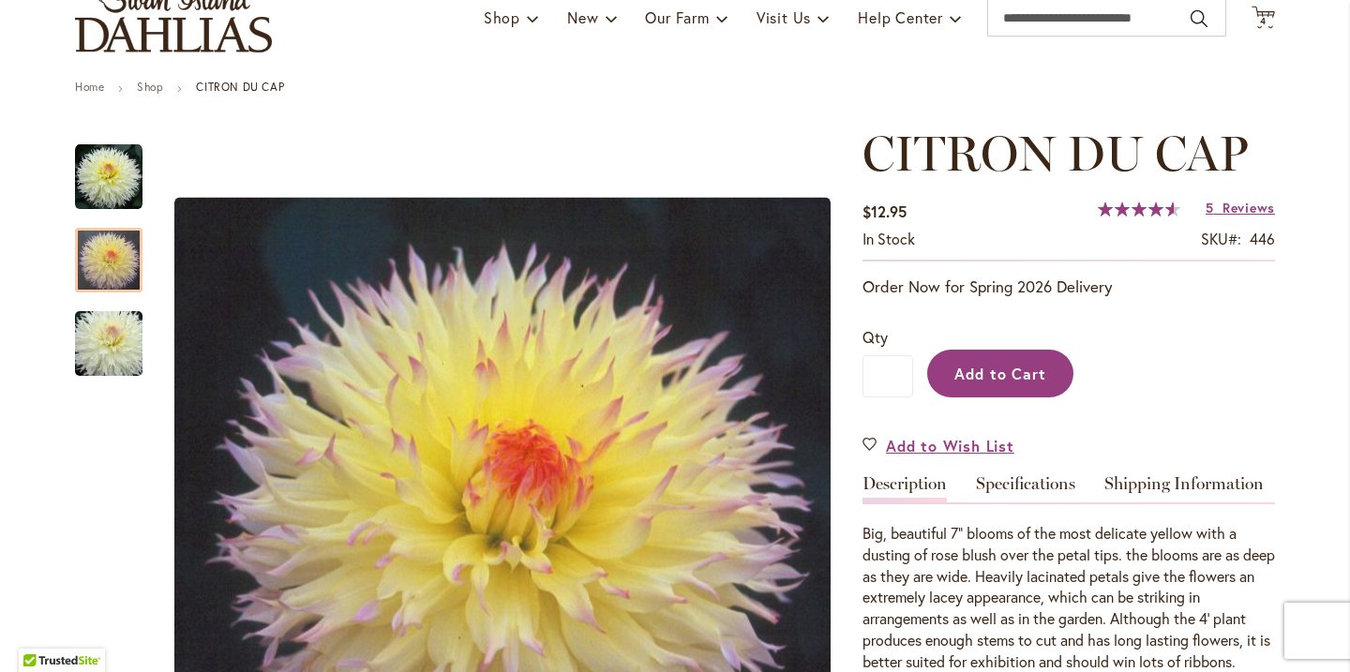
click at [1029, 366] on span "Add to Cart" at bounding box center [1000, 374] width 93 height 20
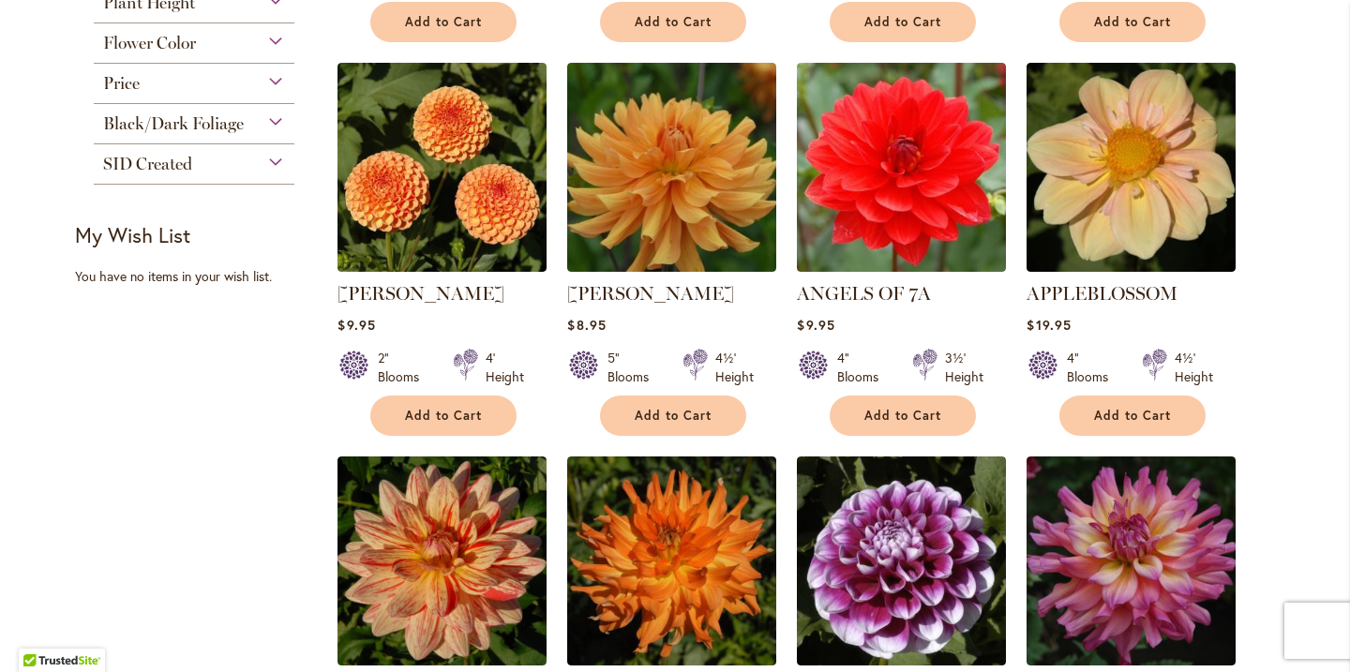
scroll to position [761, 0]
